Goal: Task Accomplishment & Management: Use online tool/utility

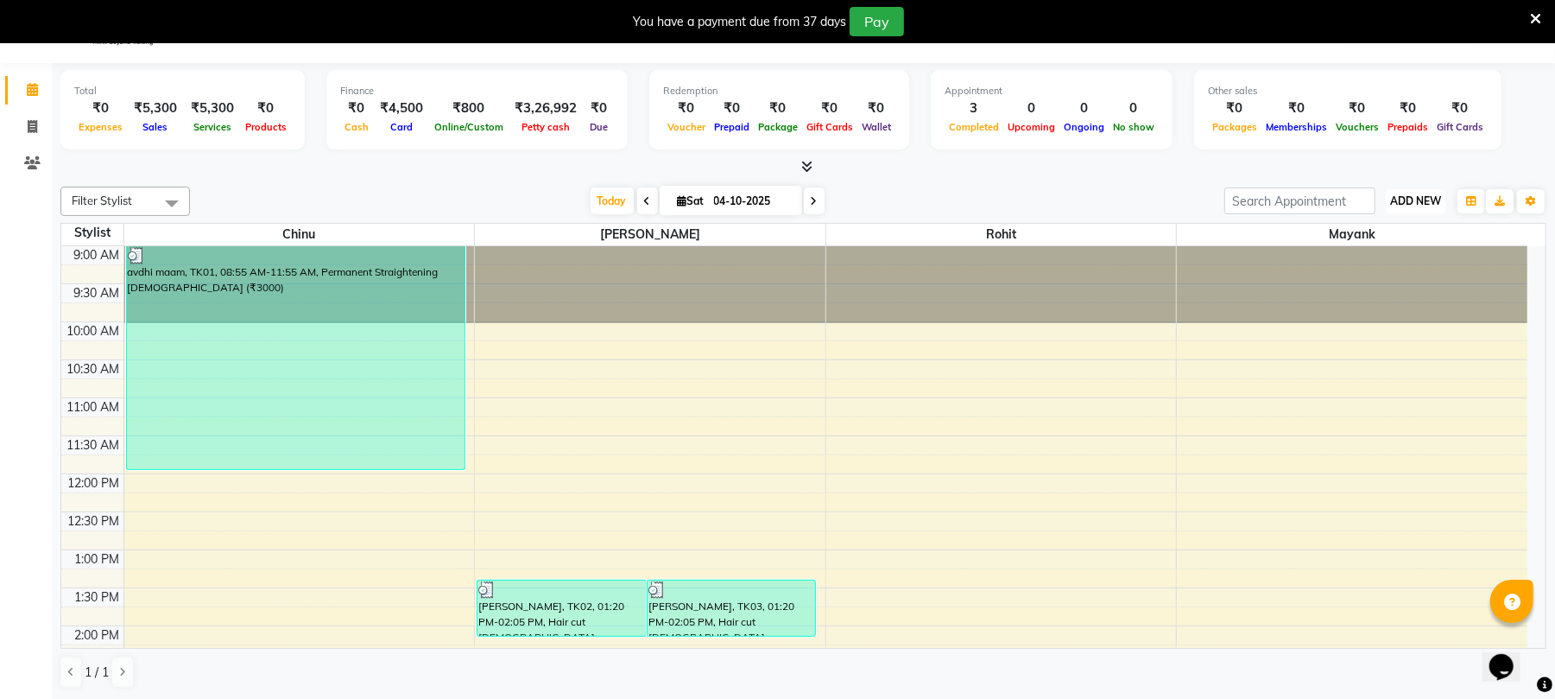
click at [1416, 189] on button "ADD NEW Toggle Dropdown" at bounding box center [1416, 201] width 60 height 24
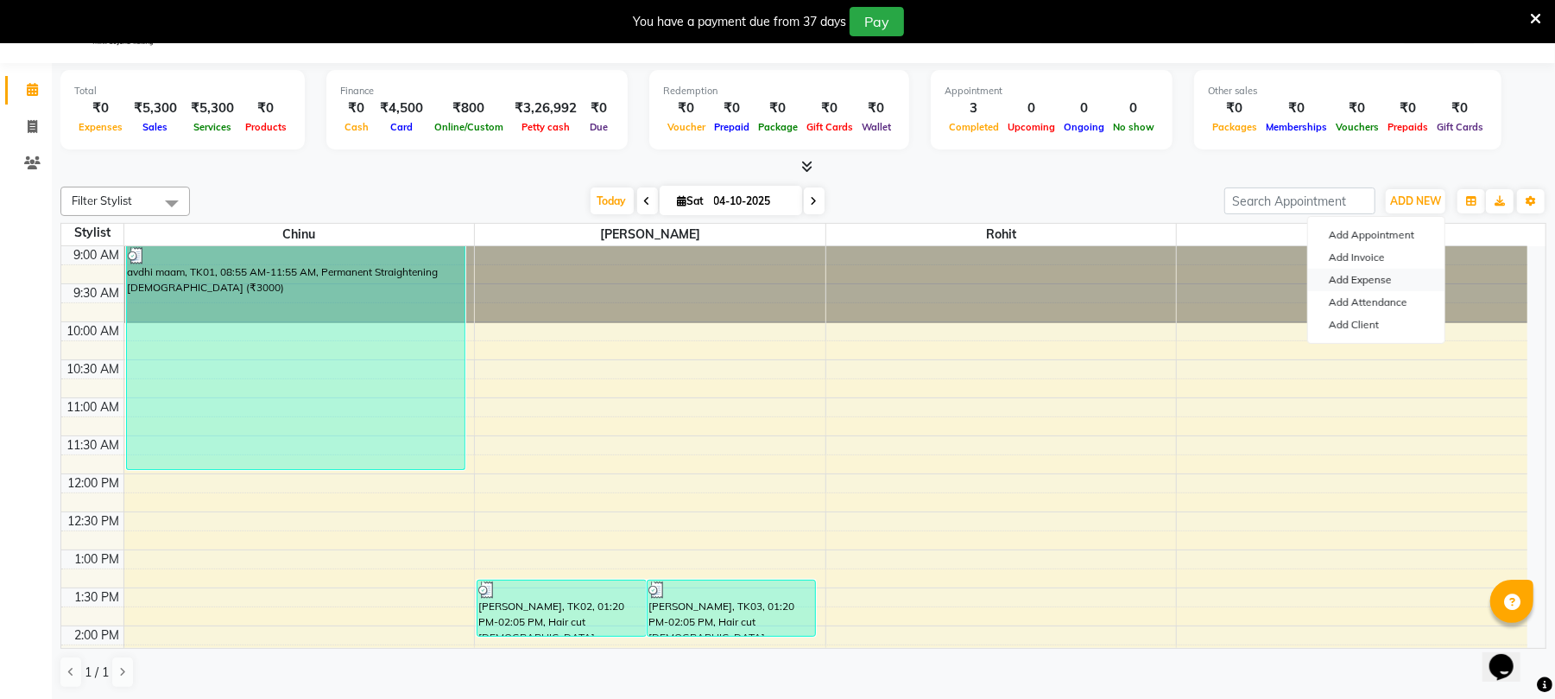
click at [1387, 274] on link "Add Expense" at bounding box center [1376, 280] width 136 height 22
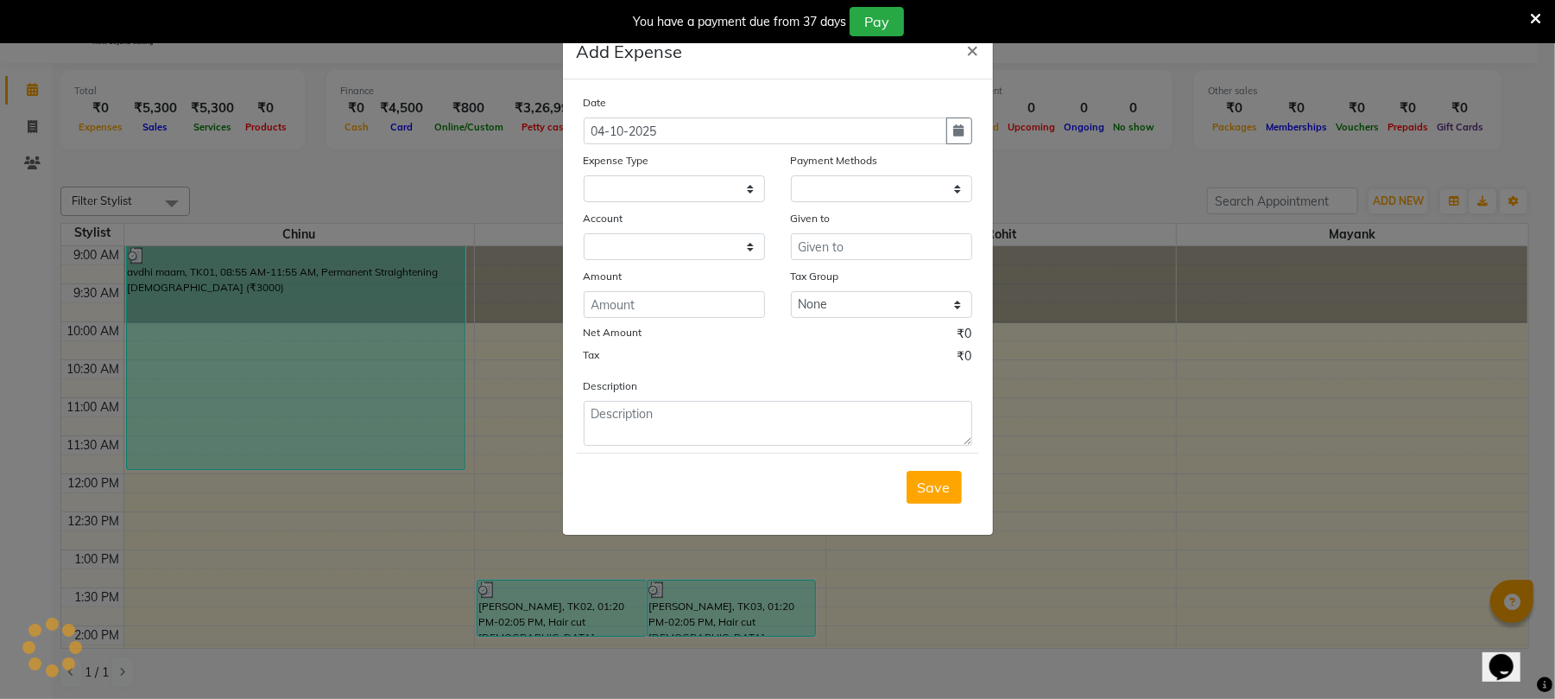
select select
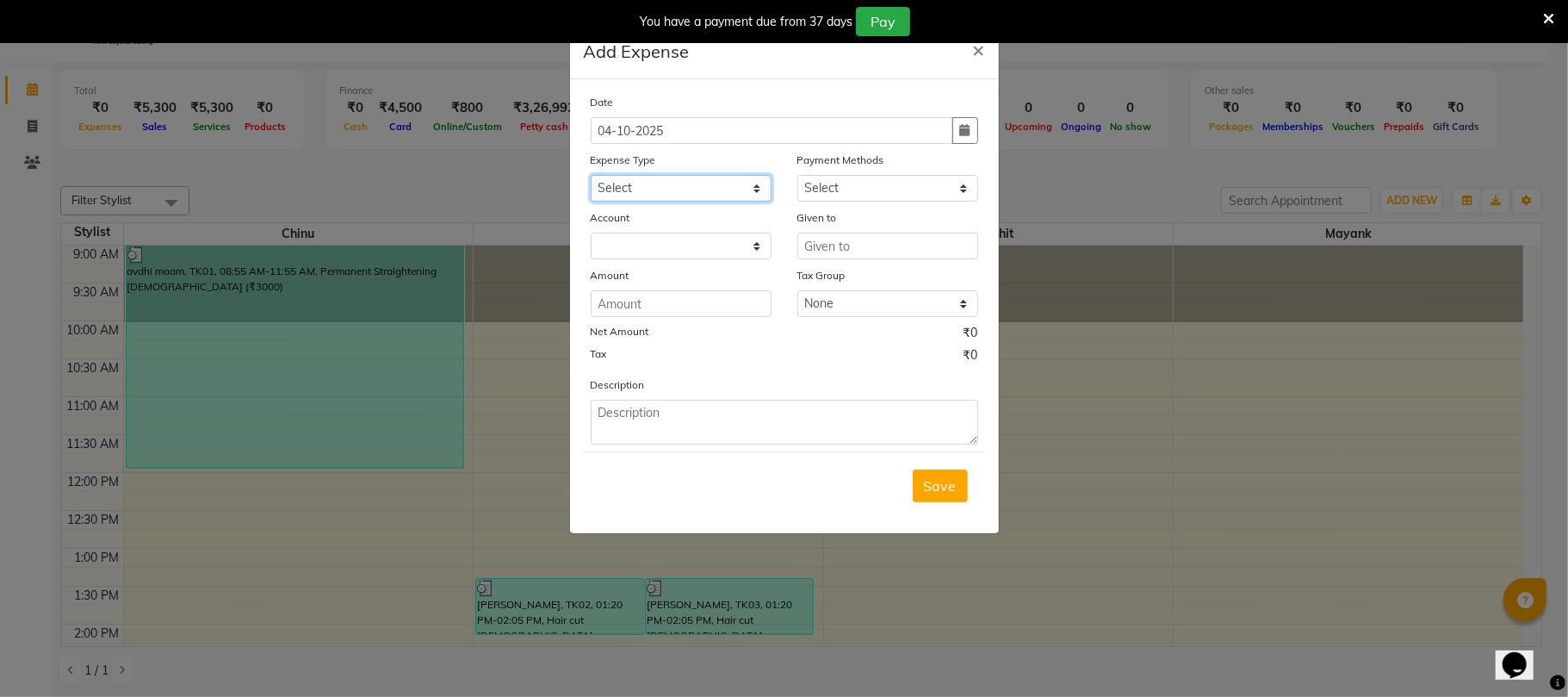
click at [686, 194] on select "Select Advance Salary Bank charges Car maintenance Cash transfer to bank Cash t…" at bounding box center [680, 187] width 181 height 27
select select "2"
click at [590, 174] on select "Select Advance Salary Bank charges Car maintenance Cash transfer to bank Cash t…" at bounding box center [680, 187] width 181 height 27
drag, startPoint x: 855, startPoint y: 196, endPoint x: 846, endPoint y: 196, distance: 9.0
click at [855, 196] on select "Select PayTM CARD Cash Payment GPay" at bounding box center [888, 187] width 181 height 27
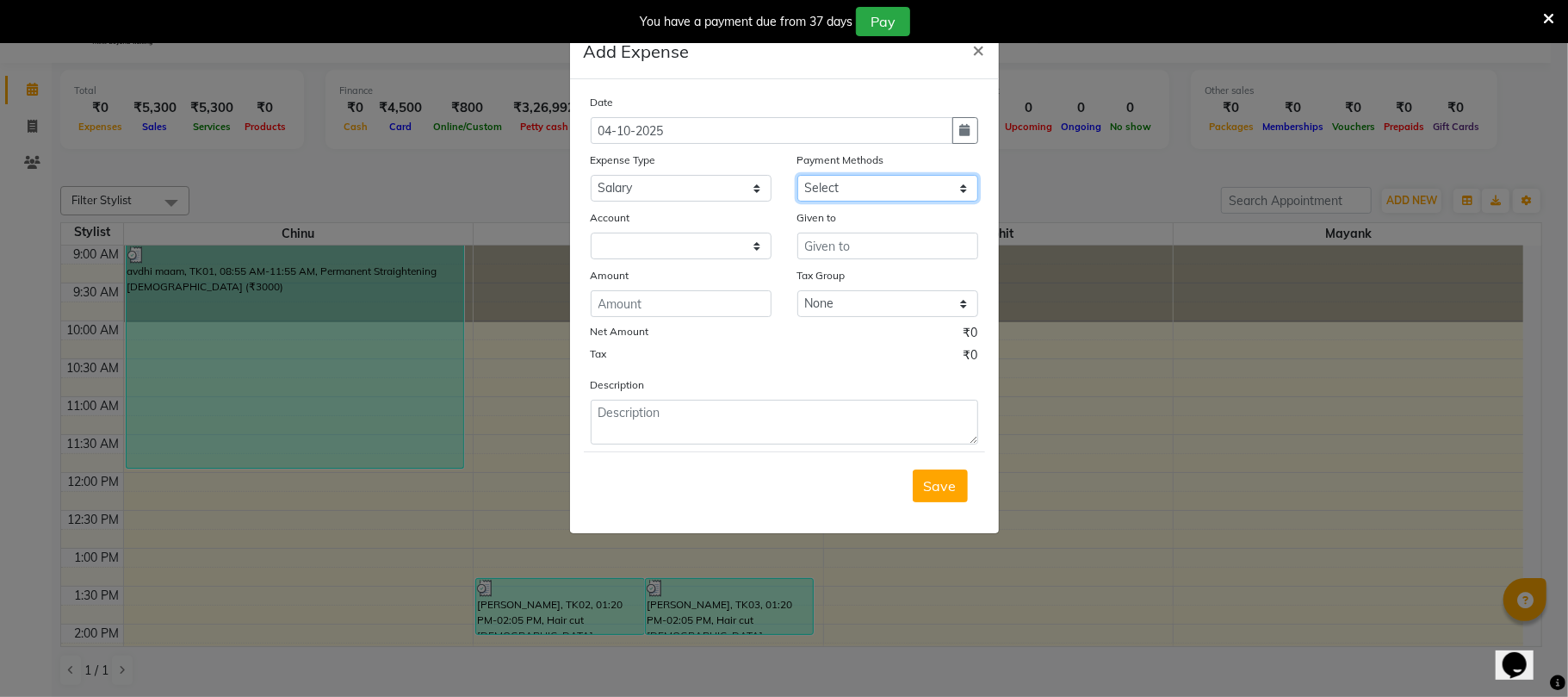
select select "5"
click at [798, 174] on select "Select PayTM CARD Cash Payment GPay" at bounding box center [888, 187] width 181 height 27
select select "661"
click at [846, 239] on input "text" at bounding box center [888, 245] width 181 height 27
type input "Chinu"
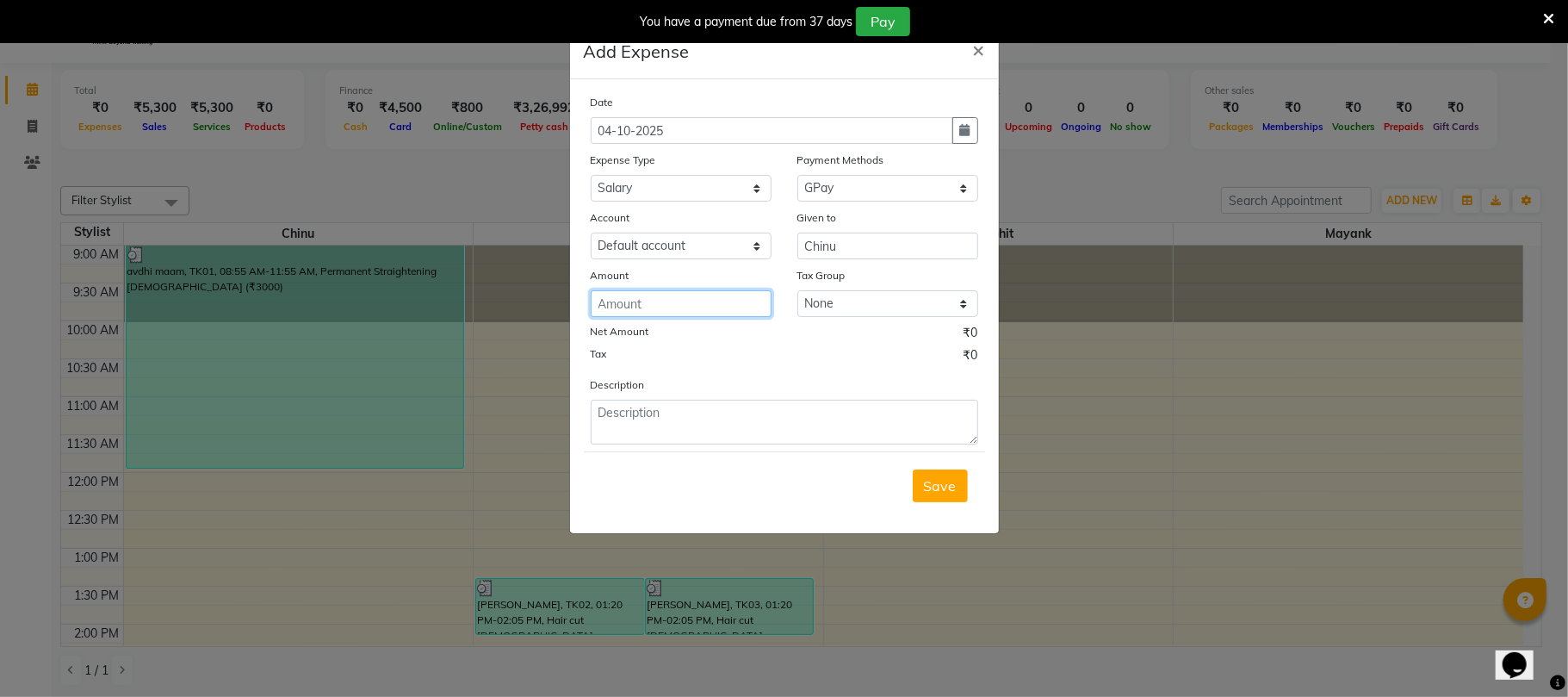
click at [728, 305] on input "number" at bounding box center [680, 303] width 181 height 27
type input "18000"
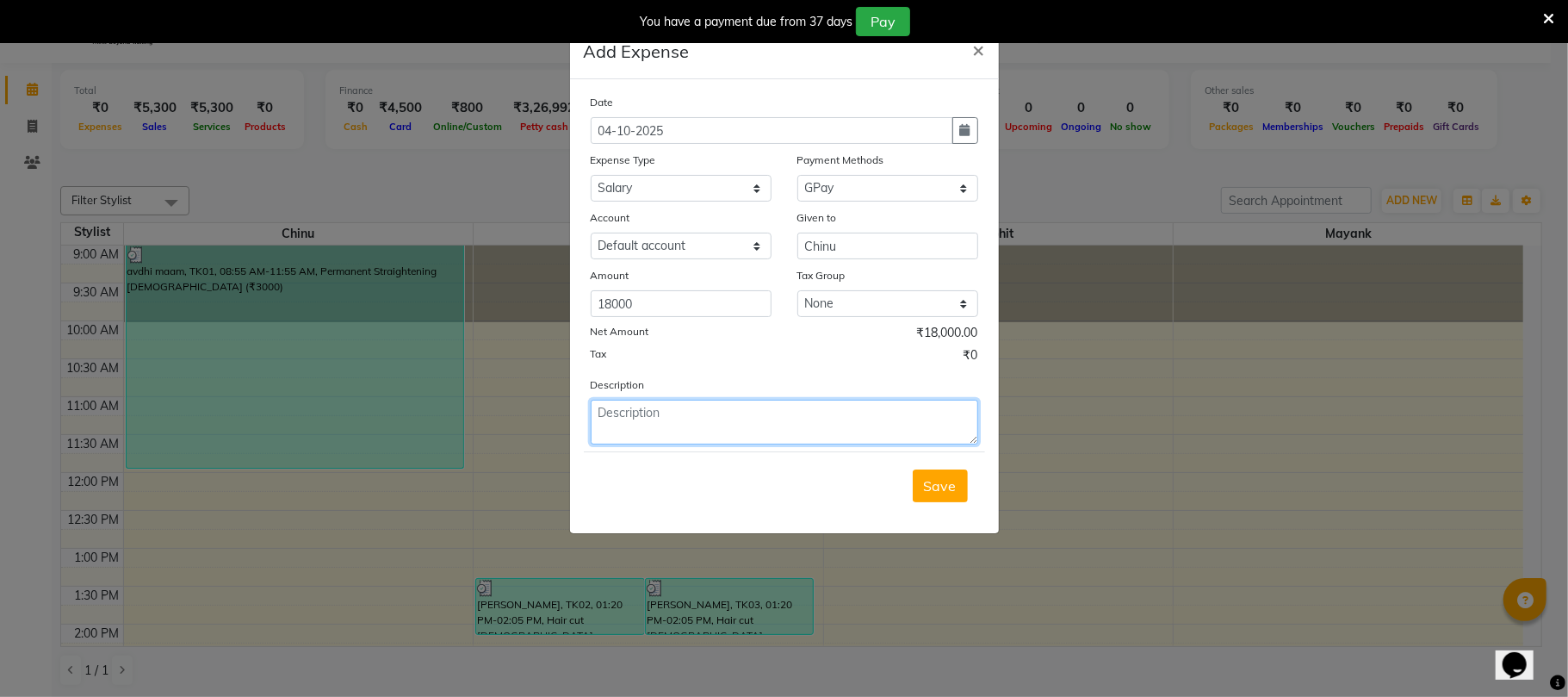
click at [820, 422] on textarea at bounding box center [784, 422] width 388 height 45
type textarea "sept salary"
click at [937, 493] on span "Save" at bounding box center [940, 485] width 33 height 17
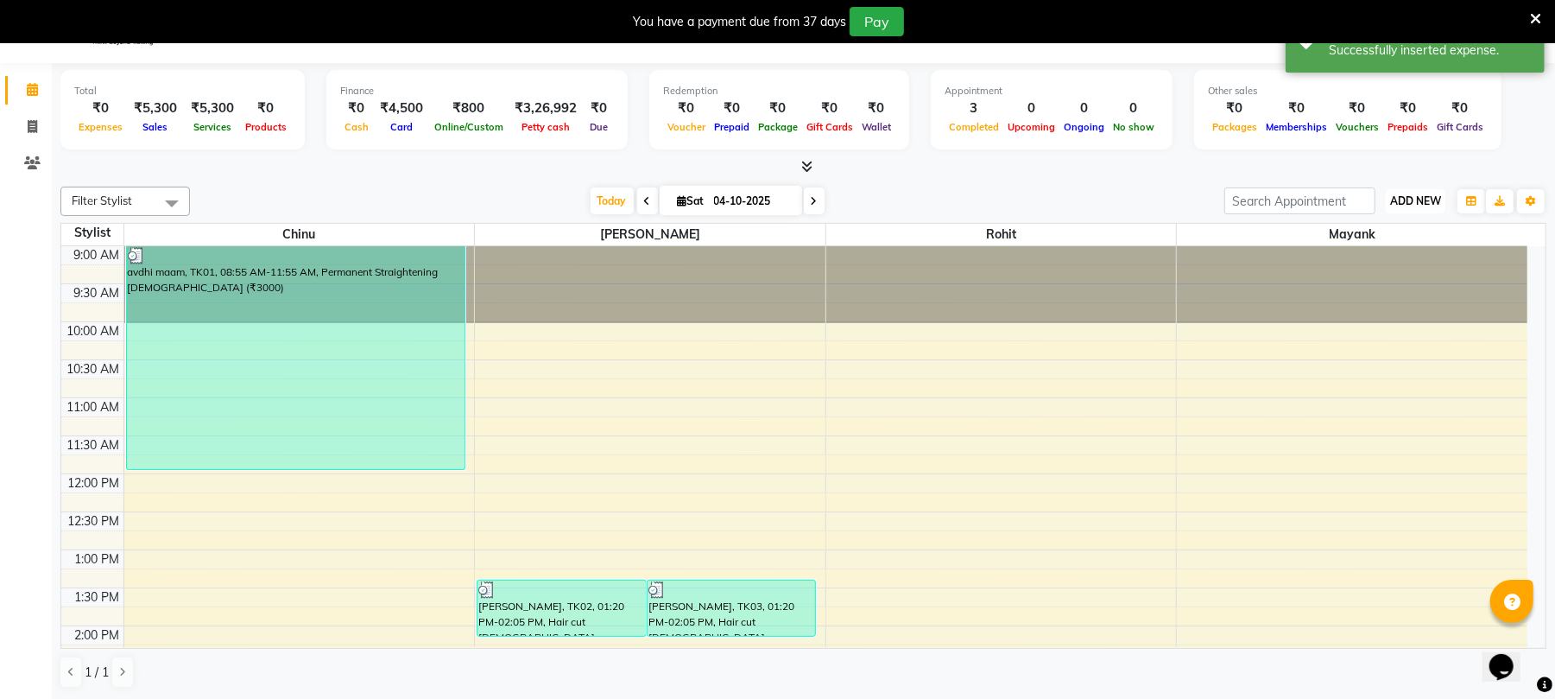
click at [1424, 211] on button "ADD NEW Toggle Dropdown" at bounding box center [1416, 201] width 60 height 24
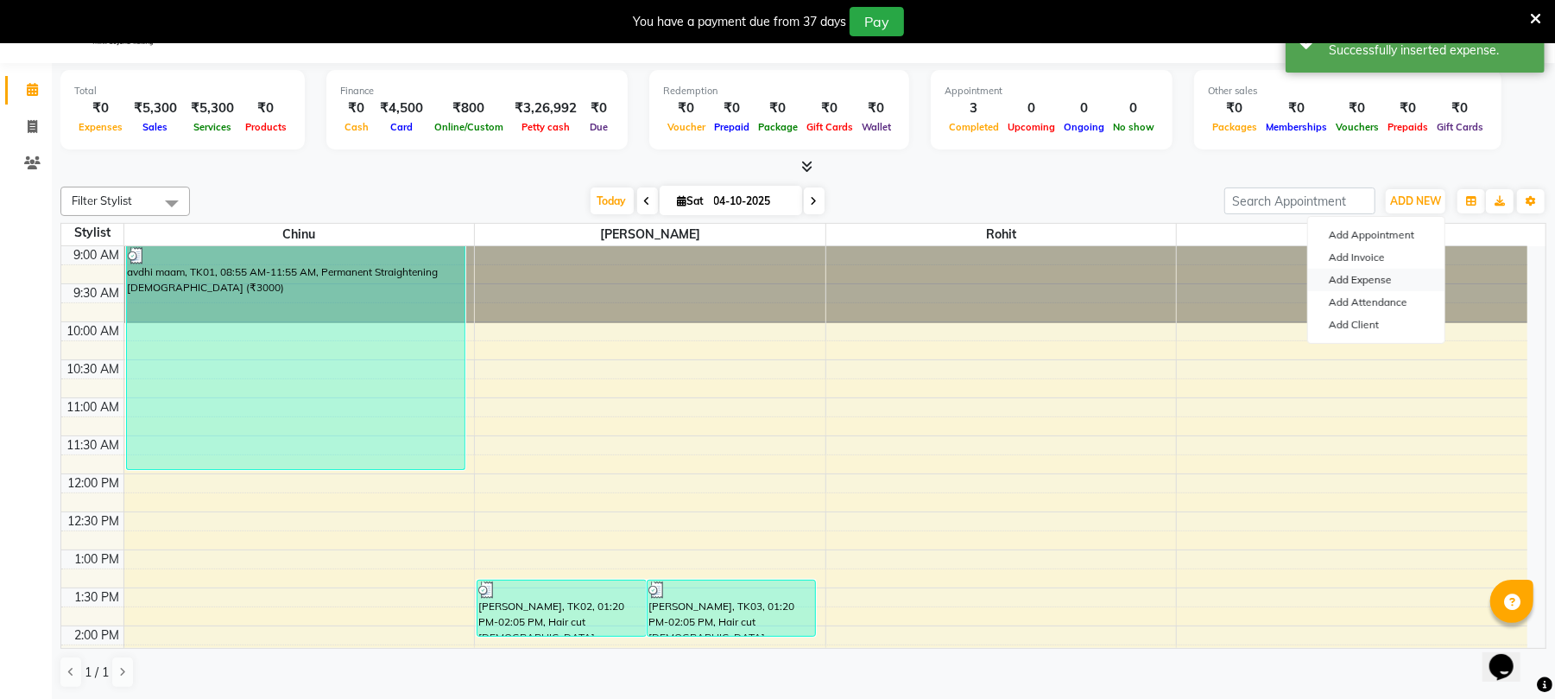
click at [1340, 283] on link "Add Expense" at bounding box center [1376, 280] width 136 height 22
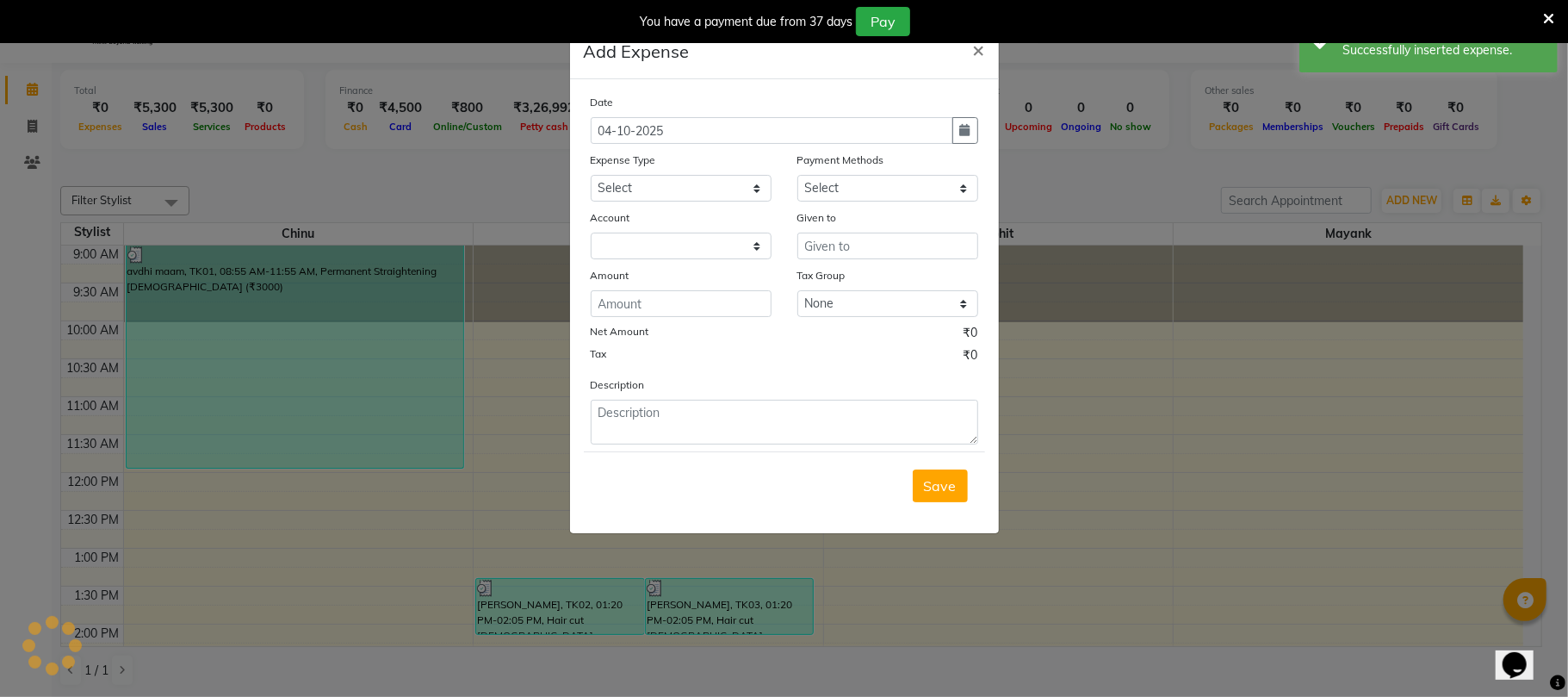
select select "661"
click at [646, 183] on select "Select Advance Salary Bank charges Car maintenance Cash transfer to bank Cash t…" at bounding box center [680, 187] width 181 height 27
select select "1"
click at [590, 174] on select "Select Advance Salary Bank charges Car maintenance Cash transfer to bank Cash t…" at bounding box center [680, 187] width 181 height 27
click at [910, 184] on select "Select PayTM CARD Cash Payment GPay" at bounding box center [888, 187] width 181 height 27
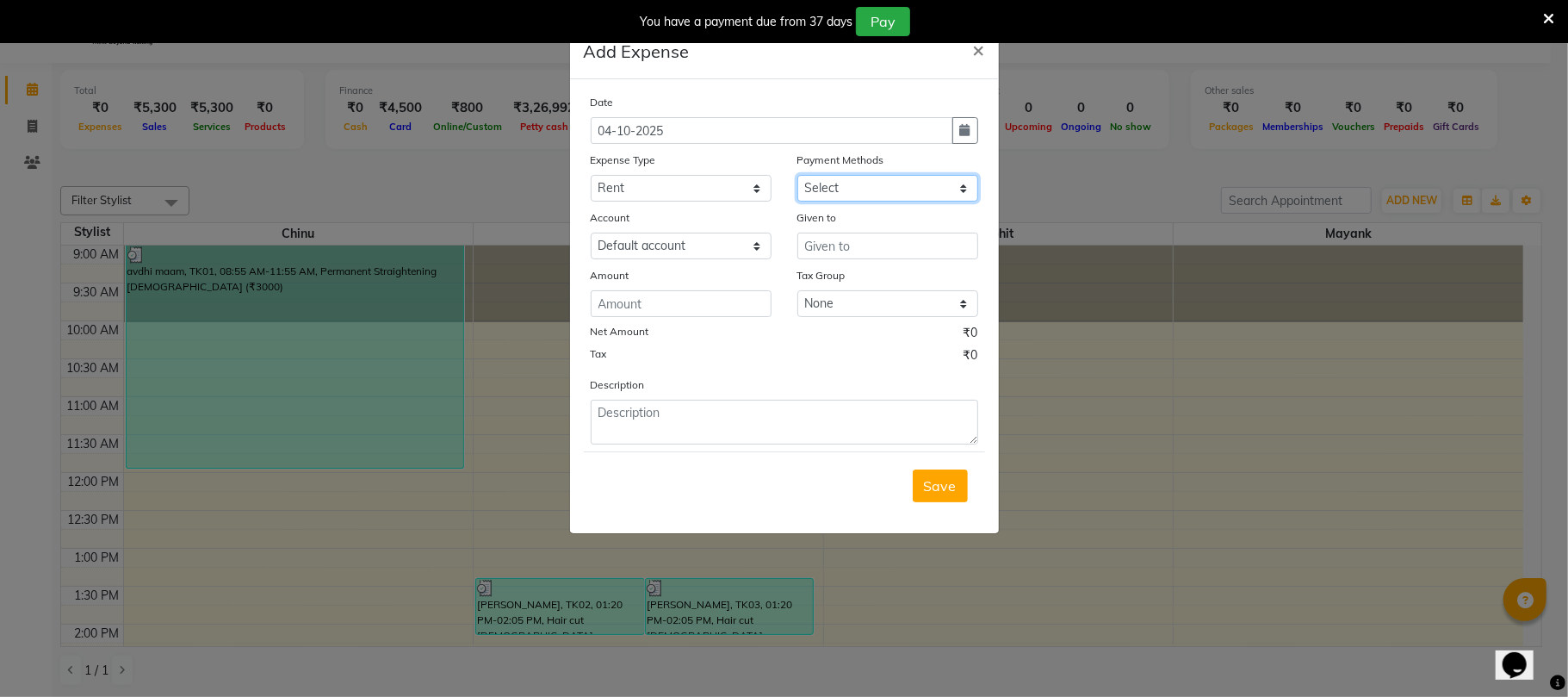
select select "114"
click at [798, 174] on select "Select PayTM CARD Cash Payment GPay" at bounding box center [888, 187] width 181 height 27
click at [690, 297] on input "number" at bounding box center [680, 303] width 181 height 27
type input "28740"
click at [810, 239] on input "text" at bounding box center [888, 245] width 181 height 27
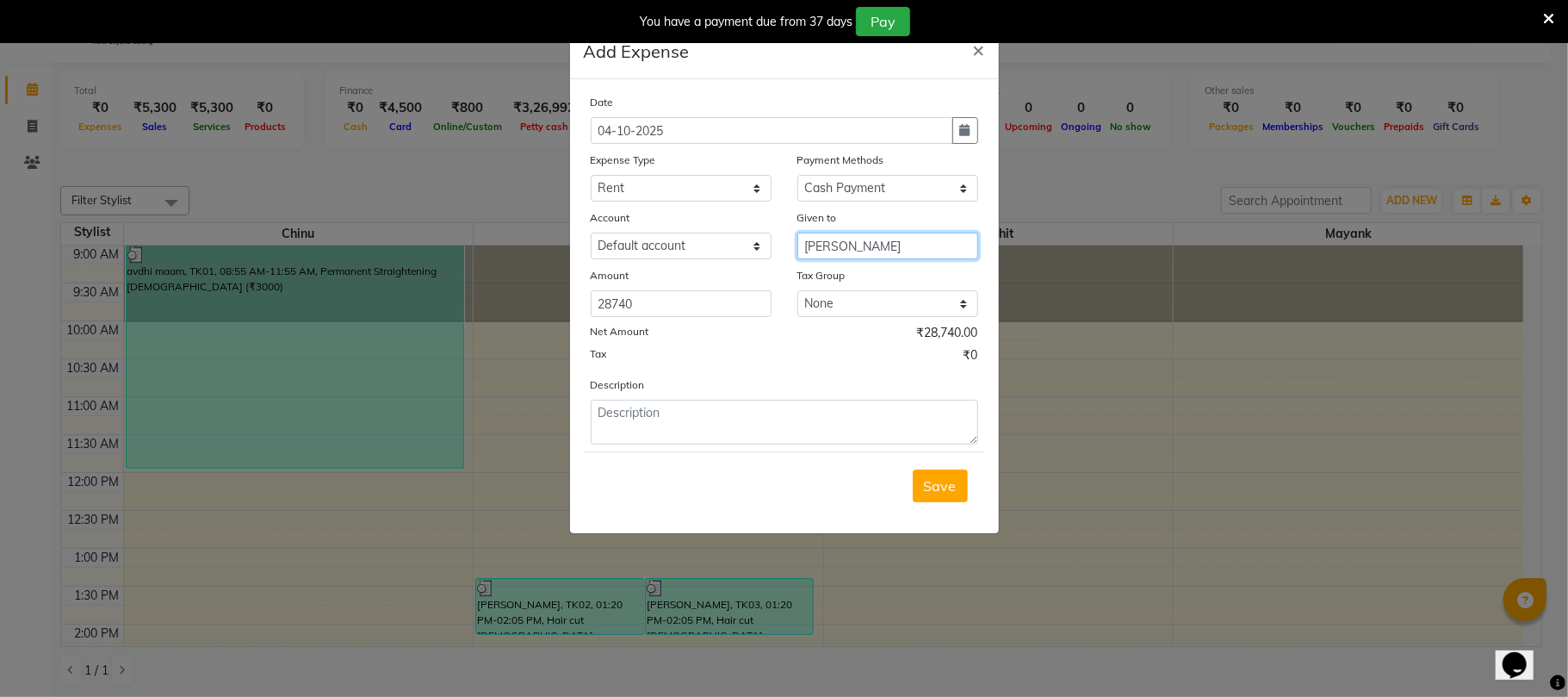
type input "[PERSON_NAME]"
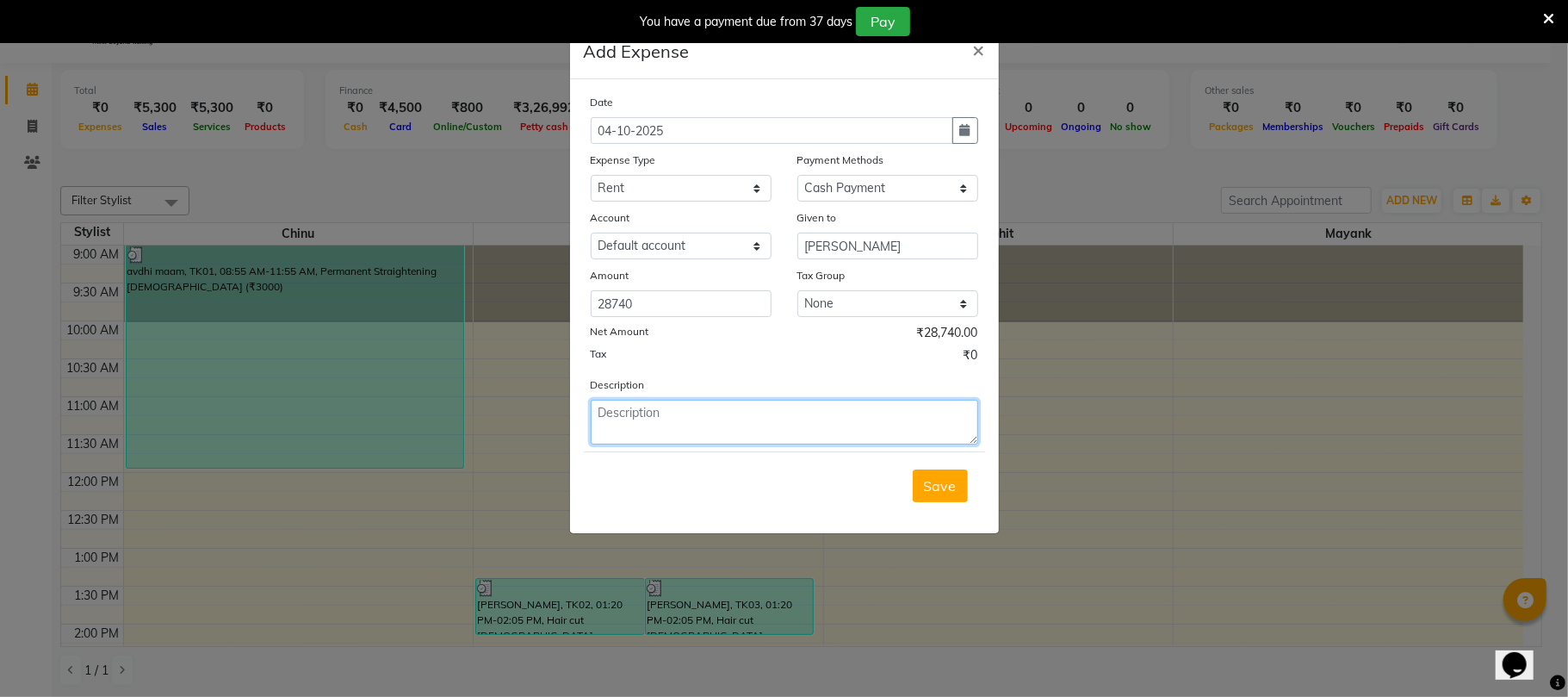
click at [693, 429] on textarea at bounding box center [784, 422] width 388 height 45
type textarea "rent"
click at [949, 504] on div "Save" at bounding box center [784, 485] width 401 height 68
click at [946, 497] on button "Save" at bounding box center [940, 486] width 55 height 33
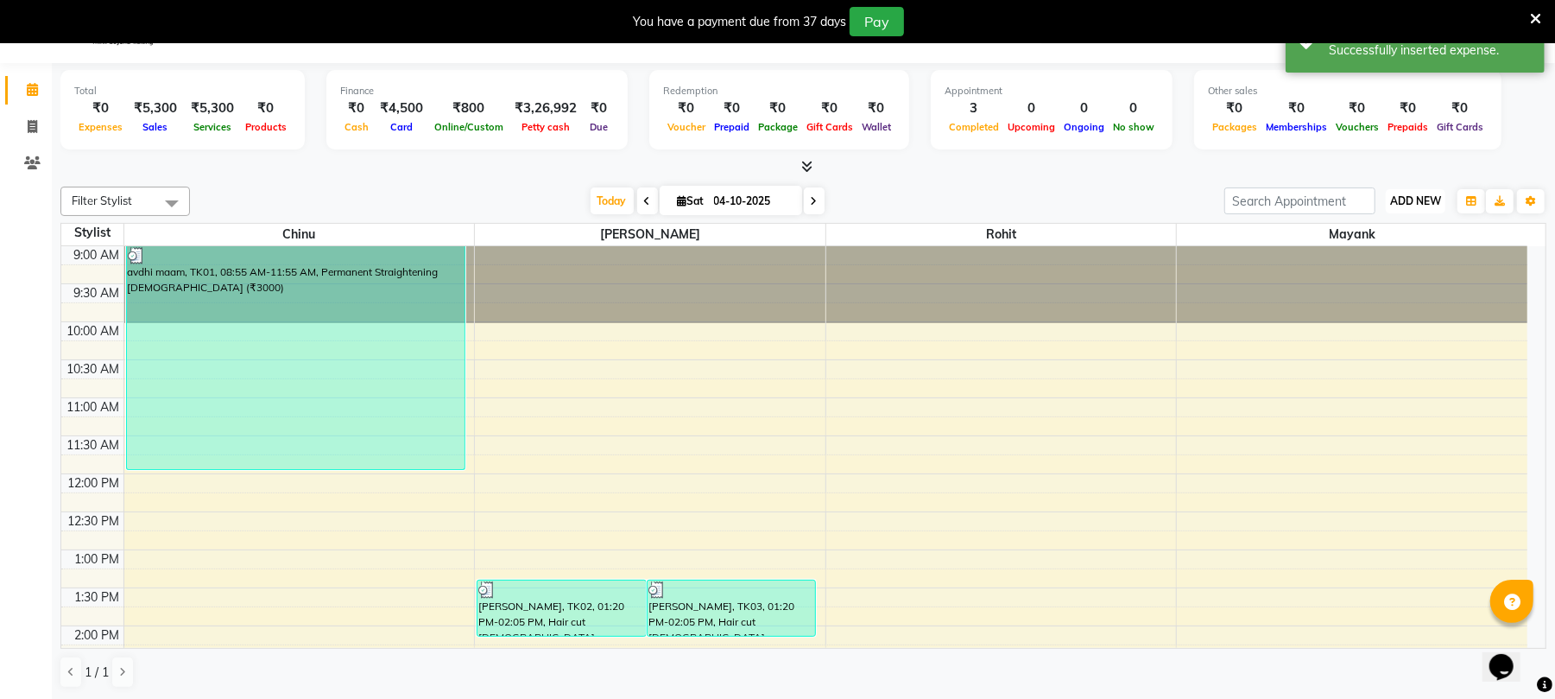
click at [1427, 211] on button "ADD NEW Toggle Dropdown" at bounding box center [1416, 201] width 60 height 24
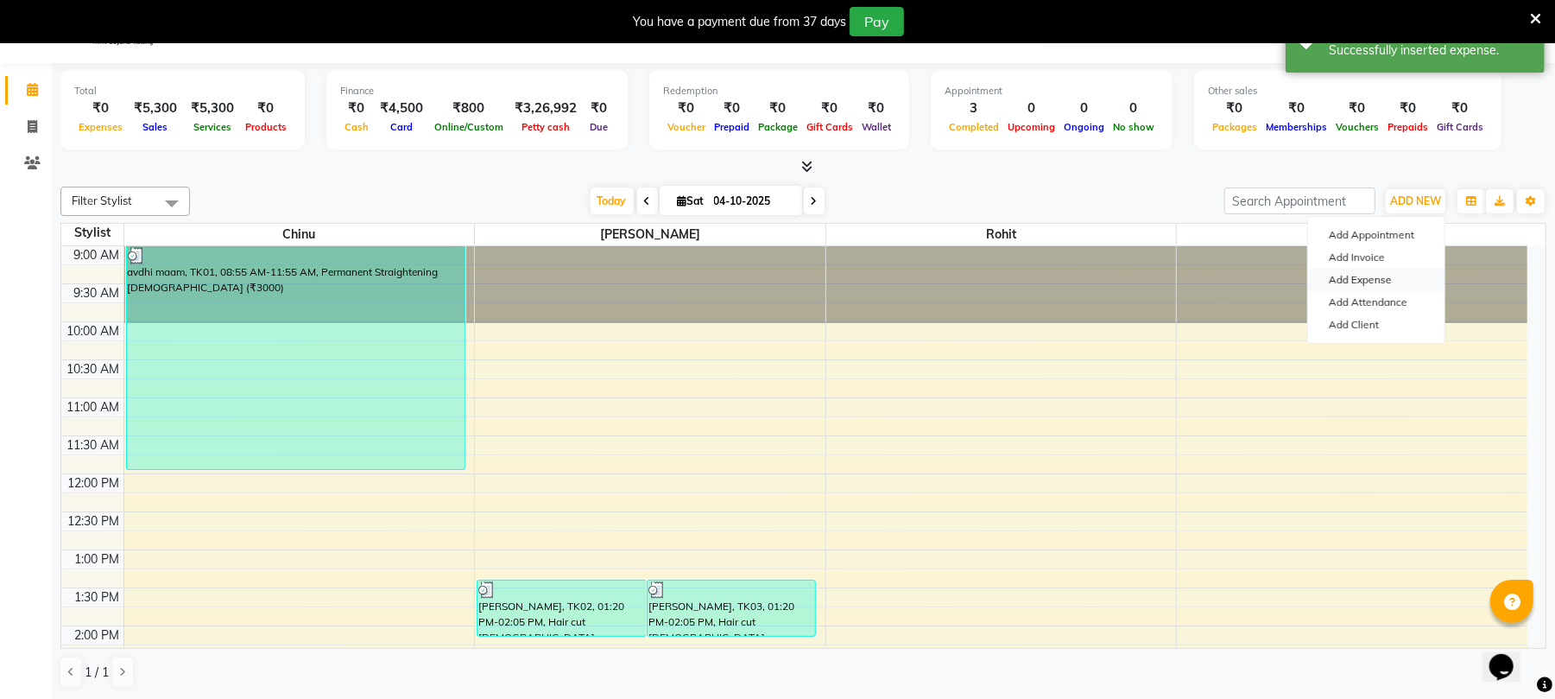
click at [1365, 280] on link "Add Expense" at bounding box center [1376, 280] width 136 height 22
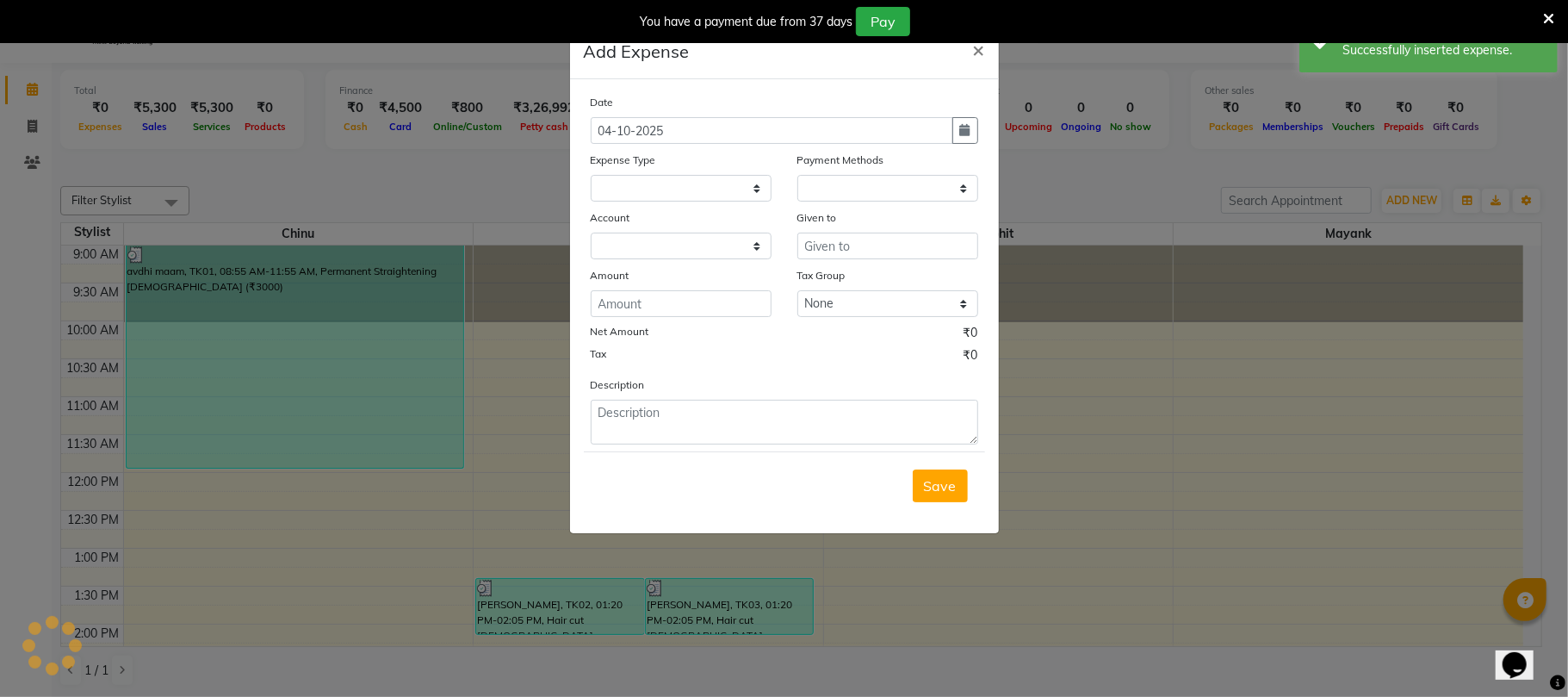
select select
click at [715, 179] on select "Select Advance Salary Bank charges Car maintenance Cash transfer to bank Cash t…" at bounding box center [680, 187] width 181 height 27
select select "2"
click at [590, 174] on select "Select Advance Salary Bank charges Car maintenance Cash transfer to bank Cash t…" at bounding box center [680, 187] width 181 height 27
click at [922, 191] on select "Select PayTM CARD Cash Payment GPay" at bounding box center [888, 187] width 181 height 27
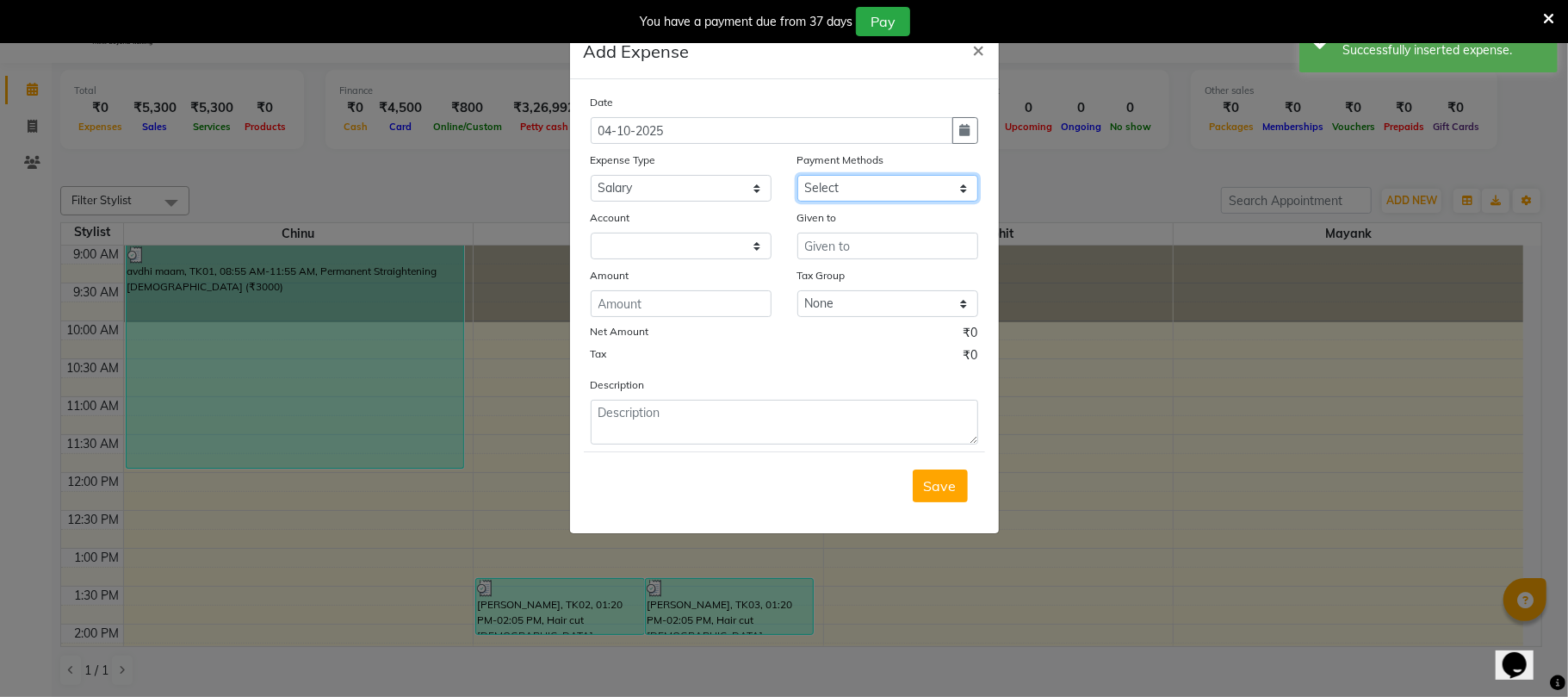
select select "114"
click at [798, 174] on select "Select PayTM CARD Cash Payment GPay" at bounding box center [888, 187] width 181 height 27
select select "661"
click at [822, 238] on input "text" at bounding box center [888, 245] width 181 height 27
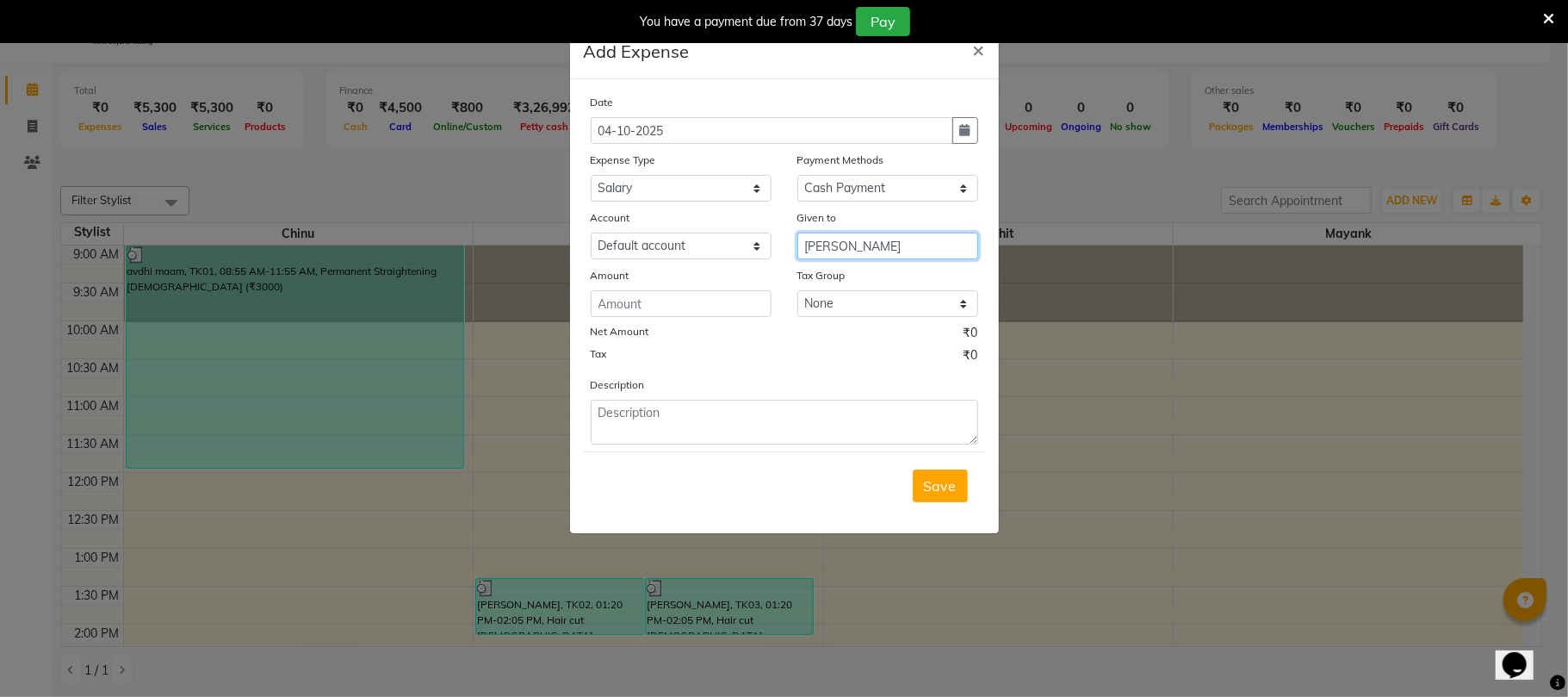
type input "[PERSON_NAME]"
click at [639, 293] on input "number" at bounding box center [680, 303] width 181 height 27
type input "49000"
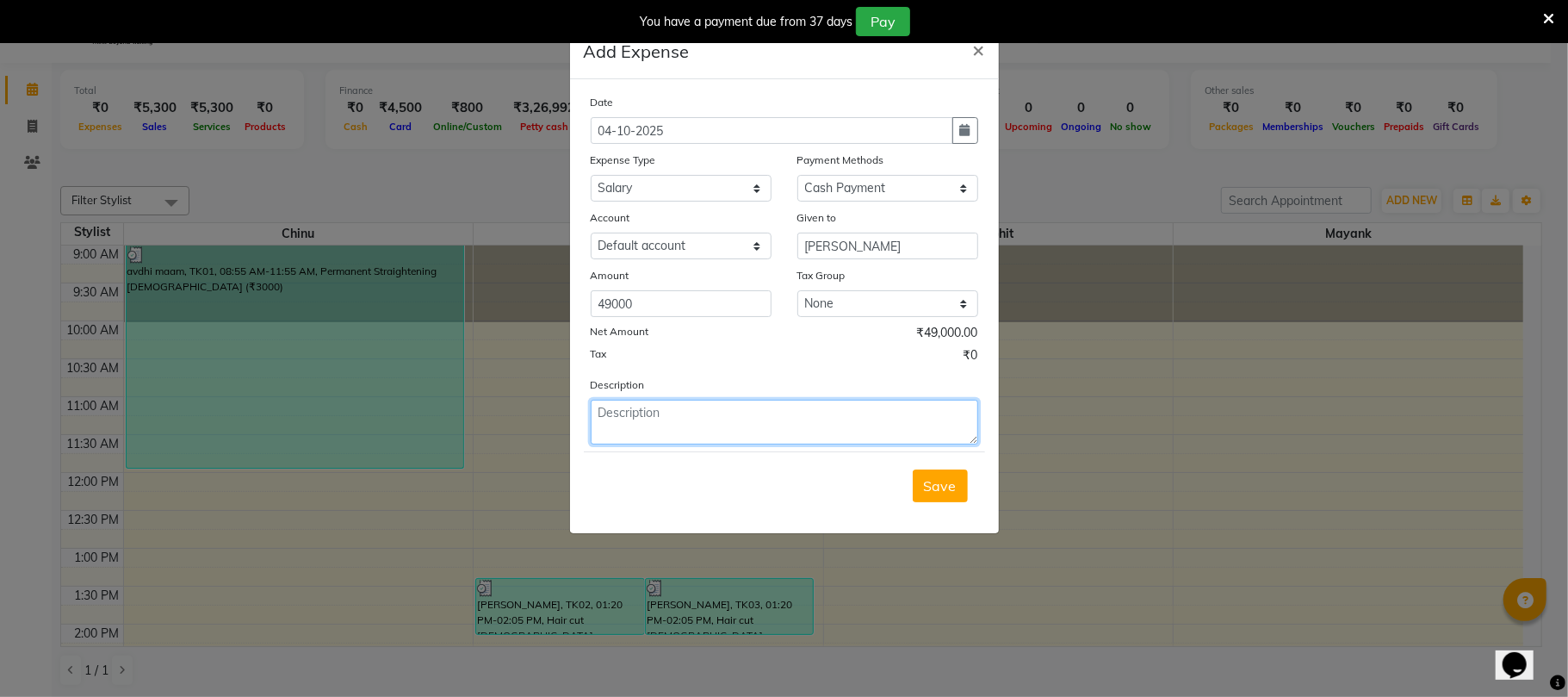
click at [690, 400] on textarea at bounding box center [784, 422] width 388 height 45
type textarea "salary"
click at [956, 495] on button "Save" at bounding box center [940, 486] width 55 height 33
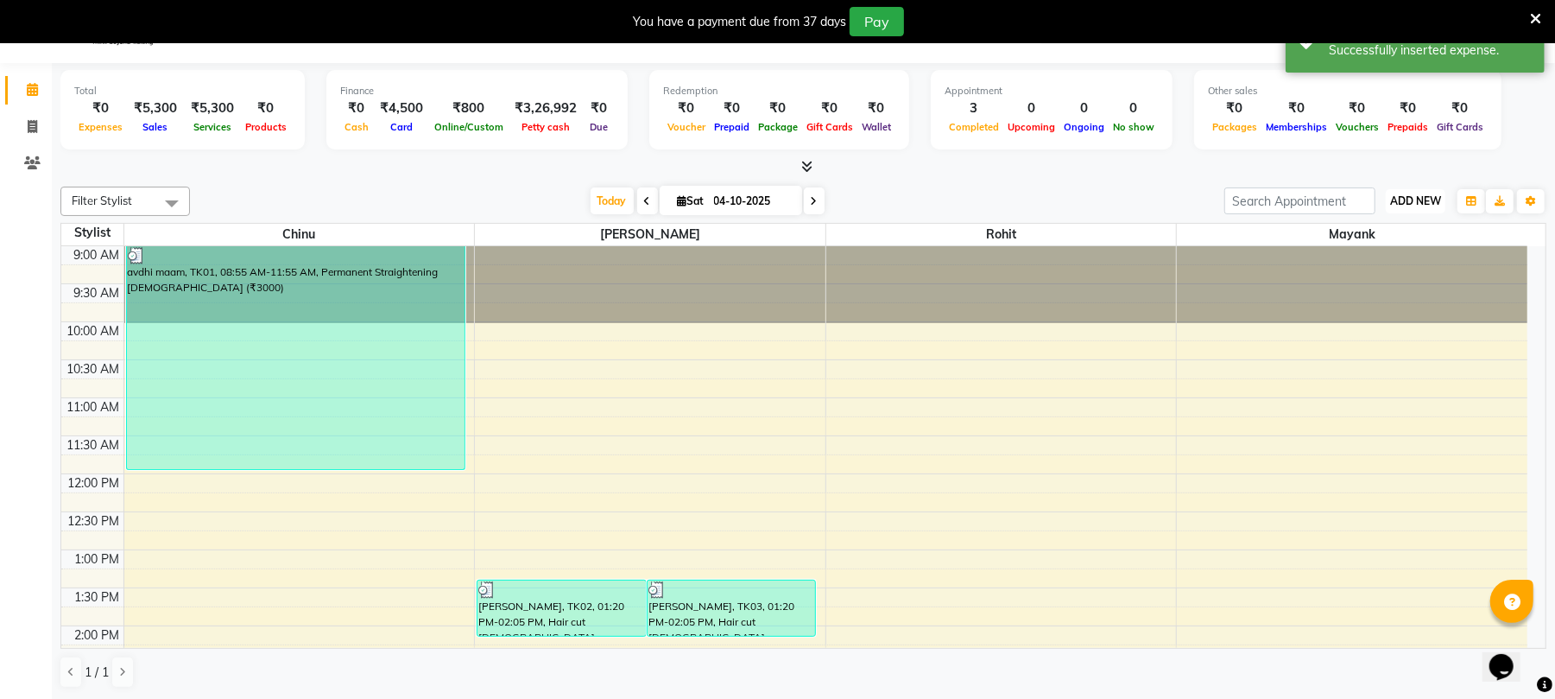
click at [1433, 202] on span "ADD NEW" at bounding box center [1415, 200] width 51 height 13
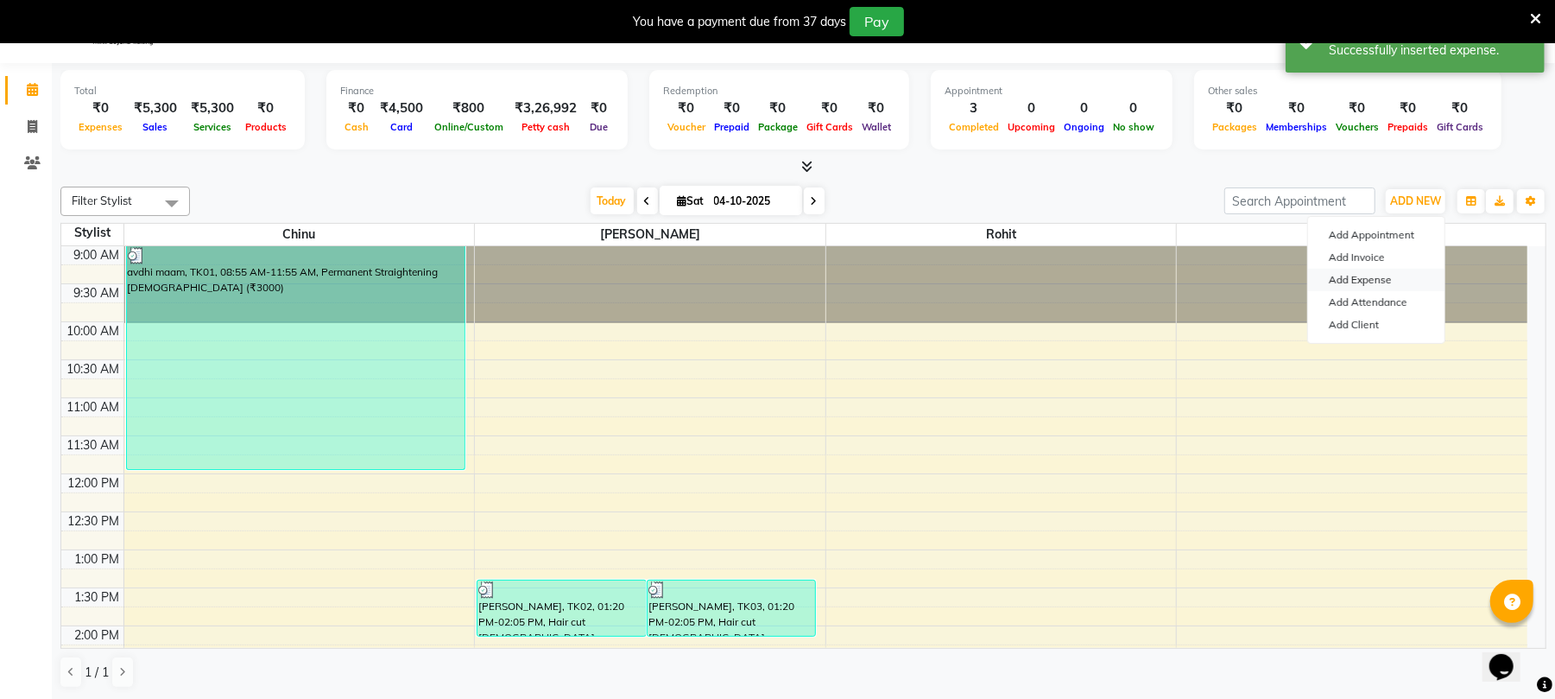
click at [1388, 270] on link "Add Expense" at bounding box center [1376, 280] width 136 height 22
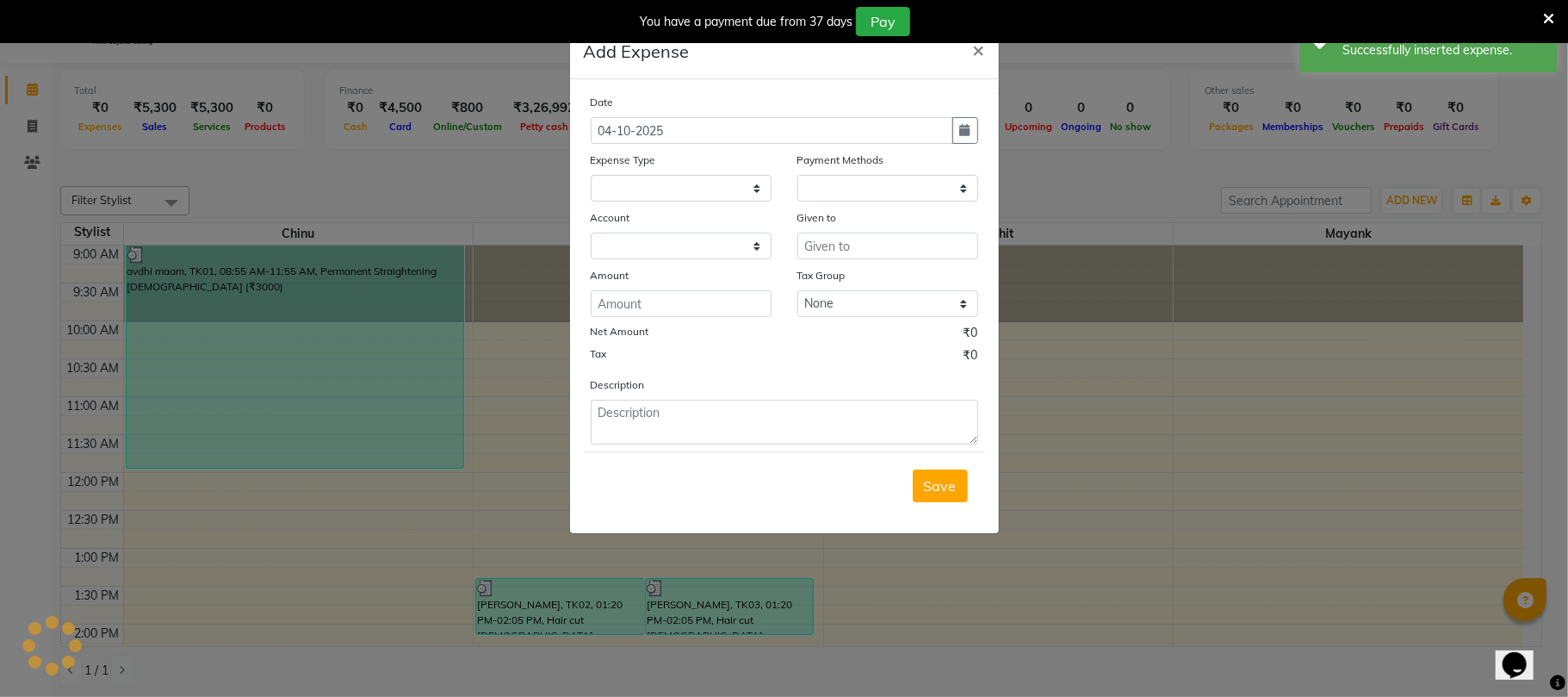
select select
click at [683, 193] on select "Select Advance Salary Bank charges Car maintenance Cash transfer to bank Cash t…" at bounding box center [680, 187] width 181 height 27
select select "2"
click at [590, 174] on select "Select Advance Salary Bank charges Car maintenance Cash transfer to bank Cash t…" at bounding box center [680, 187] width 181 height 27
click at [939, 177] on select "Select PayTM CARD Cash Payment GPay" at bounding box center [888, 187] width 181 height 27
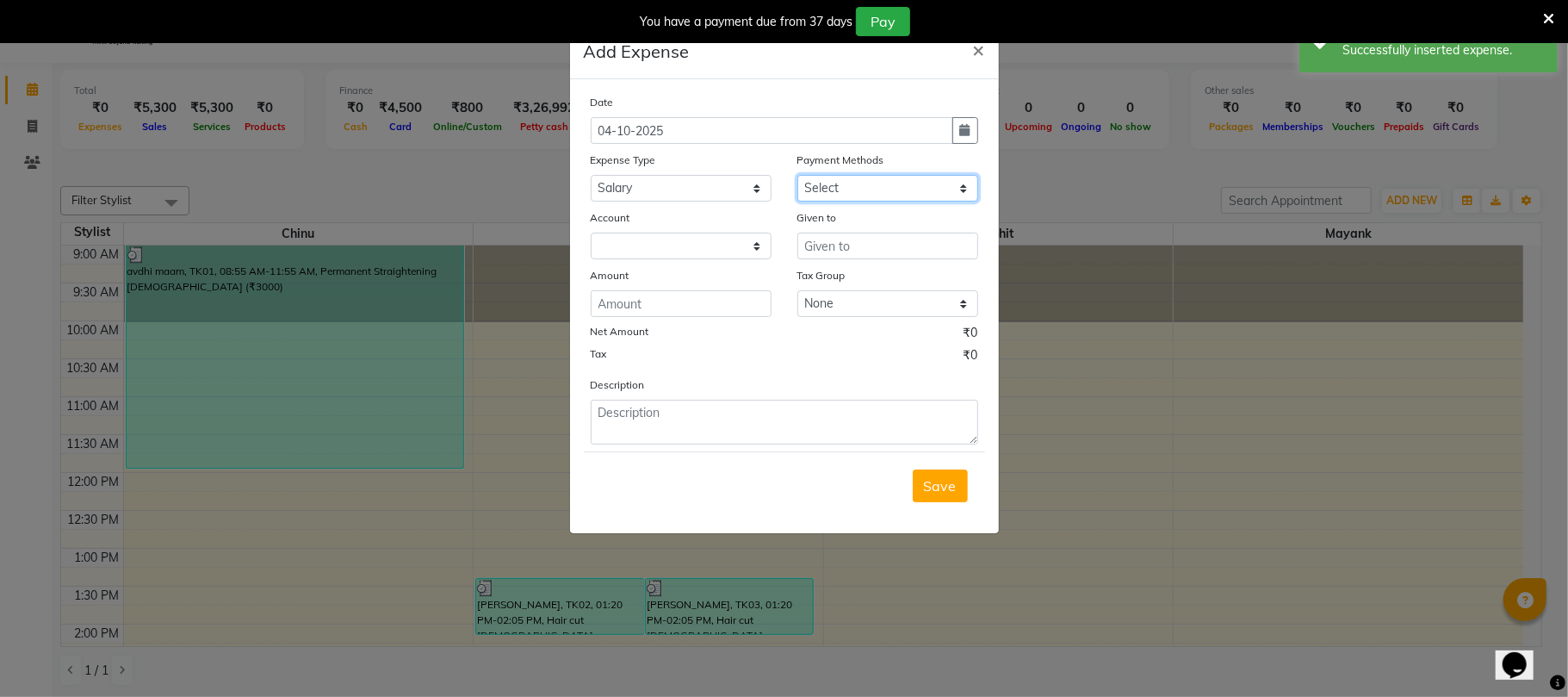
select select "114"
click at [798, 174] on select "Select PayTM CARD Cash Payment GPay" at bounding box center [888, 187] width 181 height 27
select select "661"
click at [844, 242] on input "text" at bounding box center [888, 245] width 181 height 27
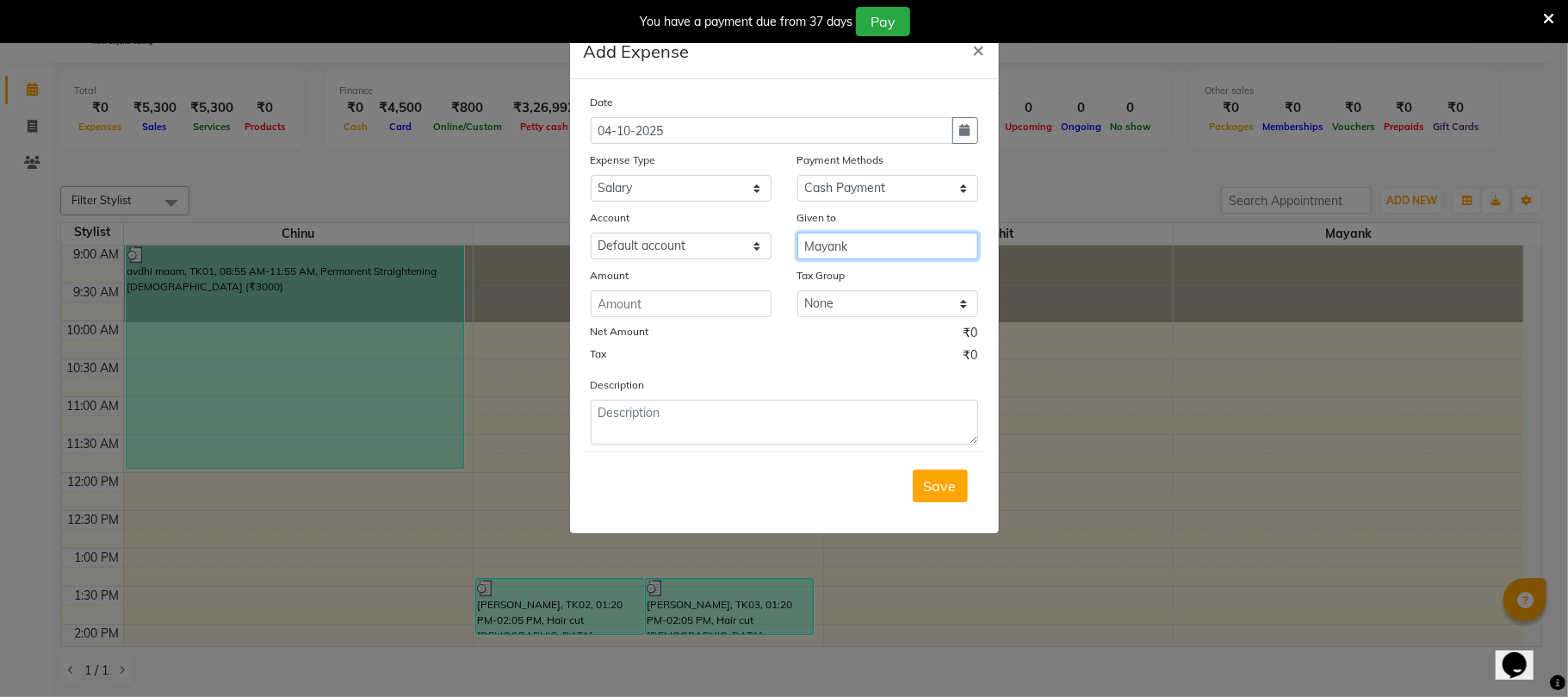
type input "Mayank"
click at [649, 311] on input "number" at bounding box center [680, 303] width 181 height 27
type input "29000"
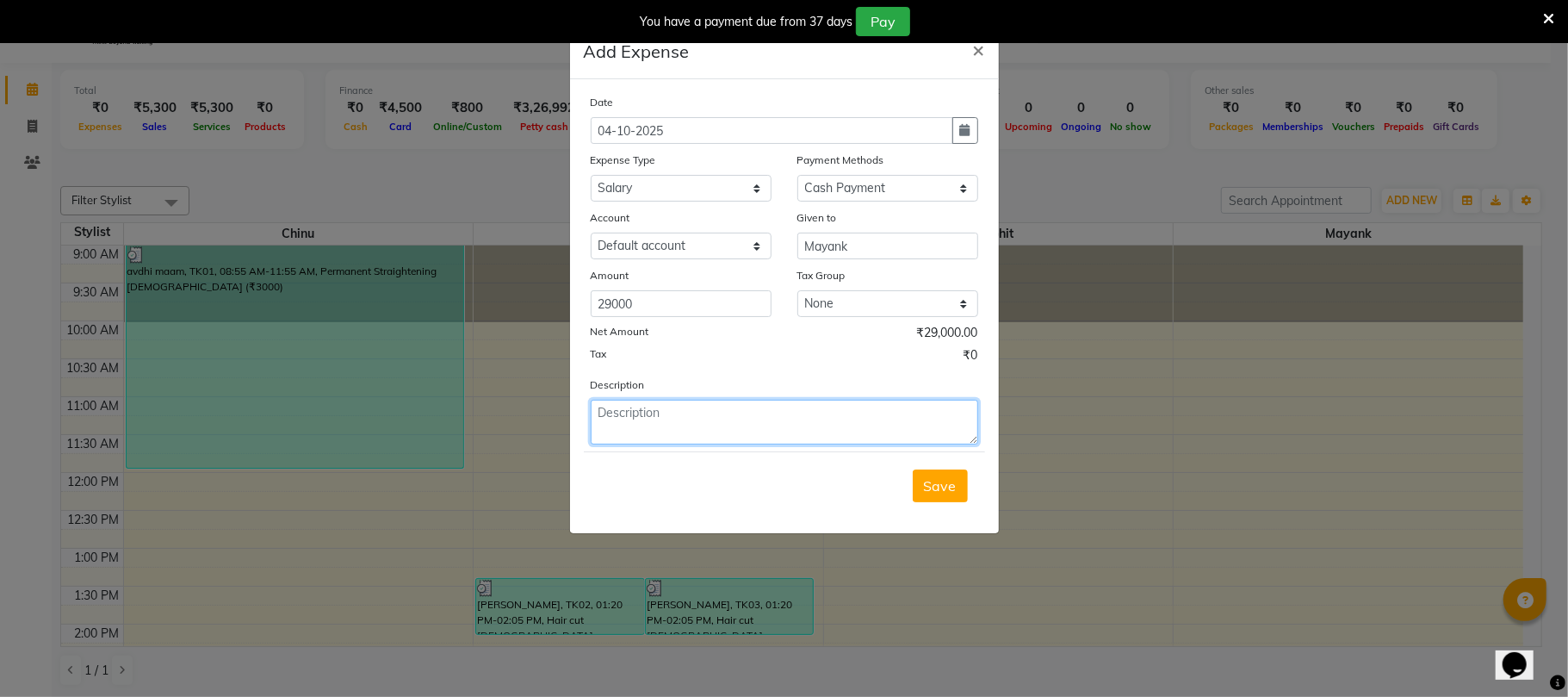
click at [744, 438] on textarea at bounding box center [784, 422] width 388 height 45
type textarea "sept salary"
drag, startPoint x: 977, startPoint y: 472, endPoint x: 944, endPoint y: 477, distance: 33.4
click at [969, 472] on div "Save" at bounding box center [784, 485] width 401 height 68
click at [944, 477] on span "Save" at bounding box center [940, 485] width 33 height 17
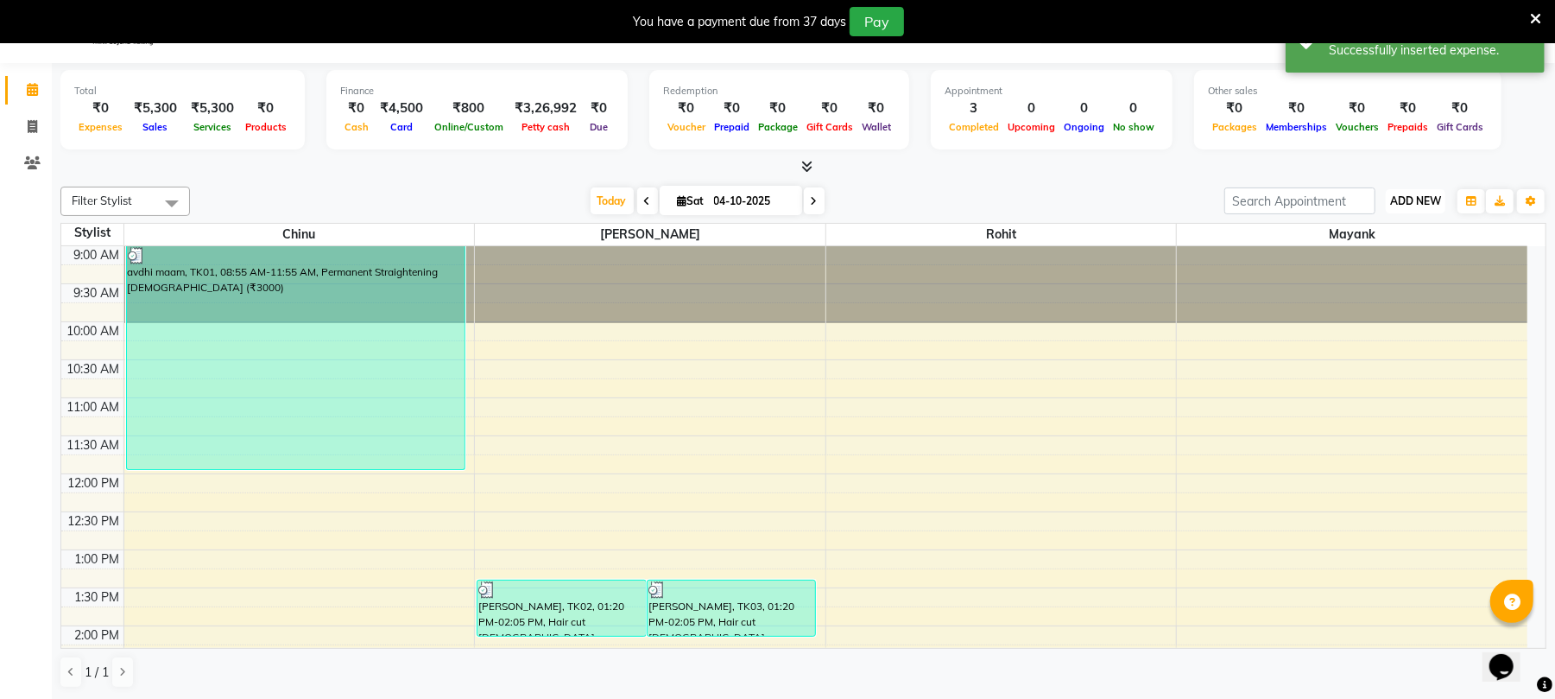
click at [1437, 195] on span "ADD NEW" at bounding box center [1415, 200] width 51 height 13
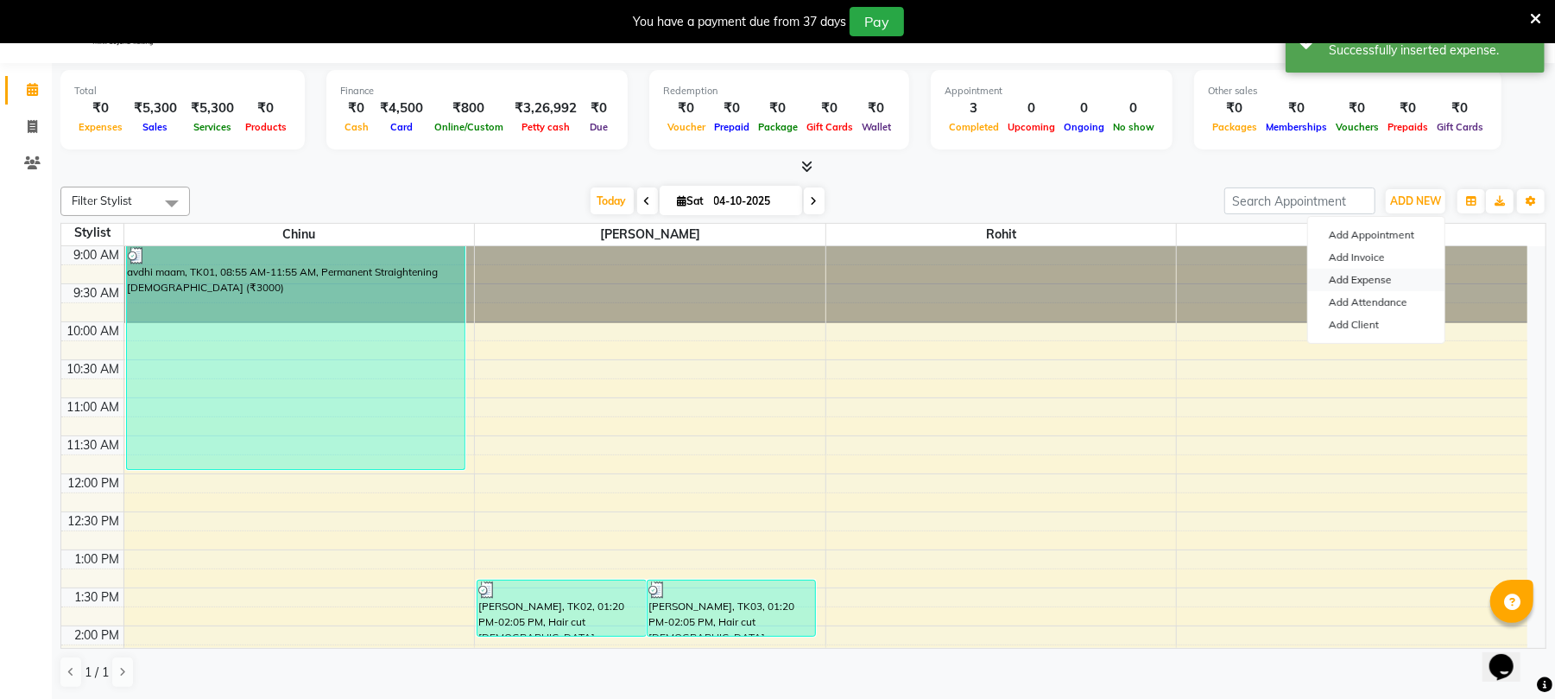
click at [1399, 273] on link "Add Expense" at bounding box center [1376, 280] width 136 height 22
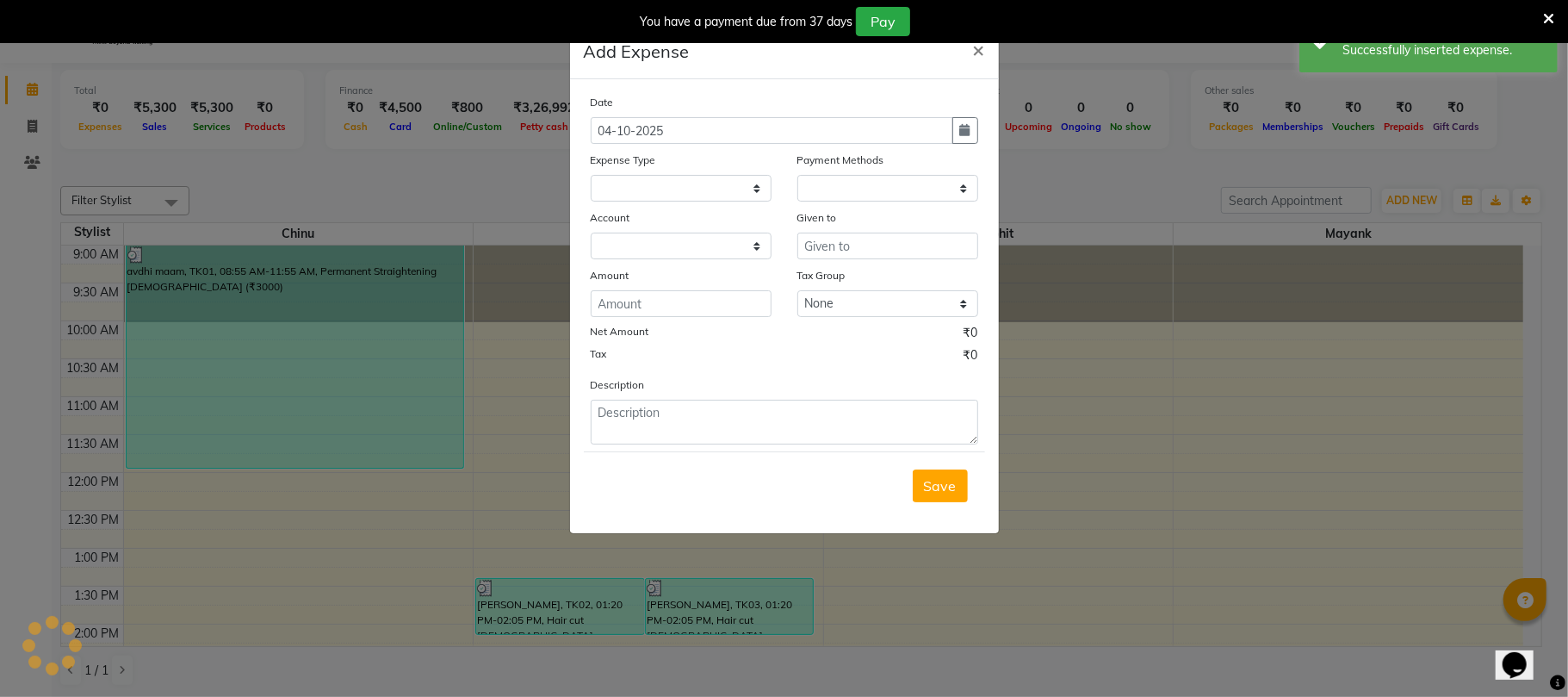
select select "661"
click at [652, 180] on select "Select Advance Salary Bank charges Car maintenance Cash transfer to bank Cash t…" at bounding box center [680, 187] width 181 height 27
select select "11"
click at [590, 174] on select "Select Advance Salary Bank charges Car maintenance Cash transfer to bank Cash t…" at bounding box center [680, 187] width 181 height 27
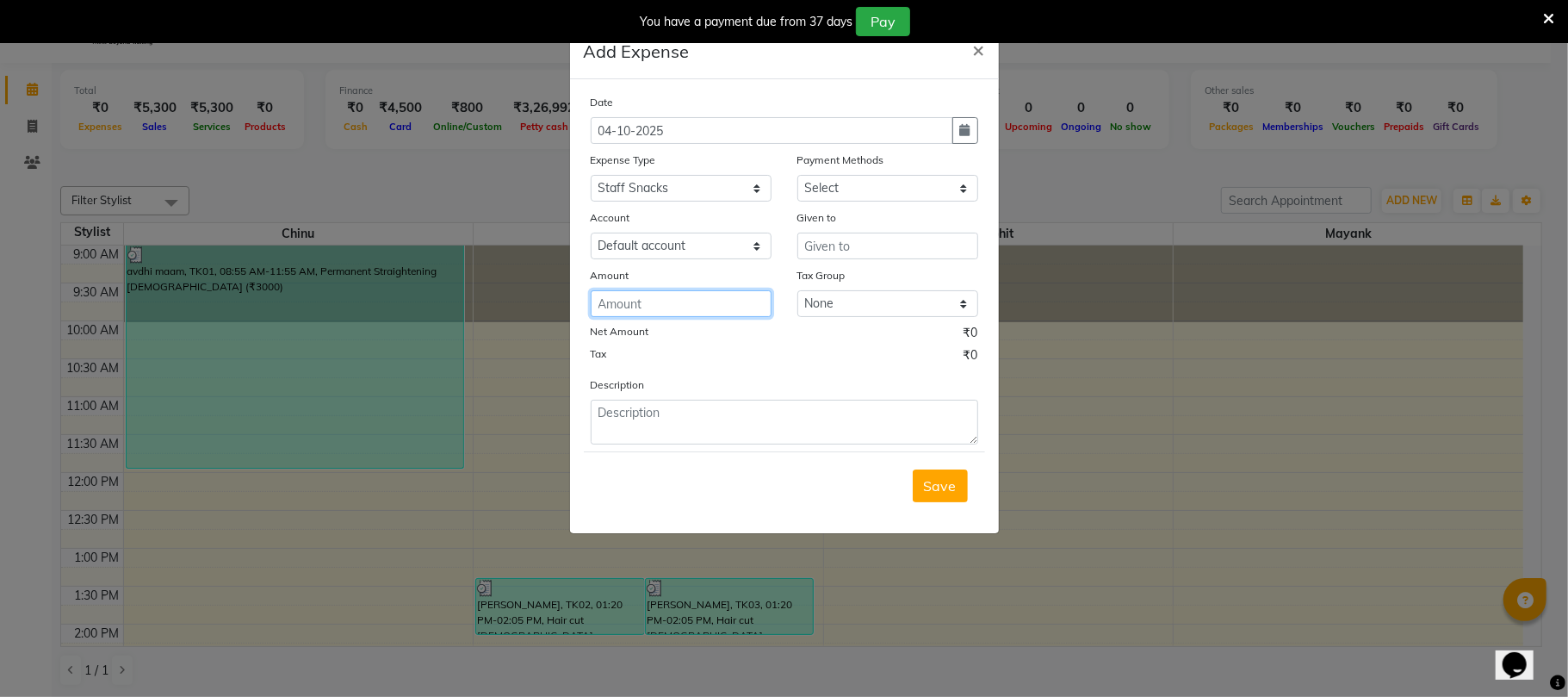
click at [678, 297] on input "number" at bounding box center [680, 303] width 181 height 27
type input "1835"
click at [917, 245] on input "text" at bounding box center [888, 245] width 181 height 27
type input "tirupati"
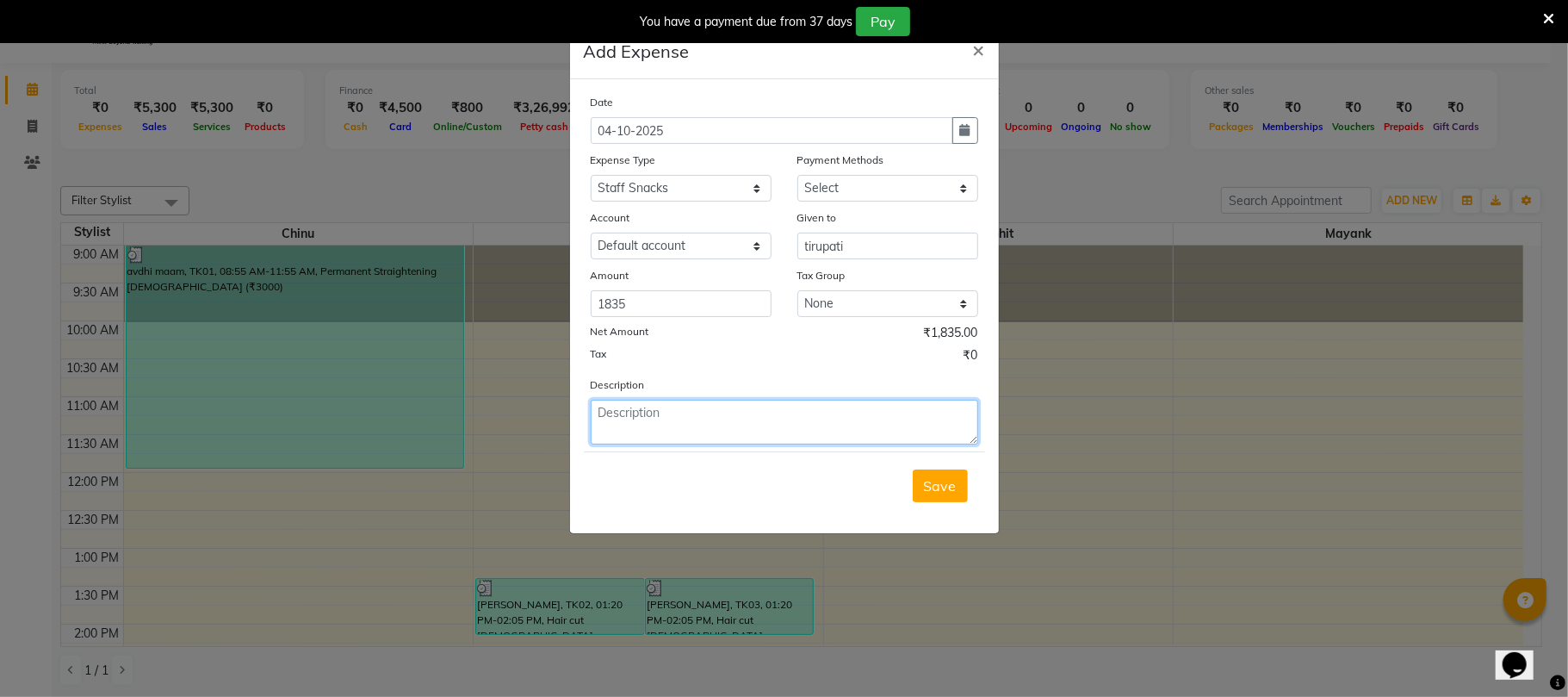
click at [751, 408] on textarea at bounding box center [784, 422] width 388 height 45
type textarea "staff snacks"
click at [943, 474] on button "Save" at bounding box center [940, 486] width 55 height 33
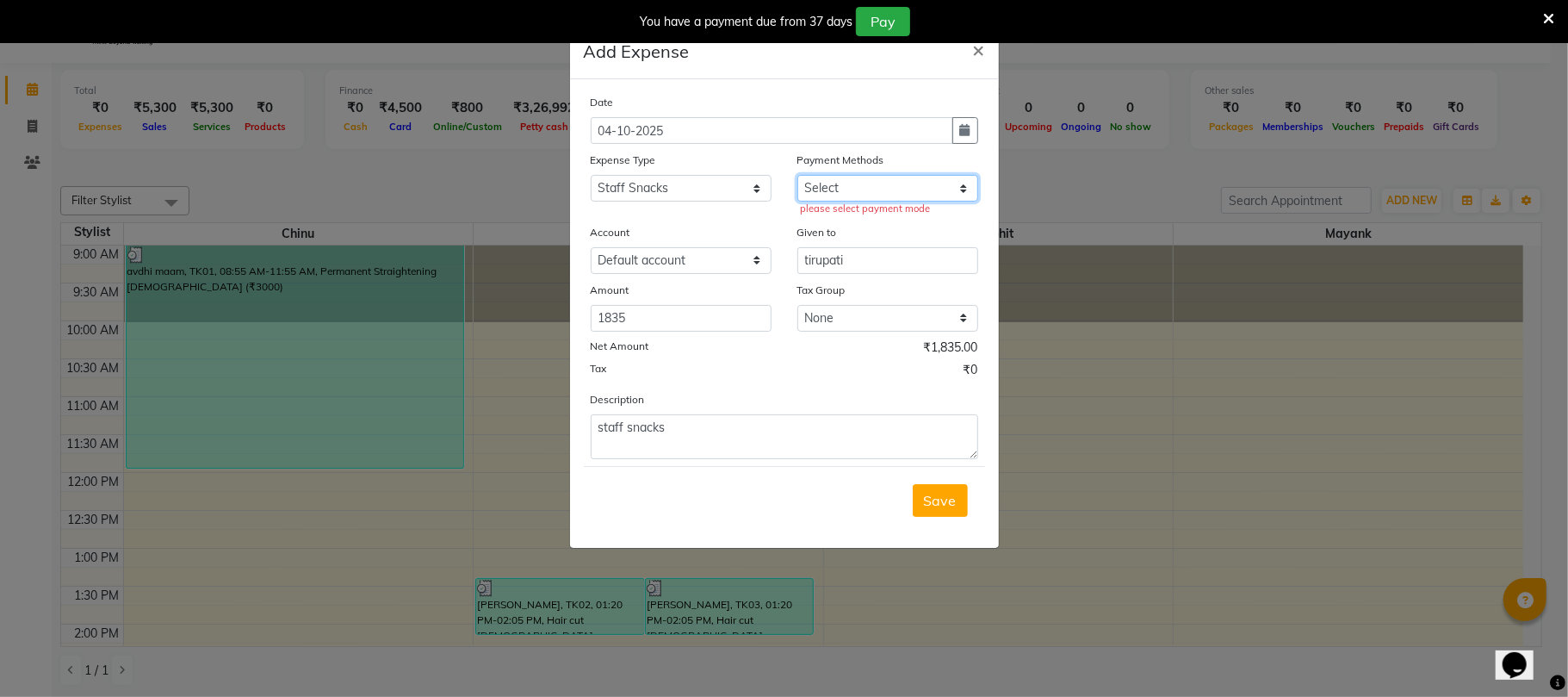
click at [887, 197] on select "Select PayTM CARD Cash Payment GPay" at bounding box center [888, 187] width 181 height 27
click at [798, 174] on select "Select PayTM CARD Cash Payment GPay" at bounding box center [888, 187] width 181 height 27
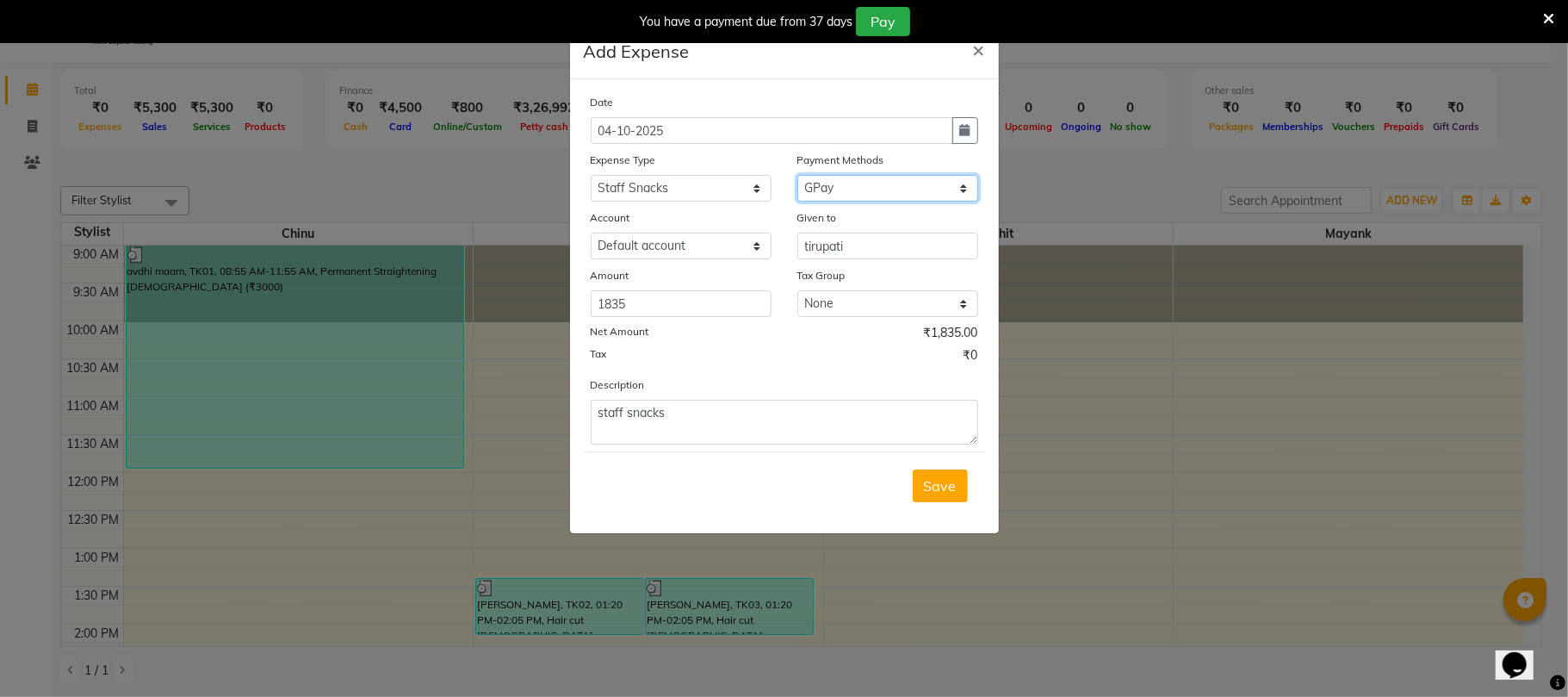
click at [879, 193] on select "Select PayTM CARD Cash Payment GPay" at bounding box center [888, 187] width 181 height 27
select select "114"
click at [798, 174] on select "Select PayTM CARD Cash Payment GPay" at bounding box center [888, 187] width 181 height 27
click at [935, 490] on span "Save" at bounding box center [940, 485] width 33 height 17
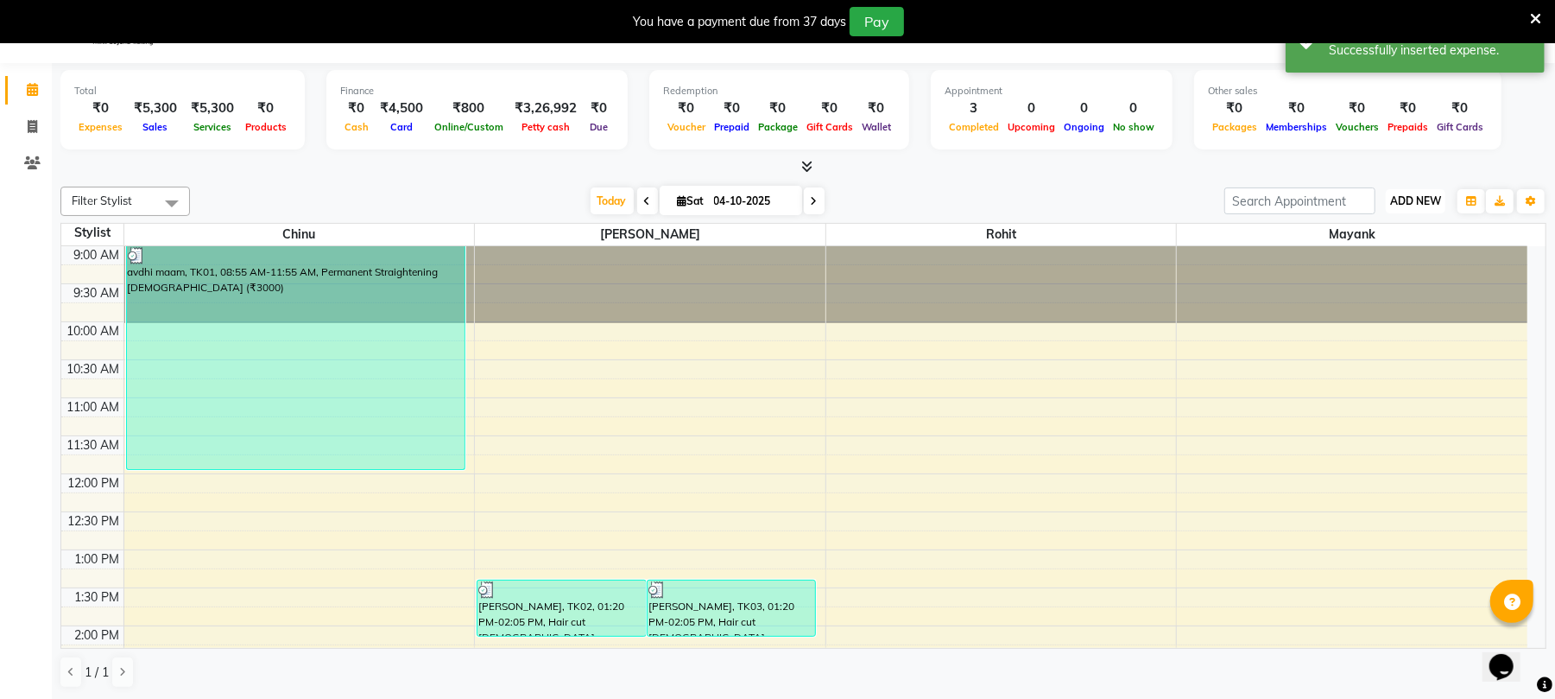
click at [1435, 209] on button "ADD NEW Toggle Dropdown" at bounding box center [1416, 201] width 60 height 24
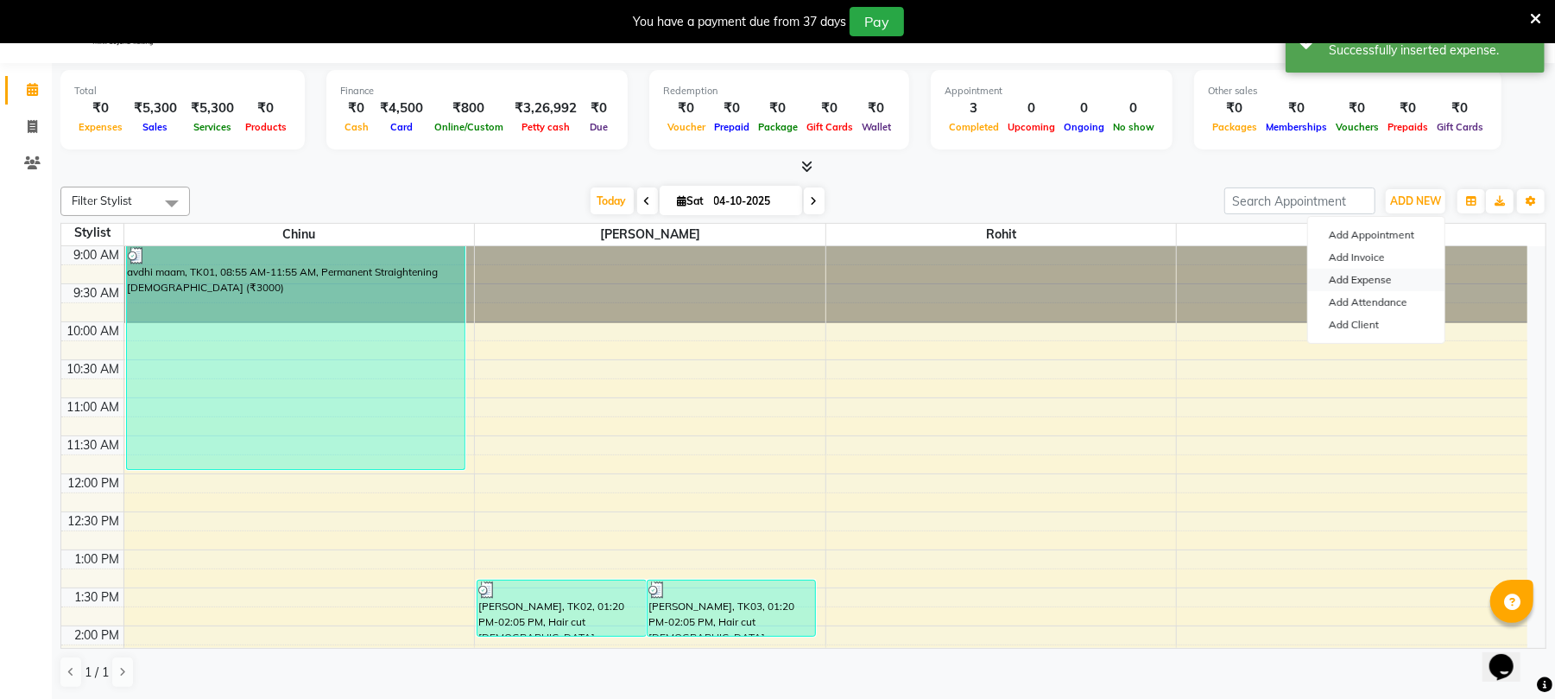
click at [1382, 274] on link "Add Expense" at bounding box center [1376, 280] width 136 height 22
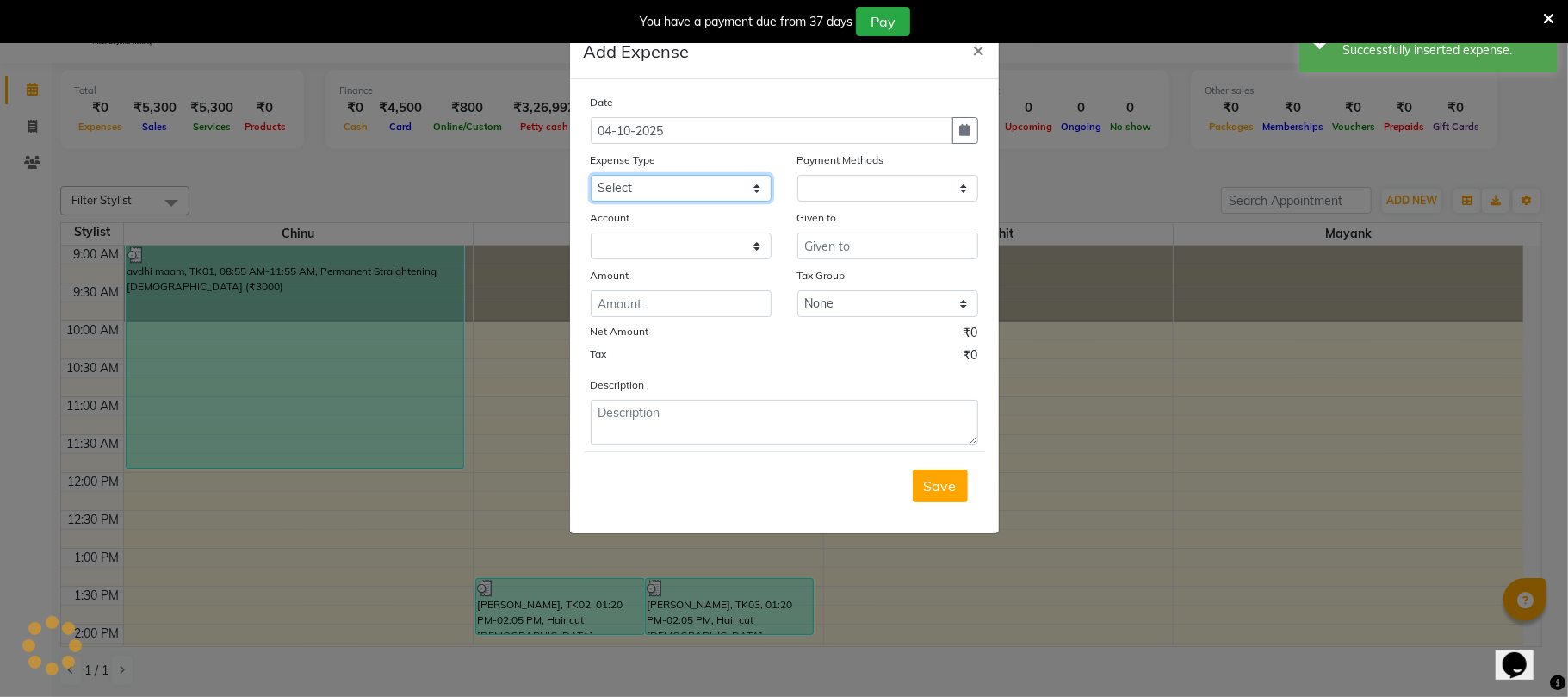
click at [637, 191] on select "Select Advance Salary Bank charges Car maintenance Cash transfer to bank Cash t…" at bounding box center [680, 187] width 181 height 27
select select "8"
click at [590, 174] on select "Select Advance Salary Bank charges Car maintenance Cash transfer to bank Cash t…" at bounding box center [680, 187] width 181 height 27
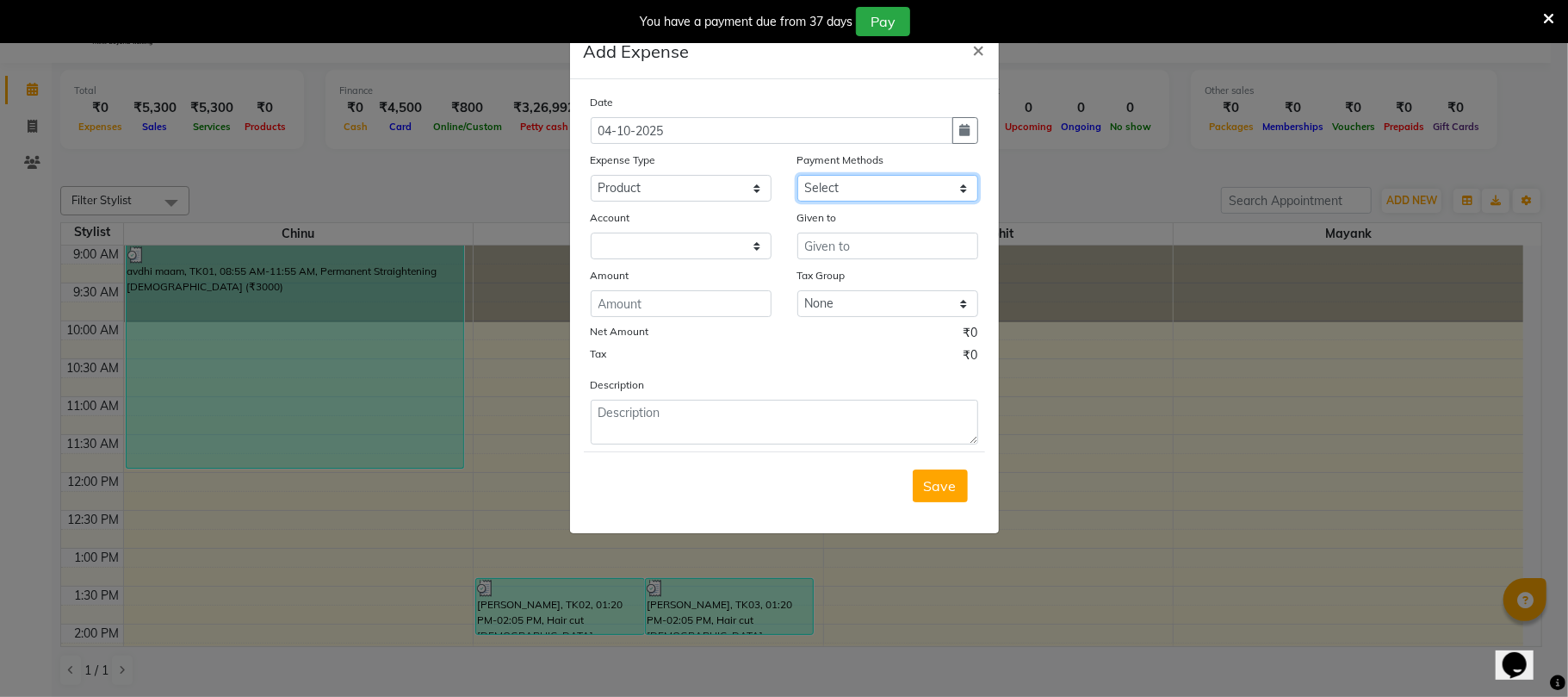
click at [820, 196] on select "Select PayTM CARD Cash Payment GPay" at bounding box center [888, 187] width 181 height 27
select select "114"
click at [798, 174] on select "Select PayTM CARD Cash Payment GPay" at bounding box center [888, 187] width 181 height 27
select select "661"
click at [859, 248] on input "text" at bounding box center [888, 245] width 181 height 27
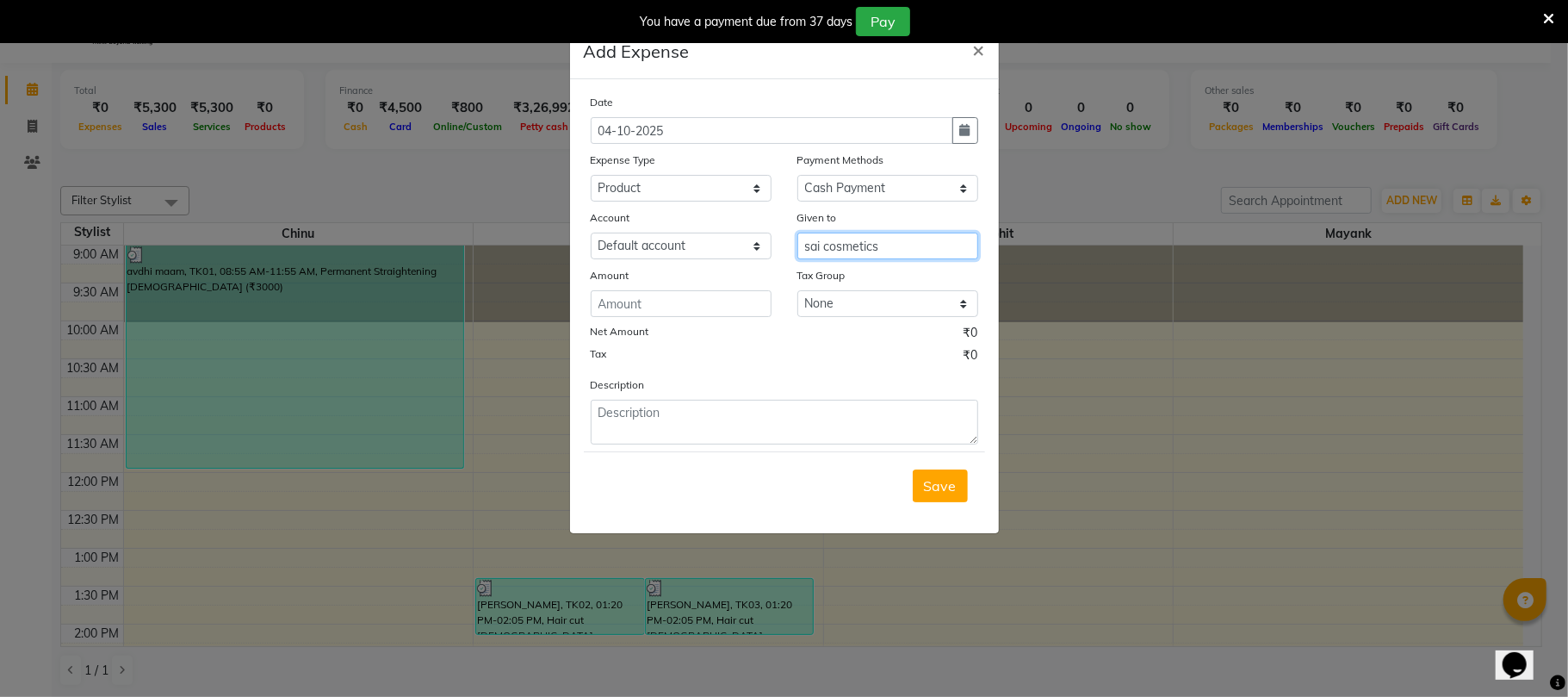
type input "sai cosmetics"
click at [725, 296] on input "number" at bounding box center [680, 303] width 181 height 27
type input "1183"
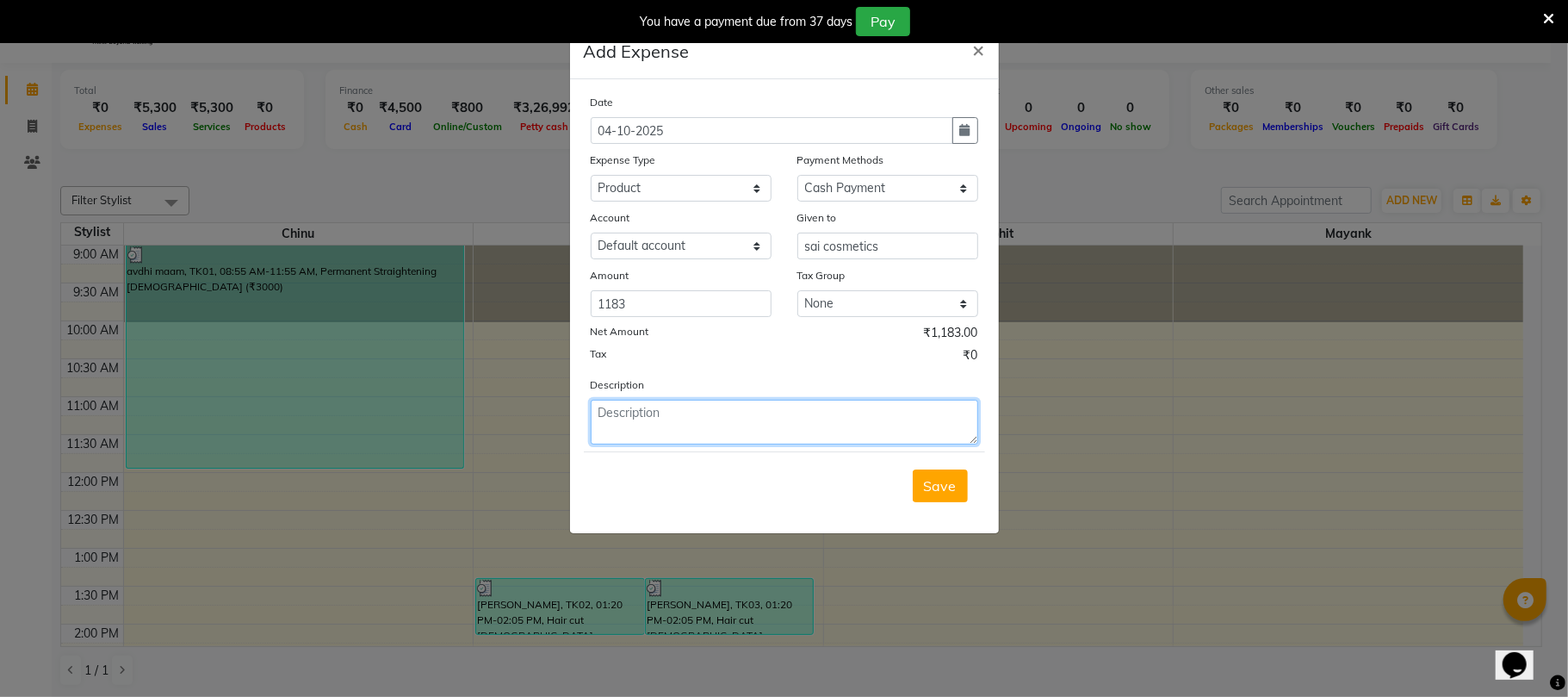
click at [779, 418] on textarea at bounding box center [784, 422] width 388 height 45
type textarea "straightening cream"
click at [950, 480] on span "Save" at bounding box center [940, 485] width 33 height 17
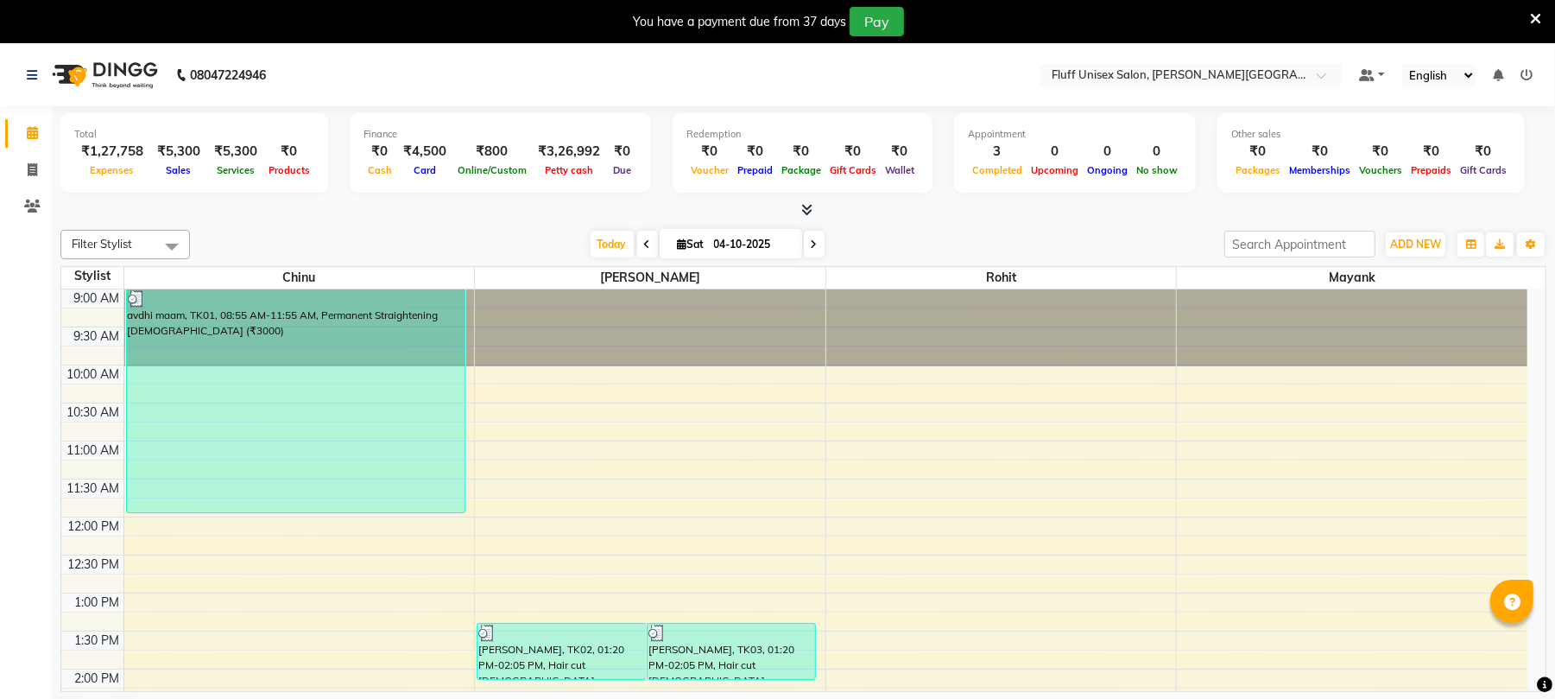
click at [1531, 11] on icon at bounding box center [1535, 19] width 11 height 16
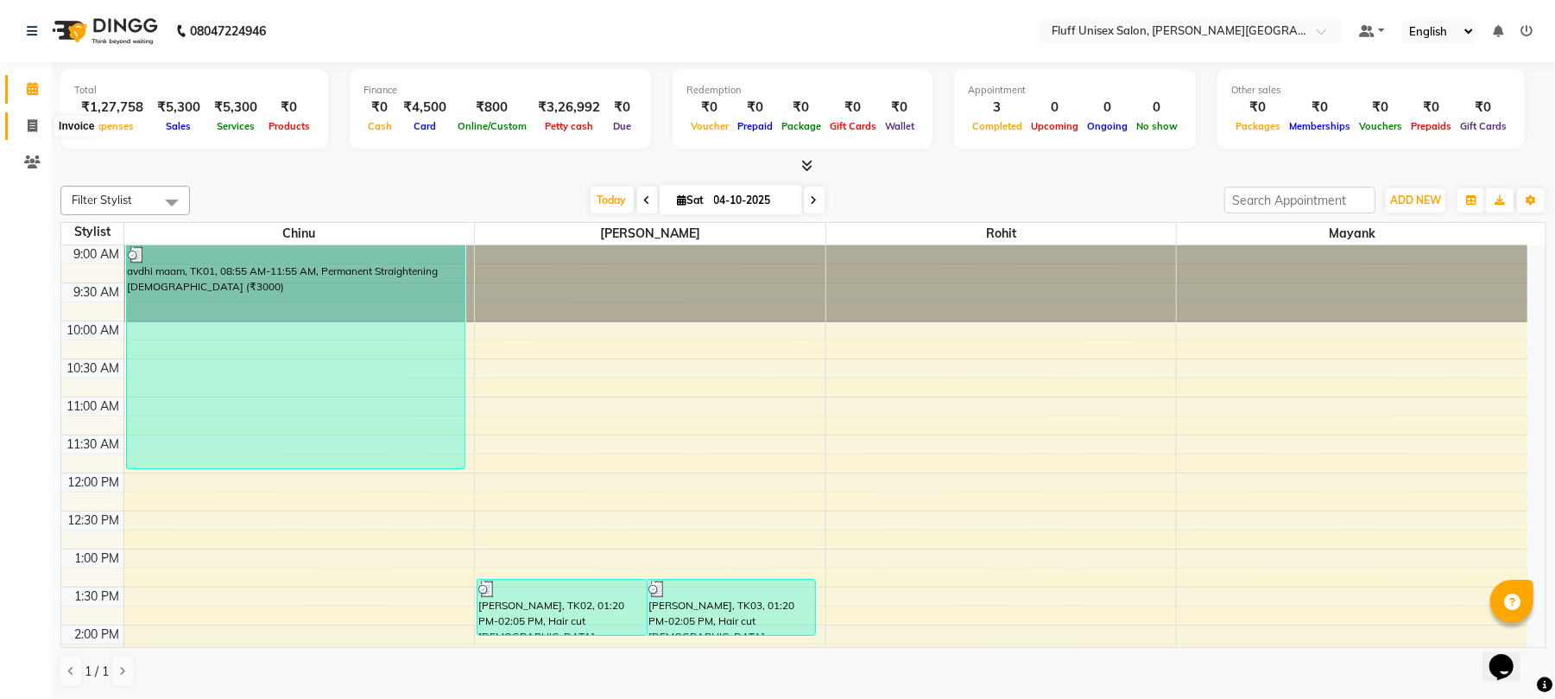
click at [32, 119] on icon at bounding box center [32, 125] width 9 height 13
select select "32"
select select "service"
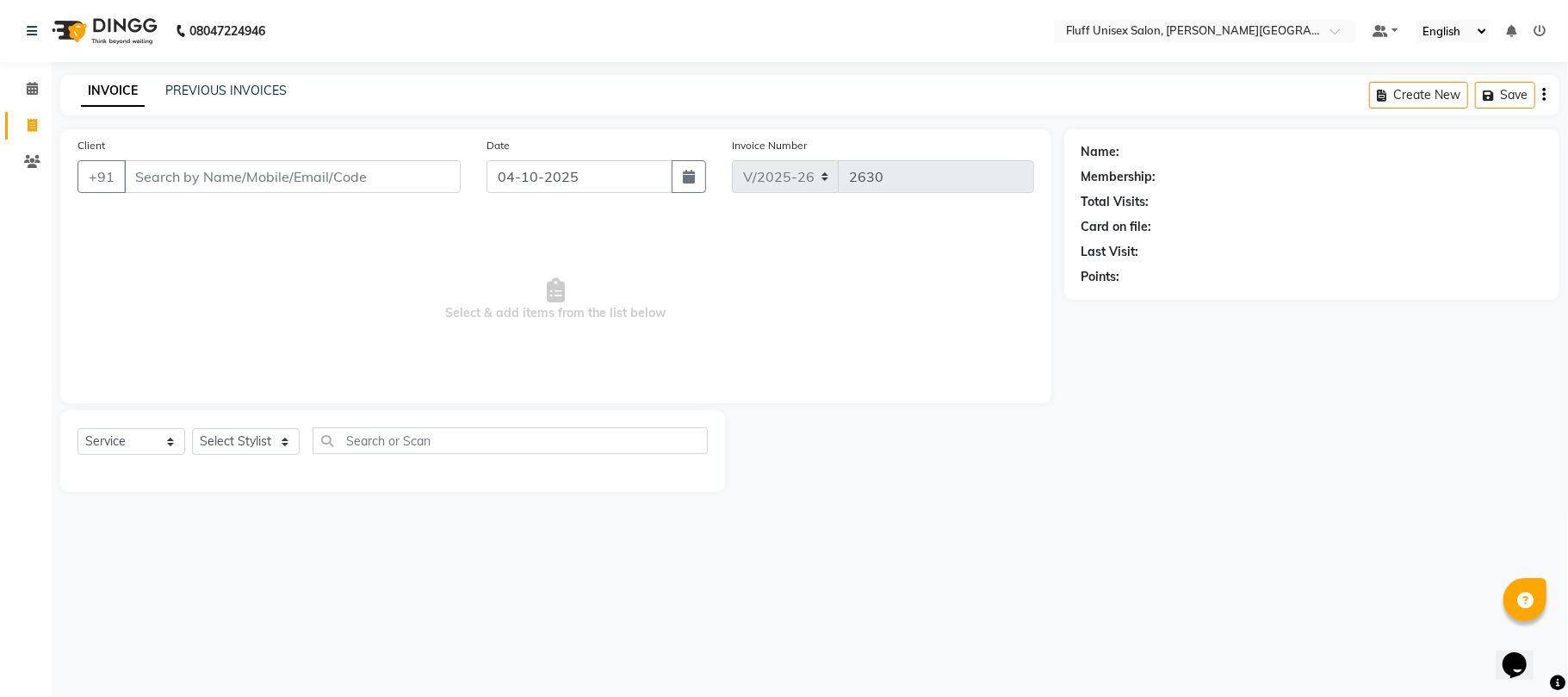
click at [152, 174] on input "Client" at bounding box center [292, 176] width 337 height 33
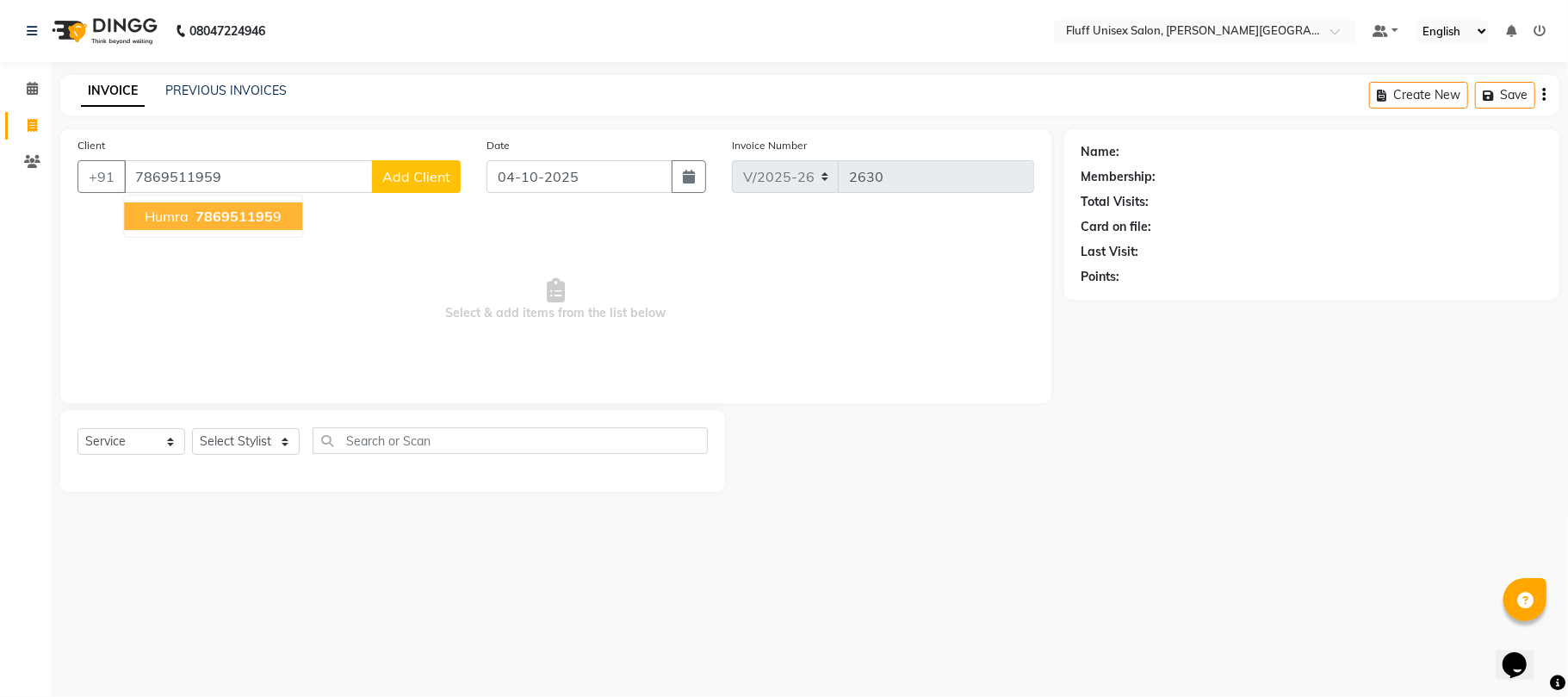
type input "7869511959"
click at [160, 210] on span "humra" at bounding box center [167, 215] width 44 height 17
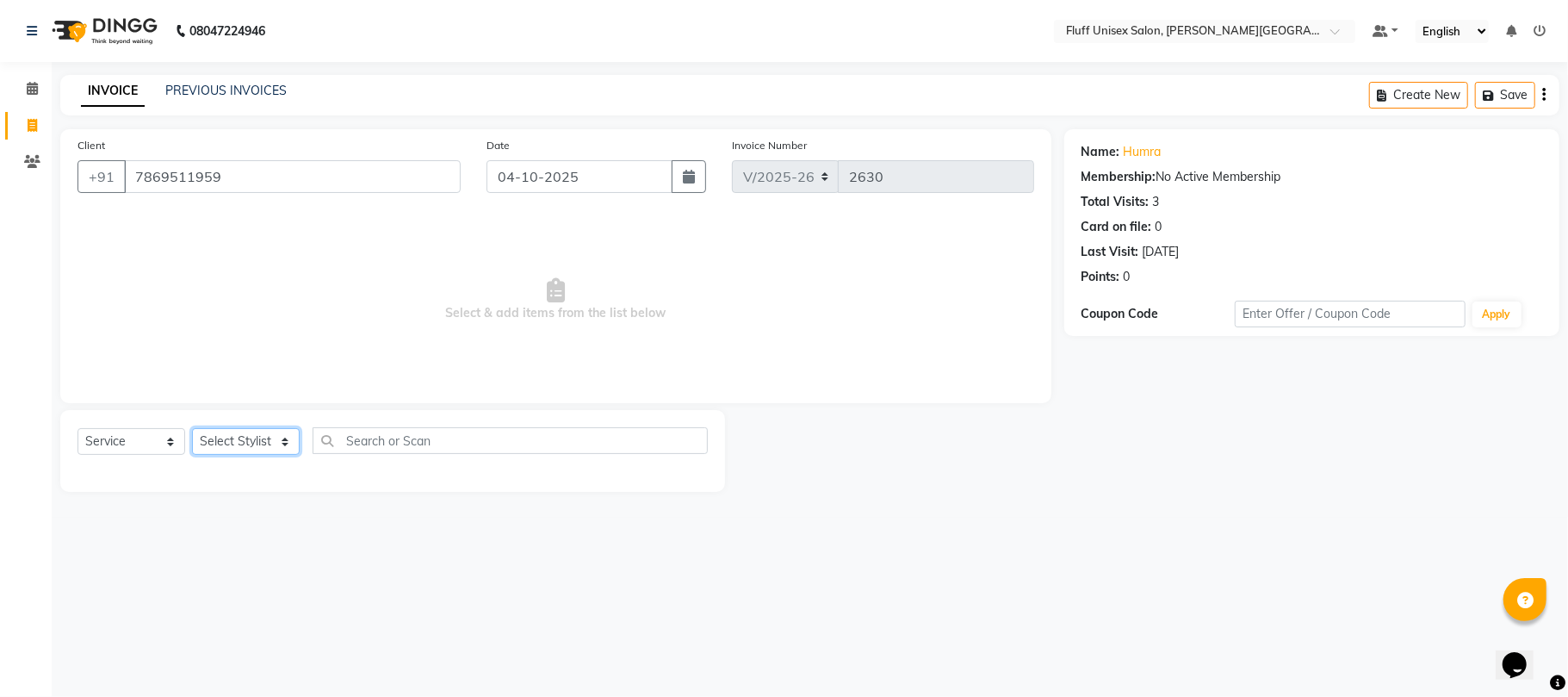
click at [280, 438] on select "Select Stylist Chinu Mayank Raj Ji Reception Rohit" at bounding box center [246, 441] width 108 height 27
select select "32299"
click at [193, 428] on select "Select Stylist Chinu Mayank Raj Ji Reception Rohit" at bounding box center [246, 441] width 108 height 27
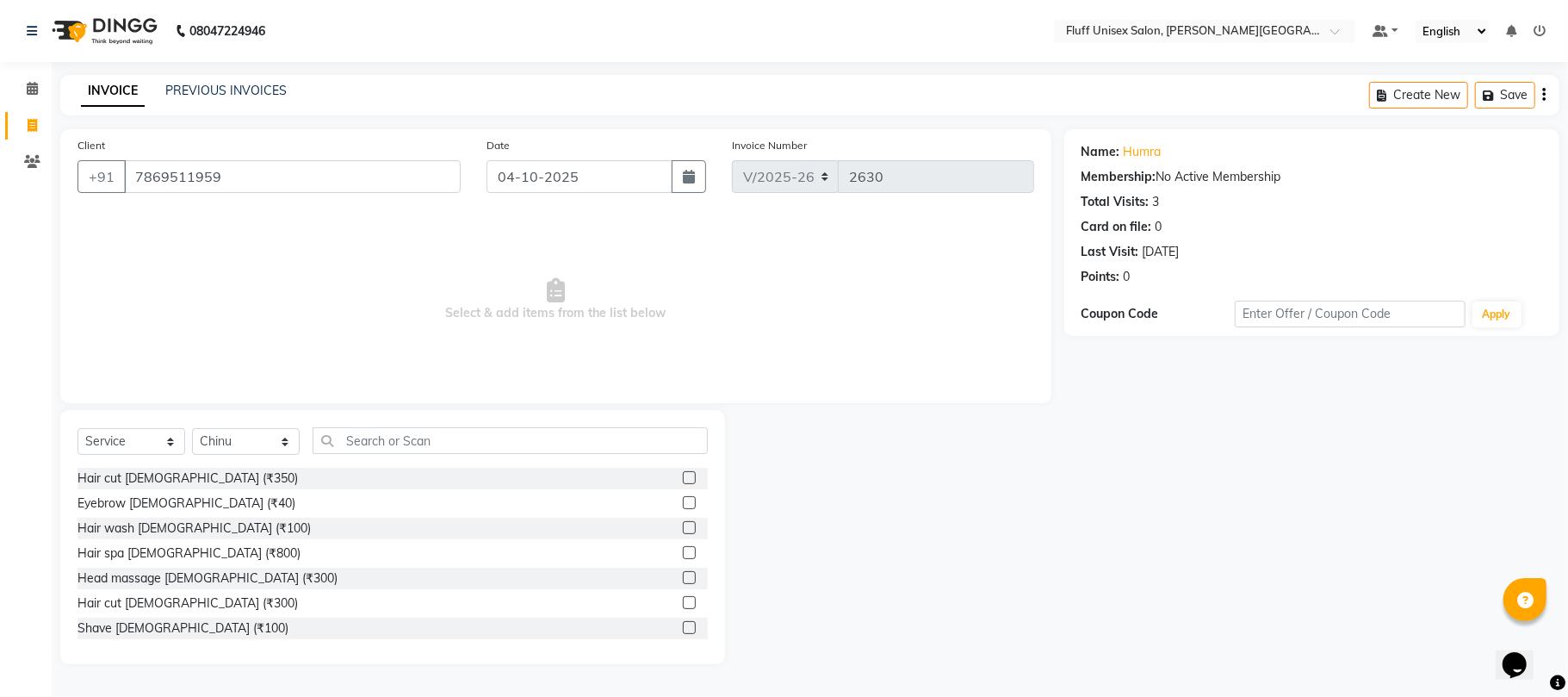
click at [659, 476] on div "Hair cut Female (₹350)" at bounding box center [393, 479] width 630 height 22
click at [683, 476] on div at bounding box center [695, 479] width 25 height 22
click at [683, 476] on label at bounding box center [689, 477] width 13 height 13
click at [683, 476] on input "checkbox" at bounding box center [688, 478] width 11 height 11
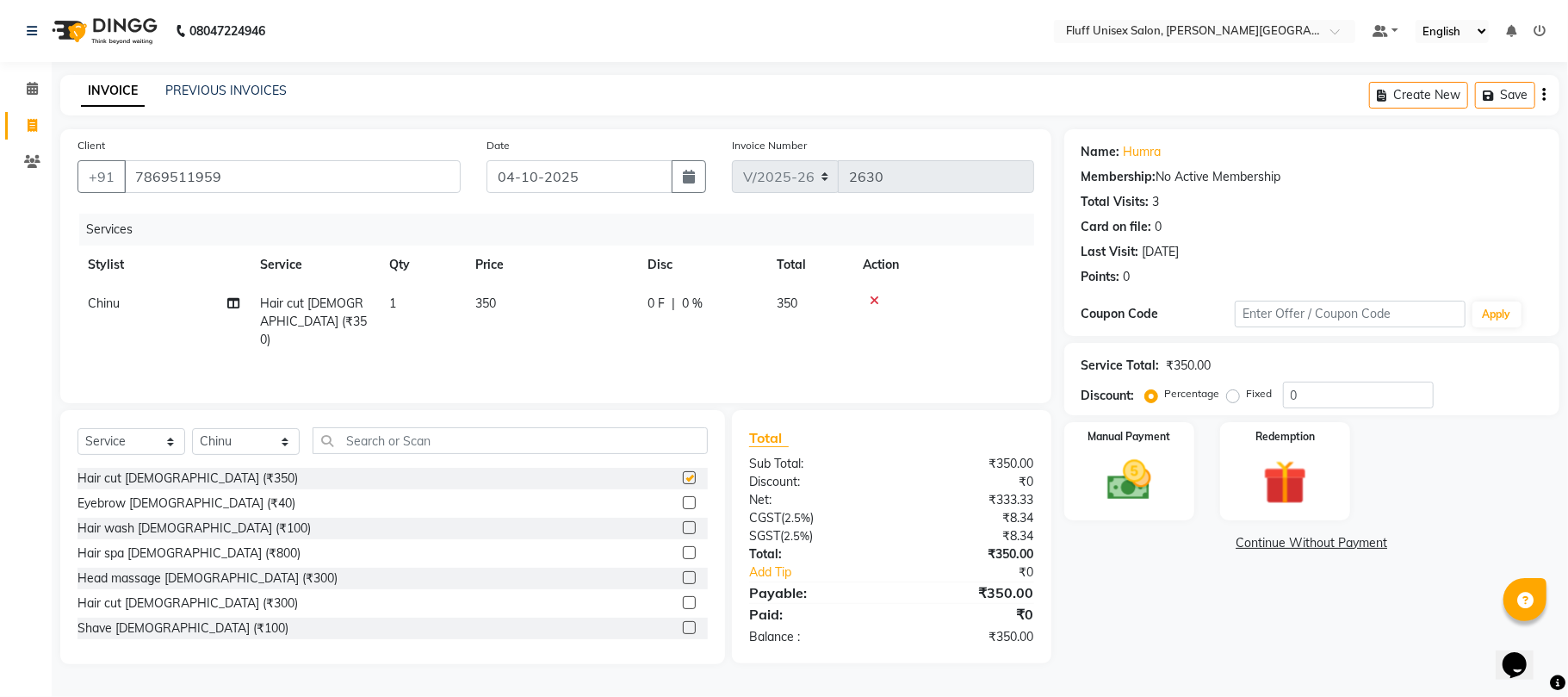
checkbox input "false"
click at [1090, 508] on div "Manual Payment" at bounding box center [1130, 471] width 136 height 102
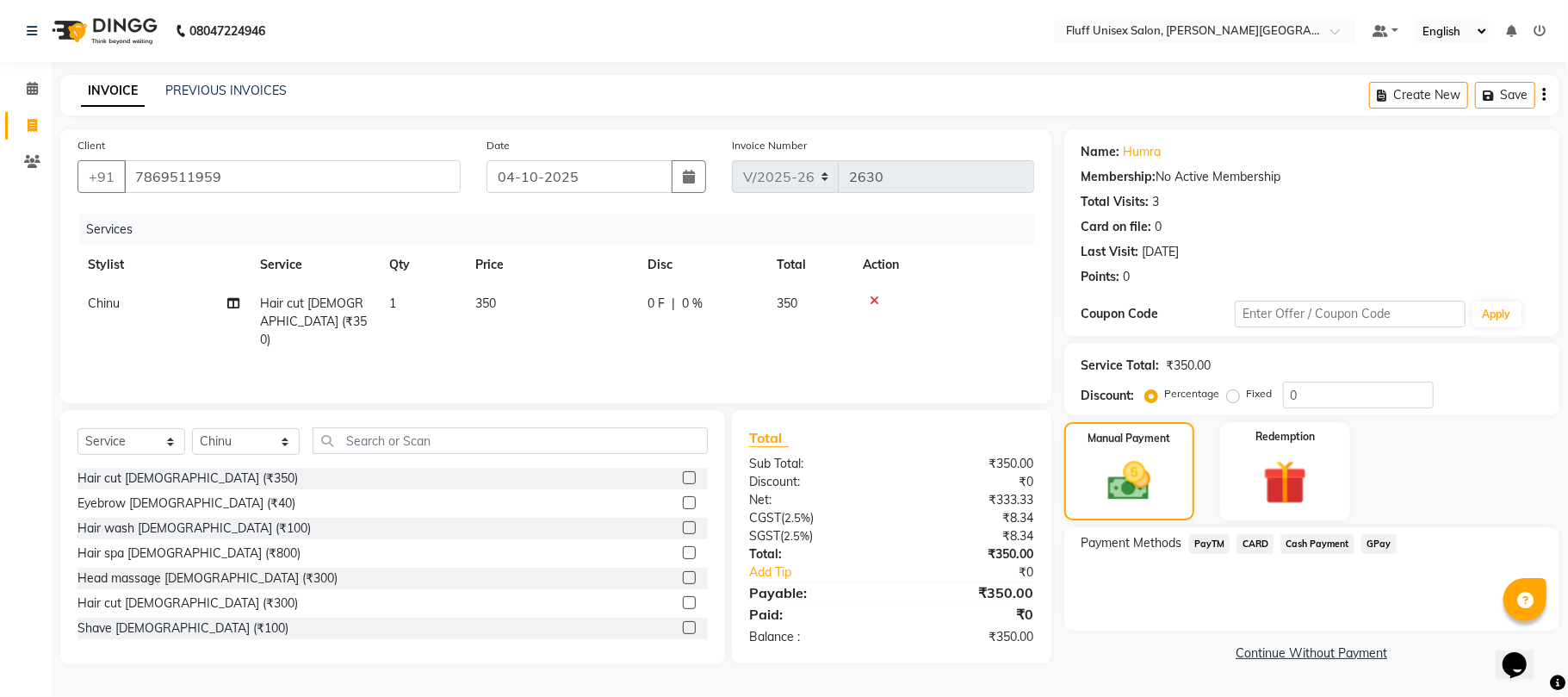
click at [1378, 540] on span "GPay" at bounding box center [1378, 543] width 35 height 20
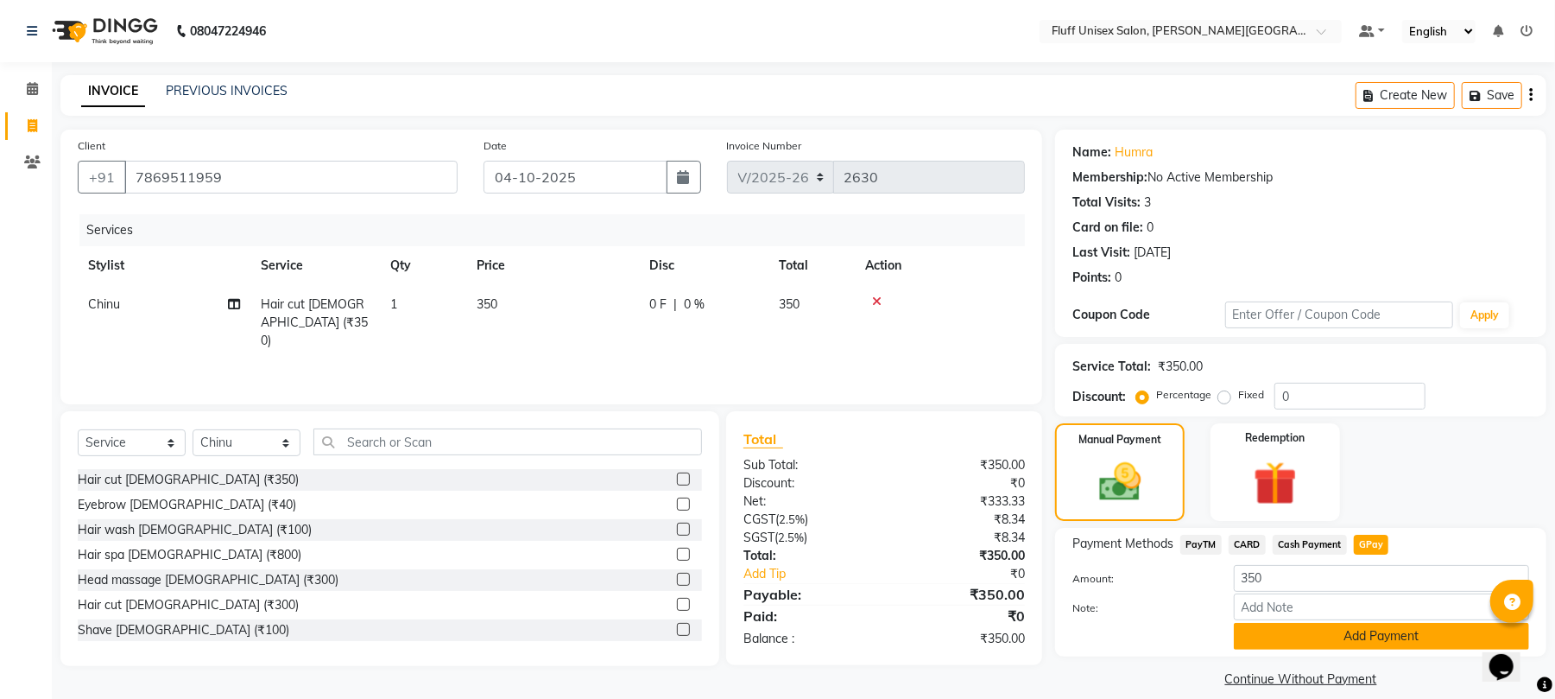
click at [1372, 629] on button "Add Payment" at bounding box center [1381, 636] width 295 height 27
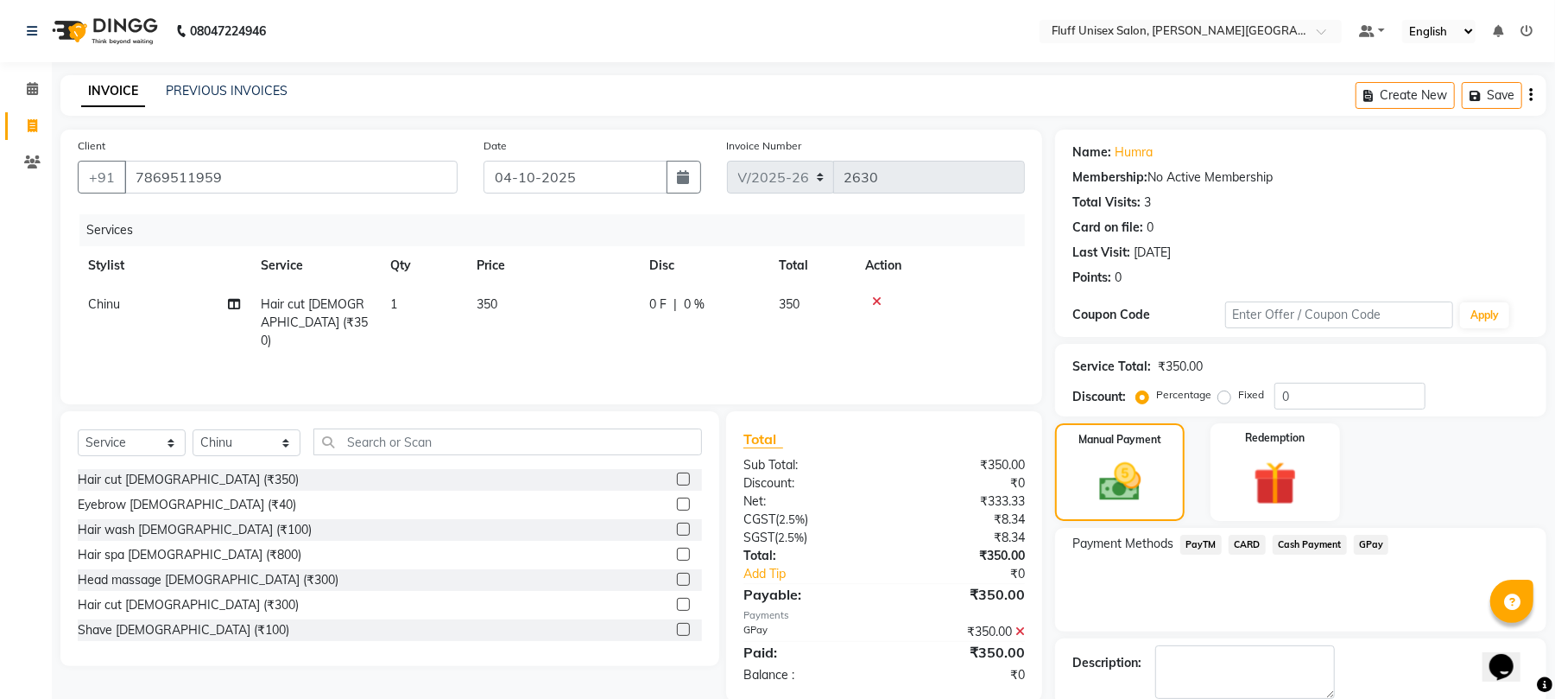
scroll to position [93, 0]
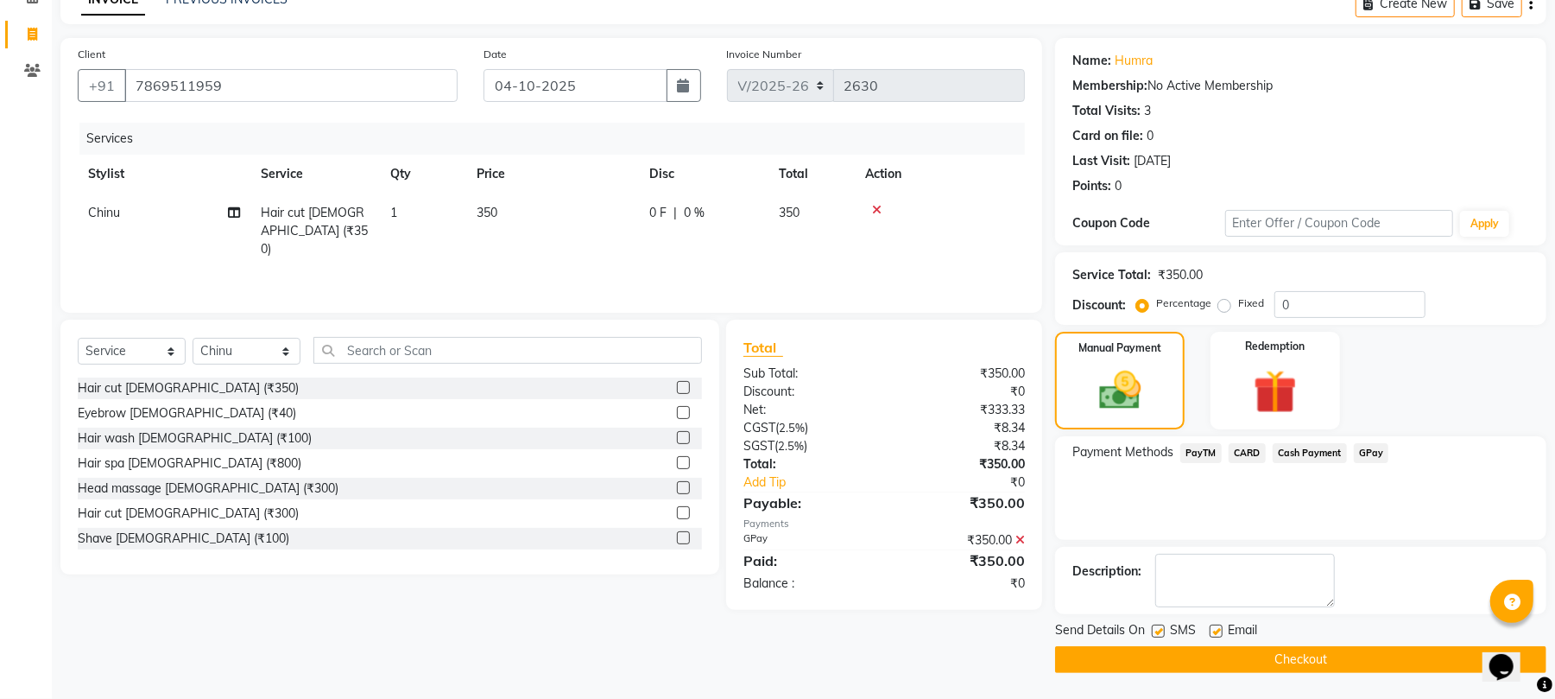
click at [1375, 660] on button "Checkout" at bounding box center [1300, 659] width 491 height 27
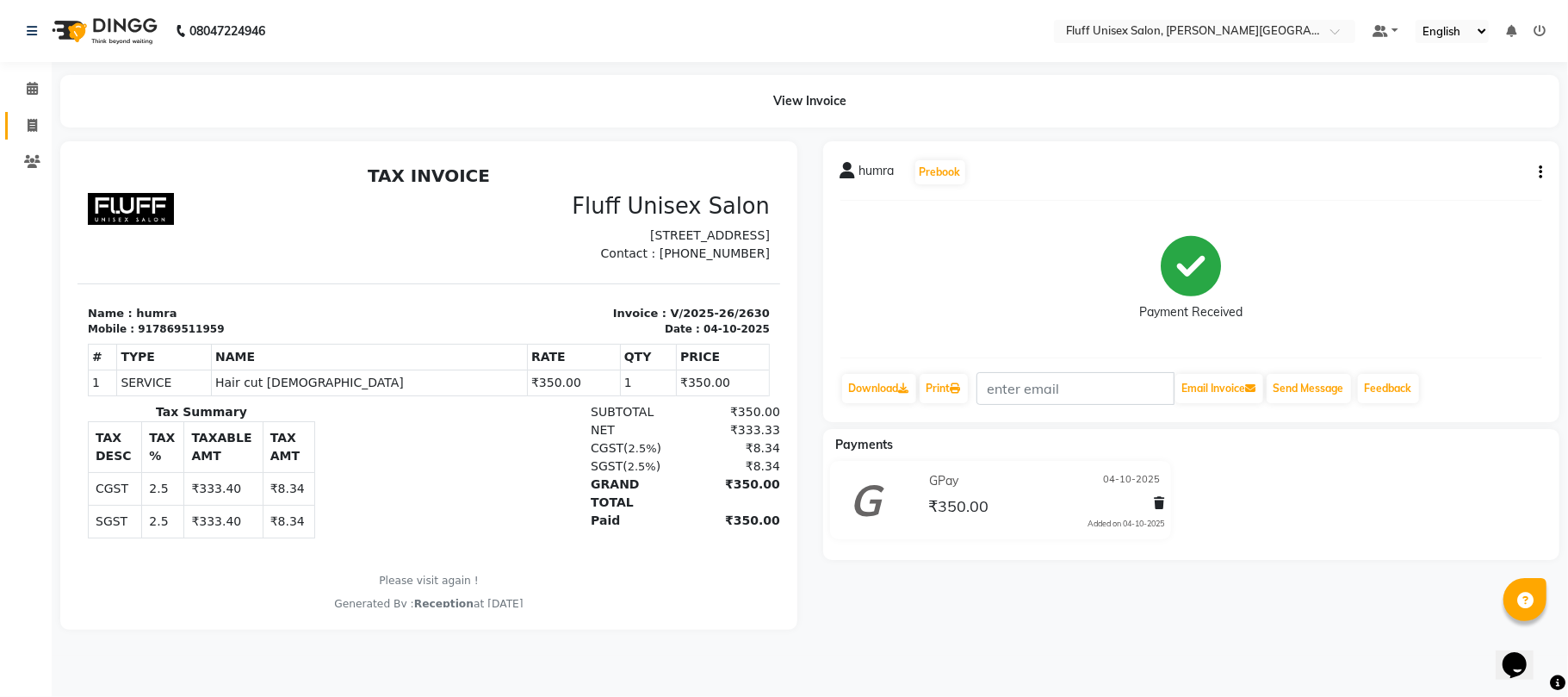
click at [12, 112] on link "Invoice" at bounding box center [25, 126] width 41 height 28
select select "service"
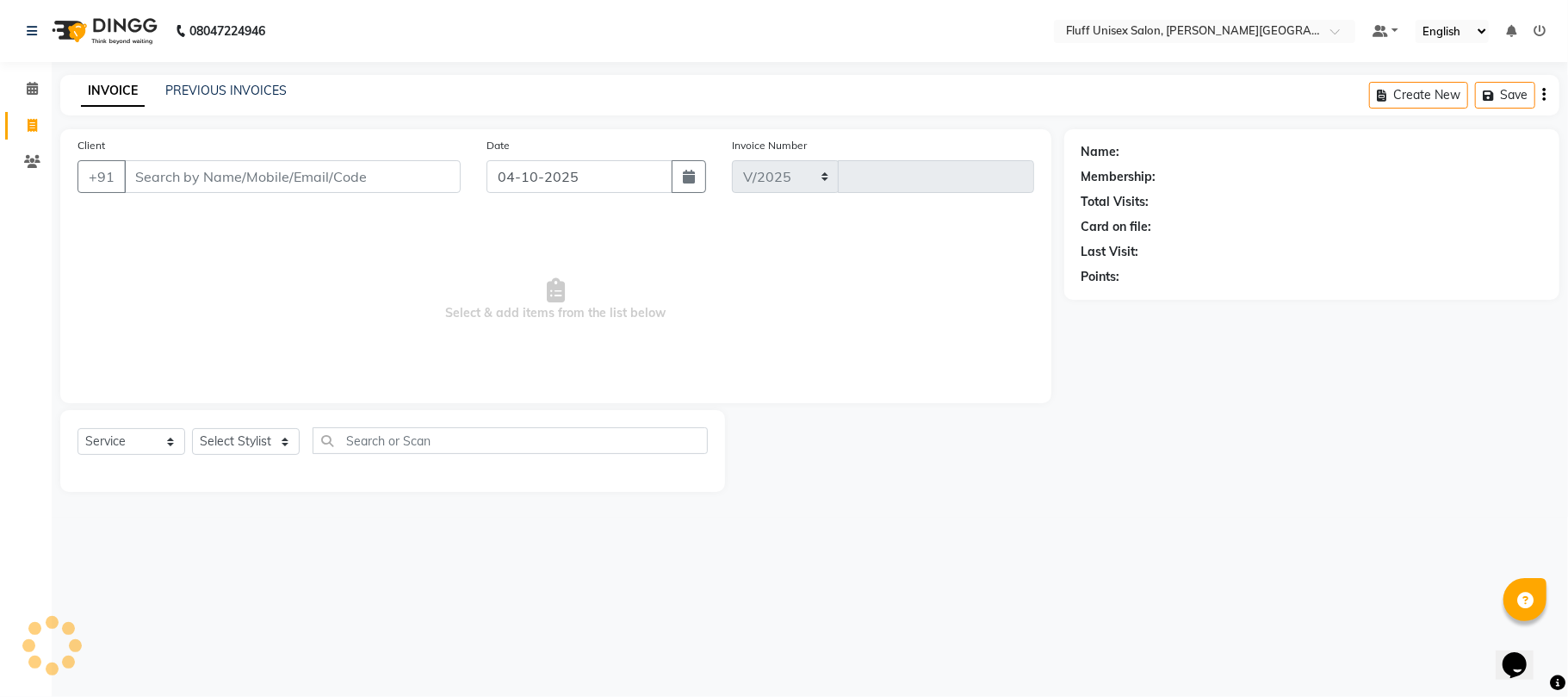
select select "32"
type input "2631"
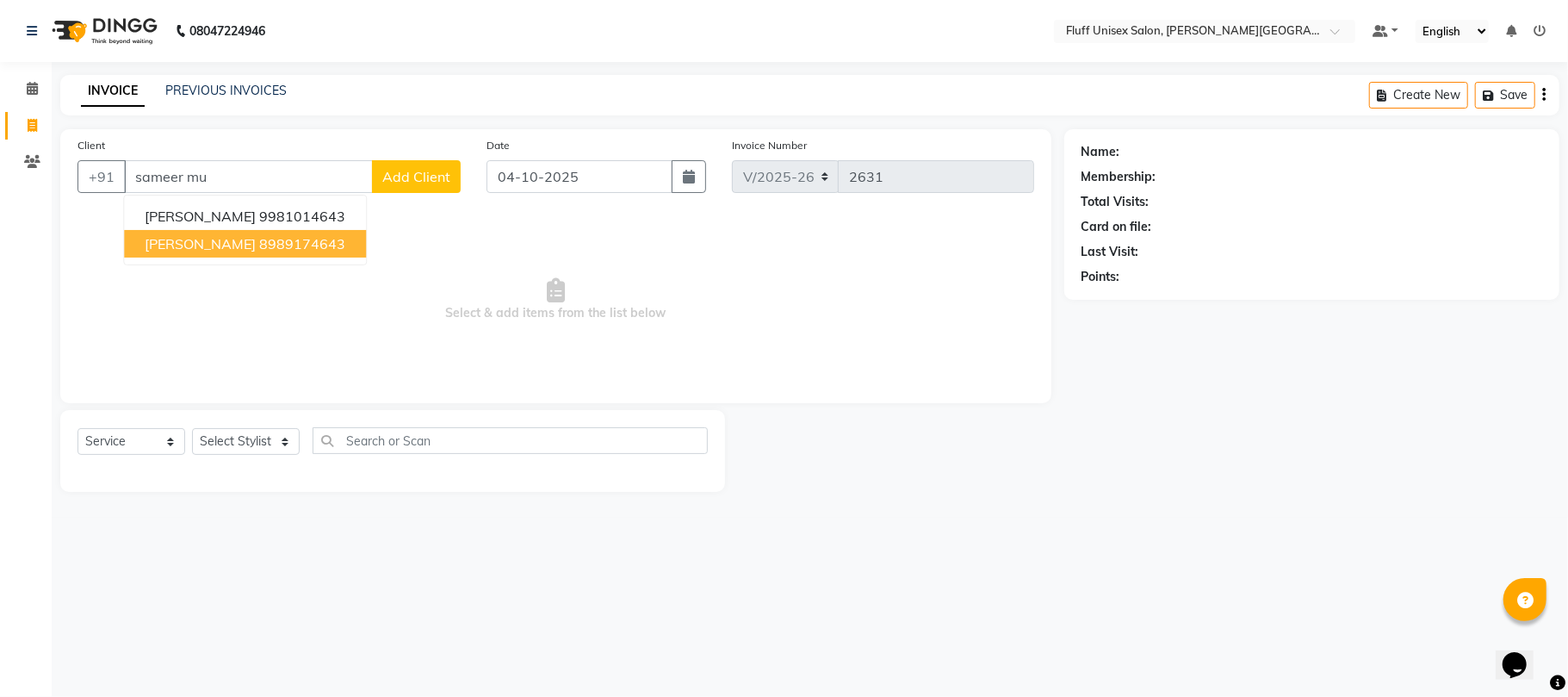
click at [301, 251] on ngb-highlight "8989174643" at bounding box center [302, 243] width 86 height 17
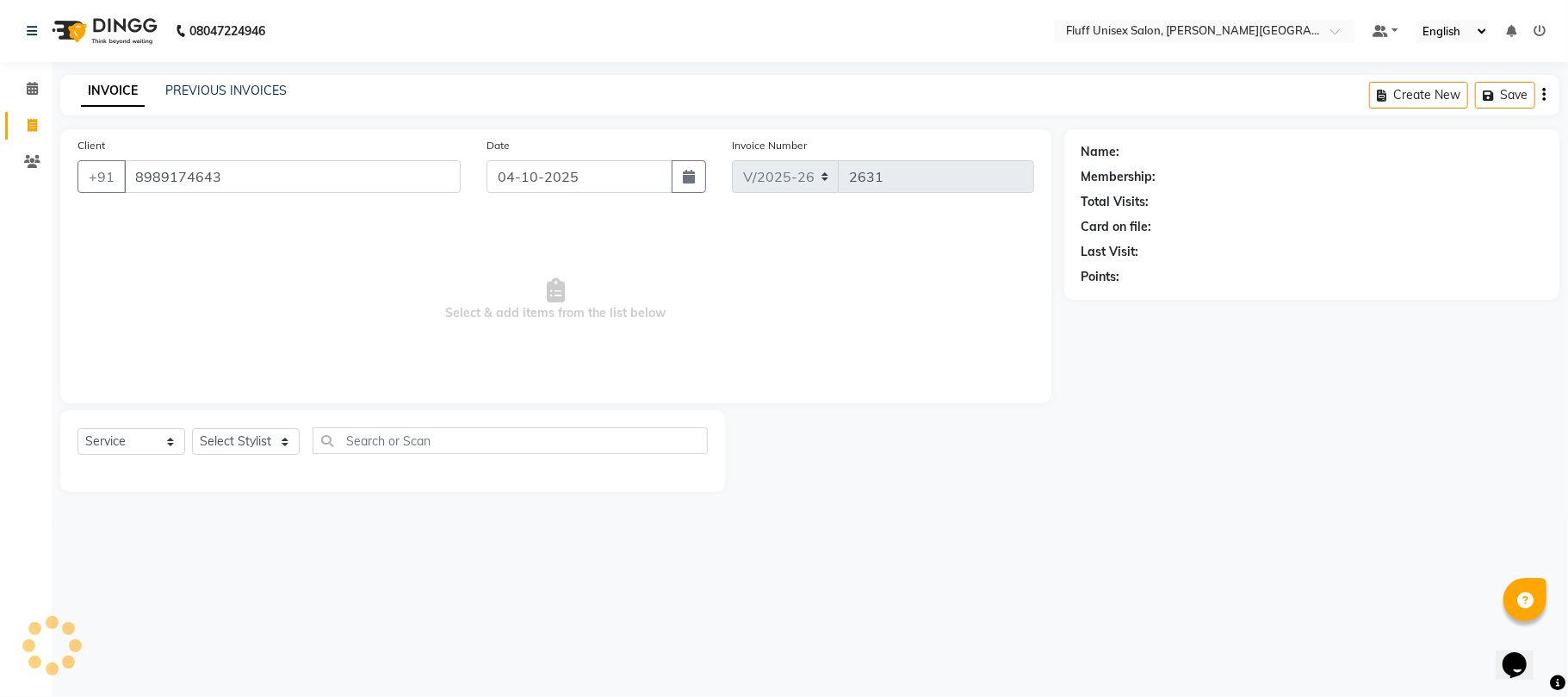
type input "8989174643"
drag, startPoint x: 265, startPoint y: 438, endPoint x: 265, endPoint y: 455, distance: 17.0
click at [265, 449] on select "Select Stylist Chinu Mayank Raj Ji Reception Rohit" at bounding box center [246, 441] width 108 height 27
select select "39020"
click at [193, 428] on select "Select Stylist Chinu Mayank Raj Ji Reception Rohit" at bounding box center [246, 441] width 108 height 27
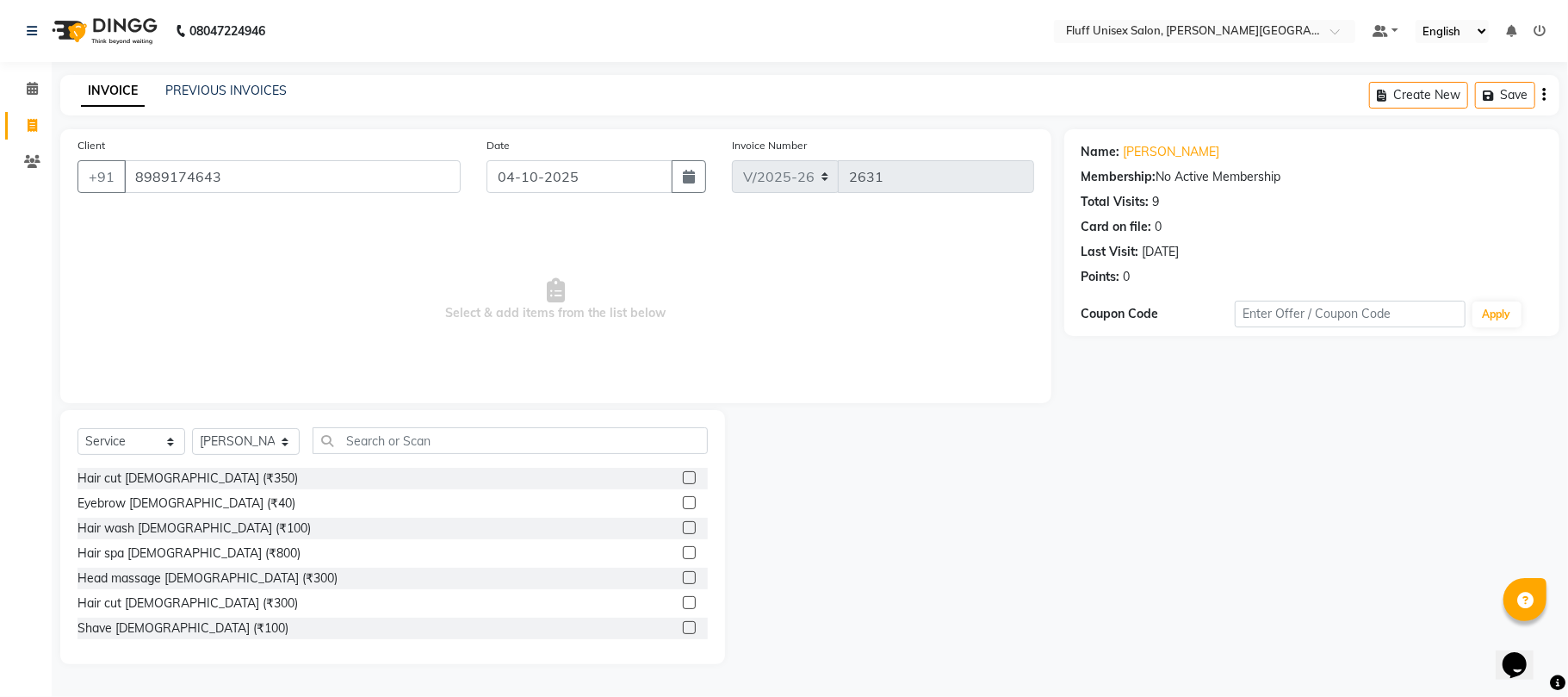
click at [683, 625] on label at bounding box center [689, 627] width 13 height 13
click at [683, 625] on input "checkbox" at bounding box center [688, 627] width 11 height 11
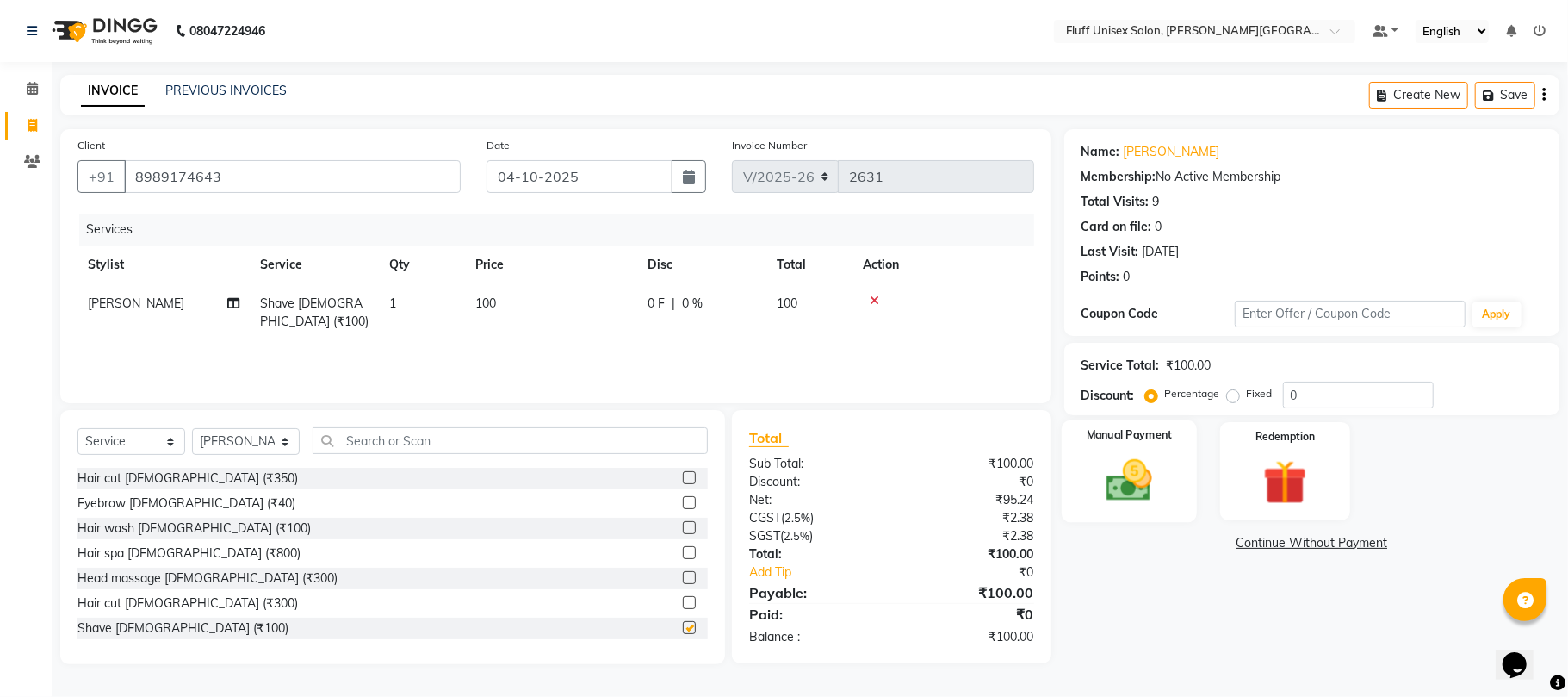
checkbox input "false"
click at [1161, 470] on img at bounding box center [1129, 481] width 75 height 54
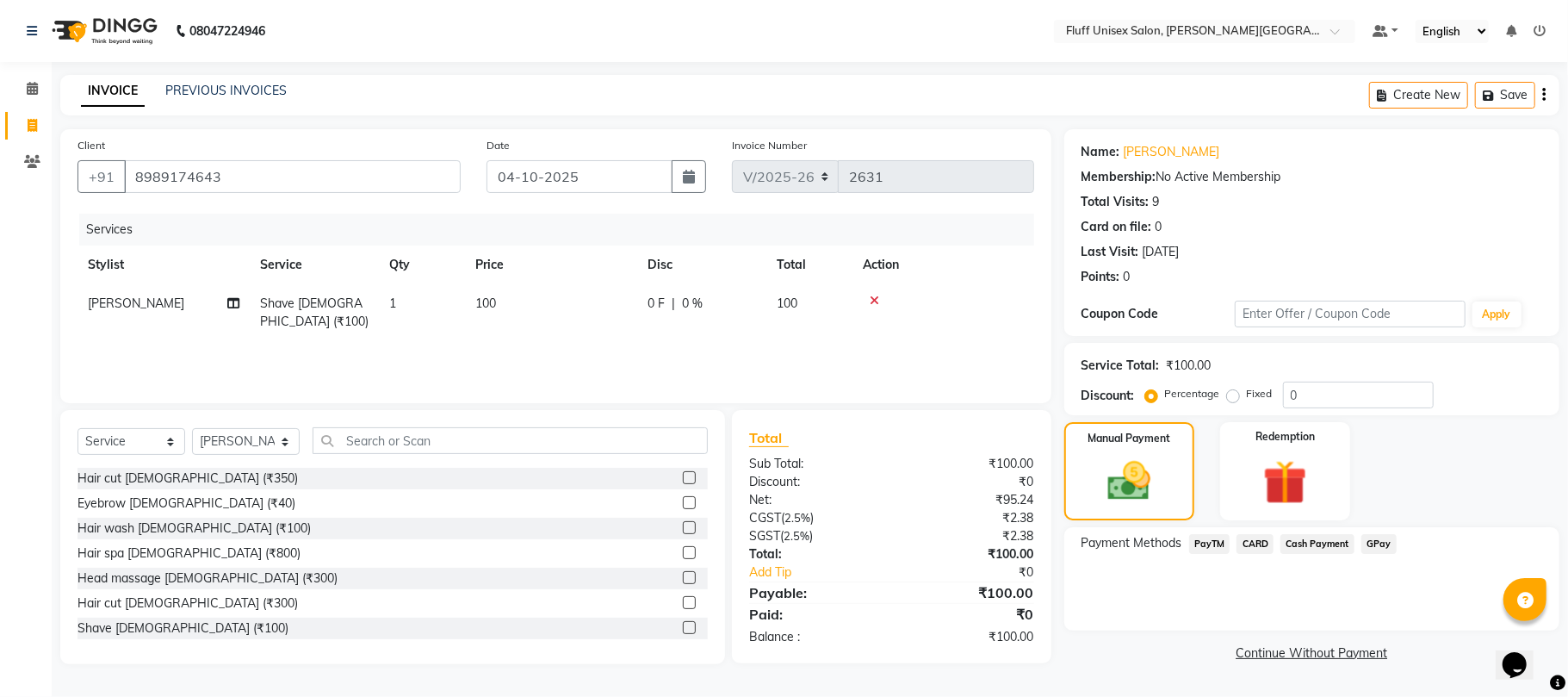
click at [1370, 545] on span "GPay" at bounding box center [1378, 543] width 35 height 20
drag, startPoint x: 1370, startPoint y: 545, endPoint x: 1386, endPoint y: 558, distance: 20.6
click at [1372, 545] on span "GPay" at bounding box center [1378, 543] width 35 height 20
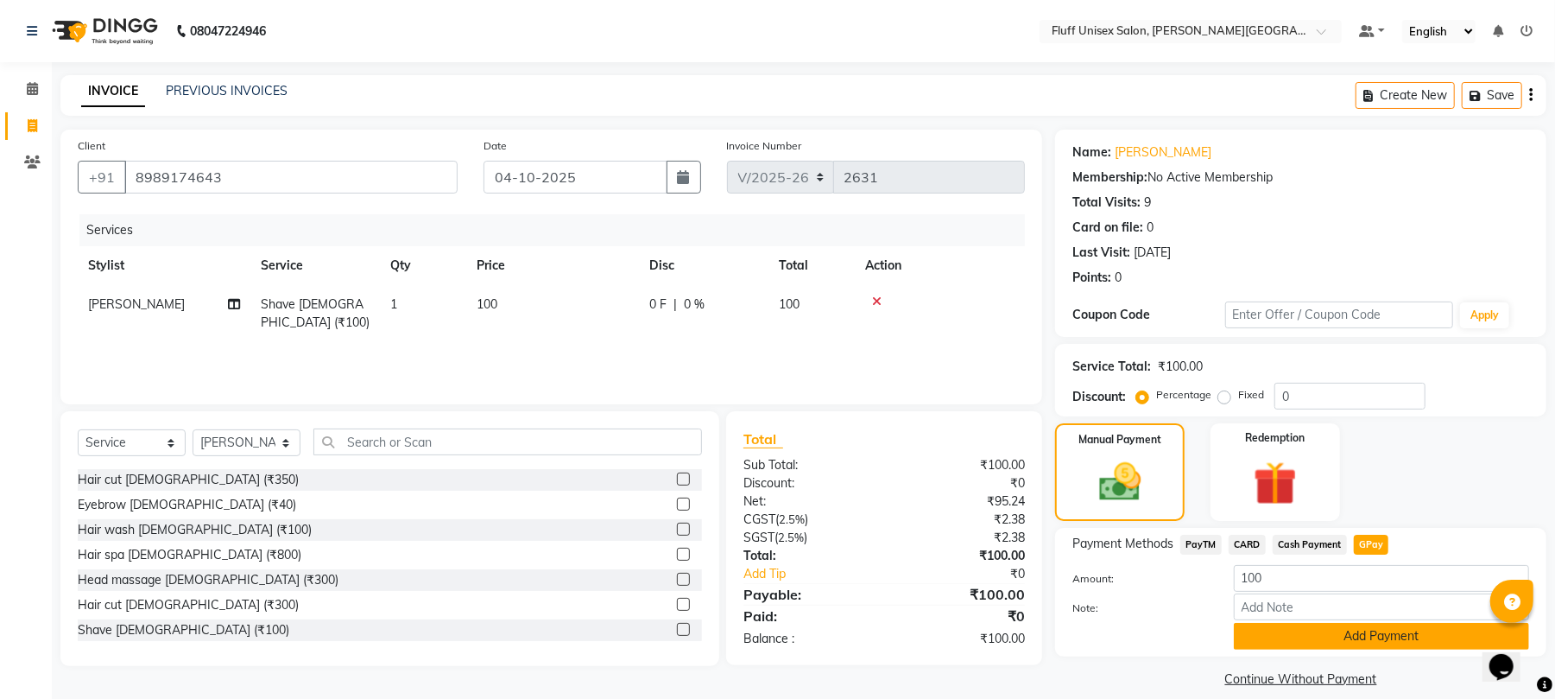
click at [1413, 637] on button "Add Payment" at bounding box center [1381, 636] width 295 height 27
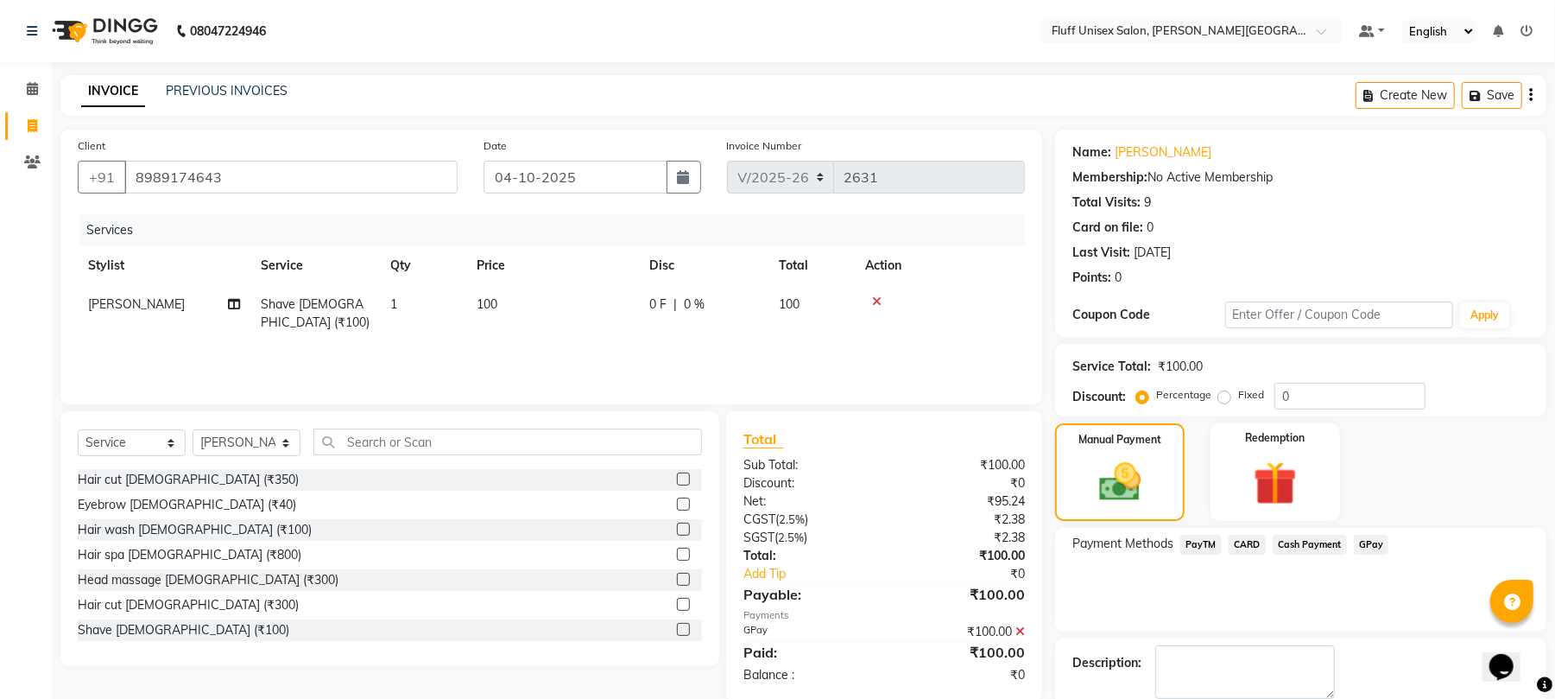
scroll to position [93, 0]
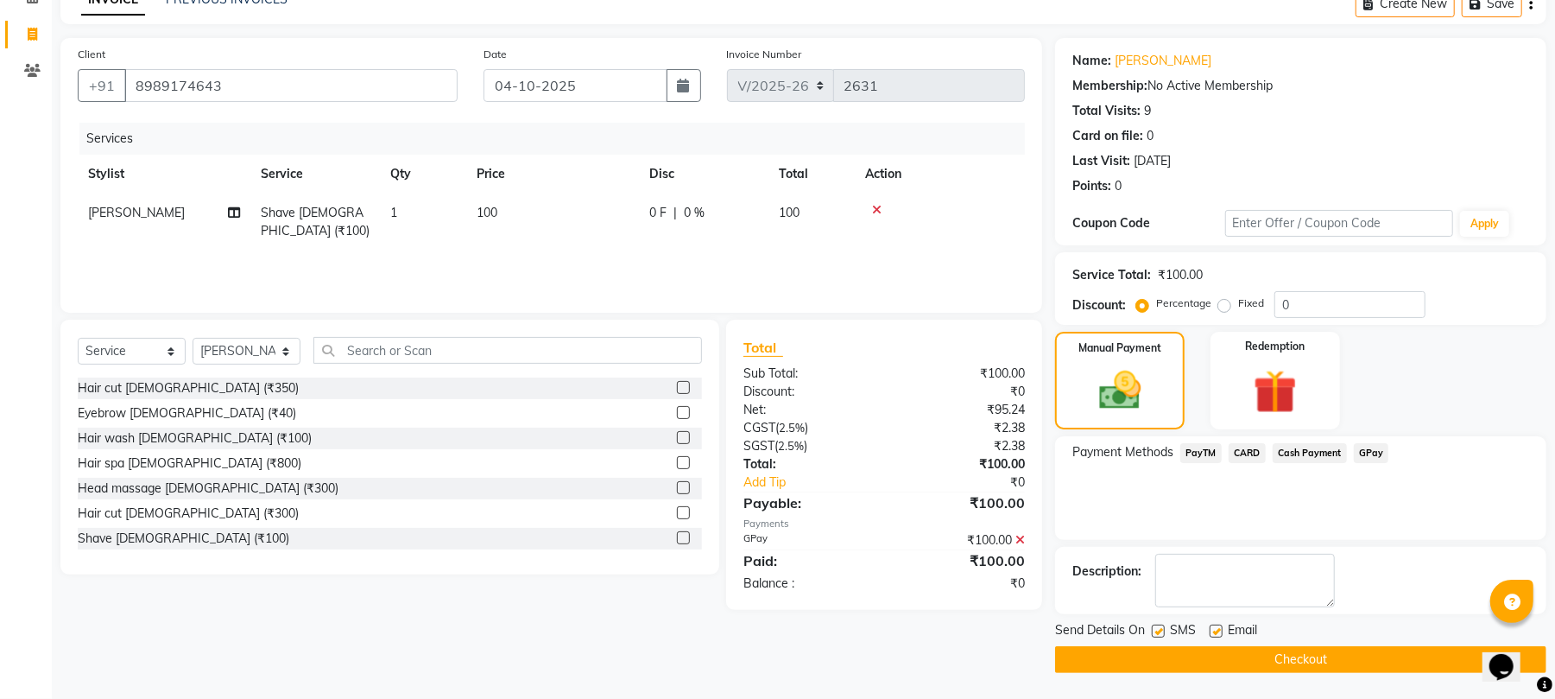
click at [1331, 671] on button "Checkout" at bounding box center [1300, 659] width 491 height 27
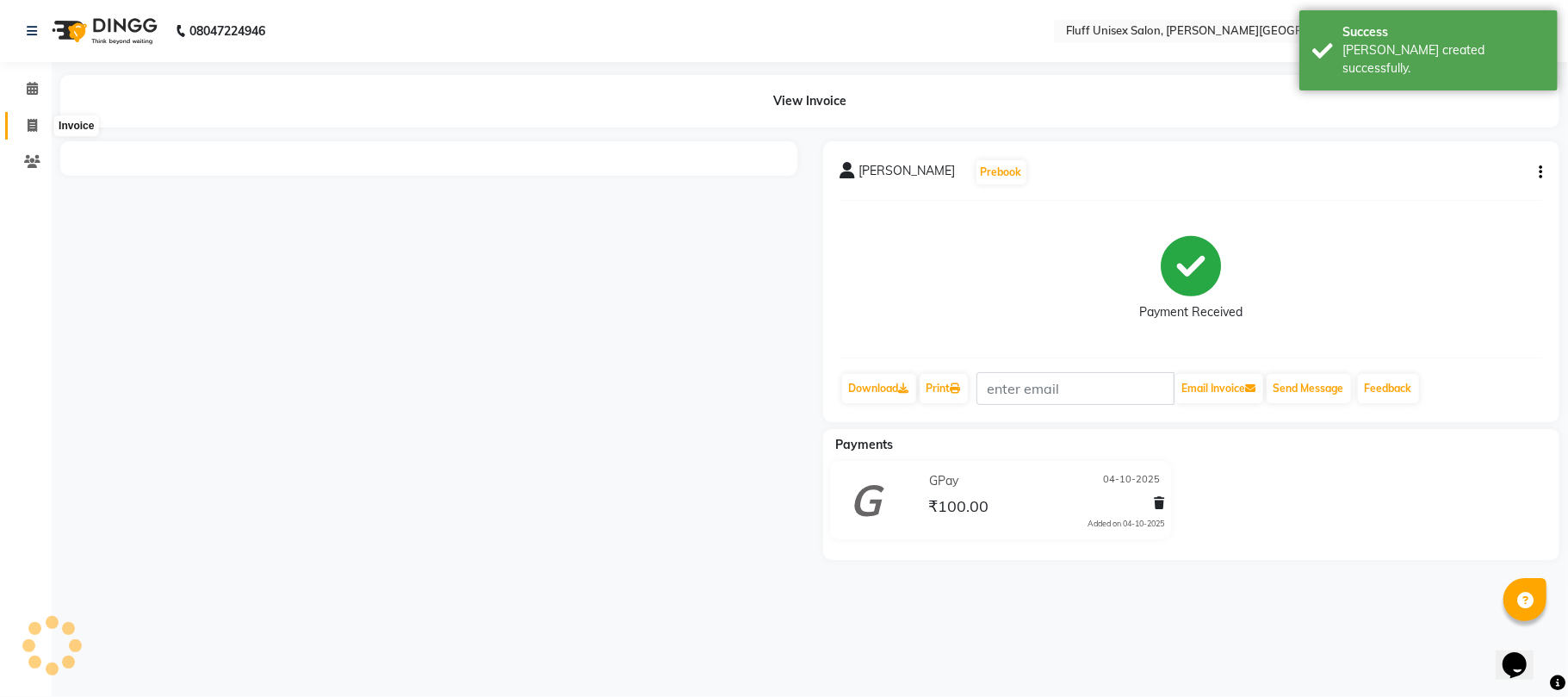
click at [28, 117] on span at bounding box center [32, 127] width 30 height 20
select select "service"
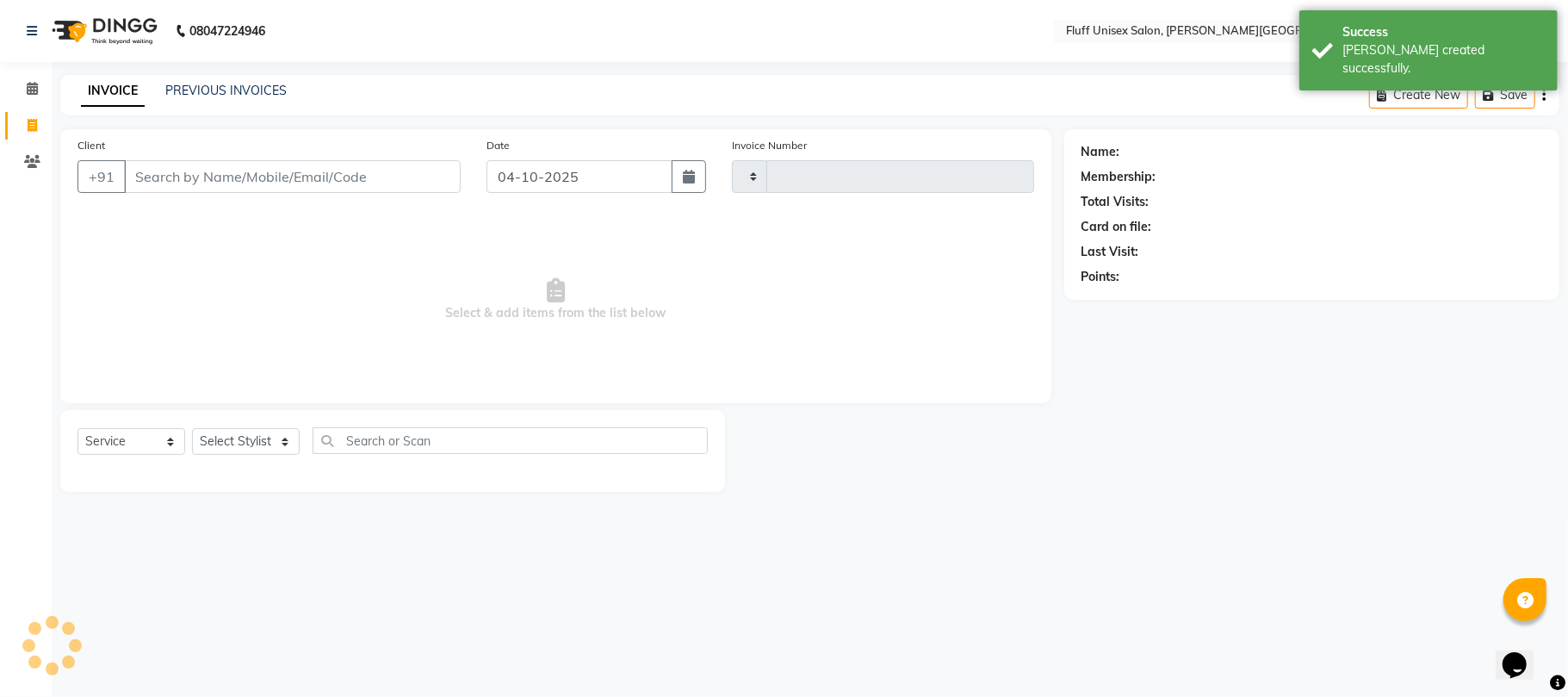
type input "2632"
select select "32"
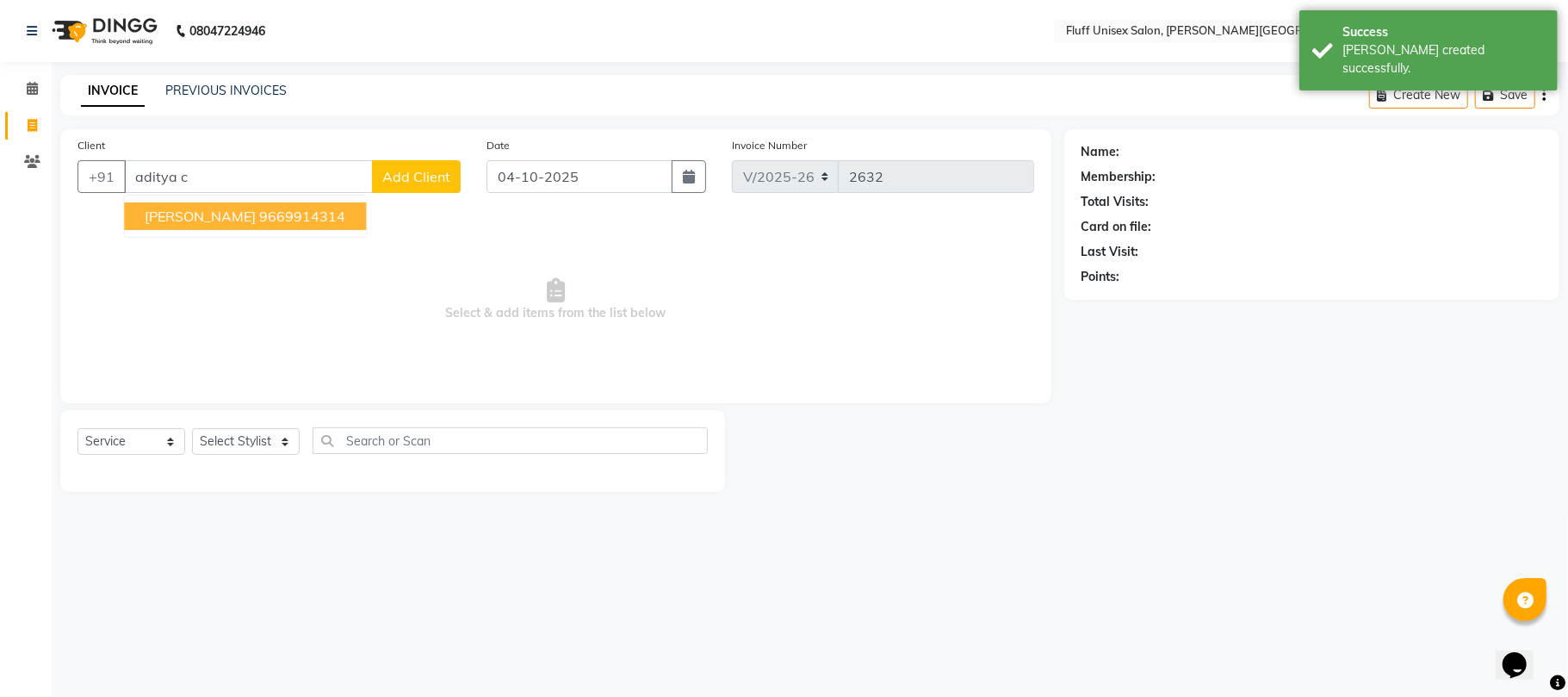
click at [211, 214] on span "aditya chouhan" at bounding box center [199, 215] width 111 height 17
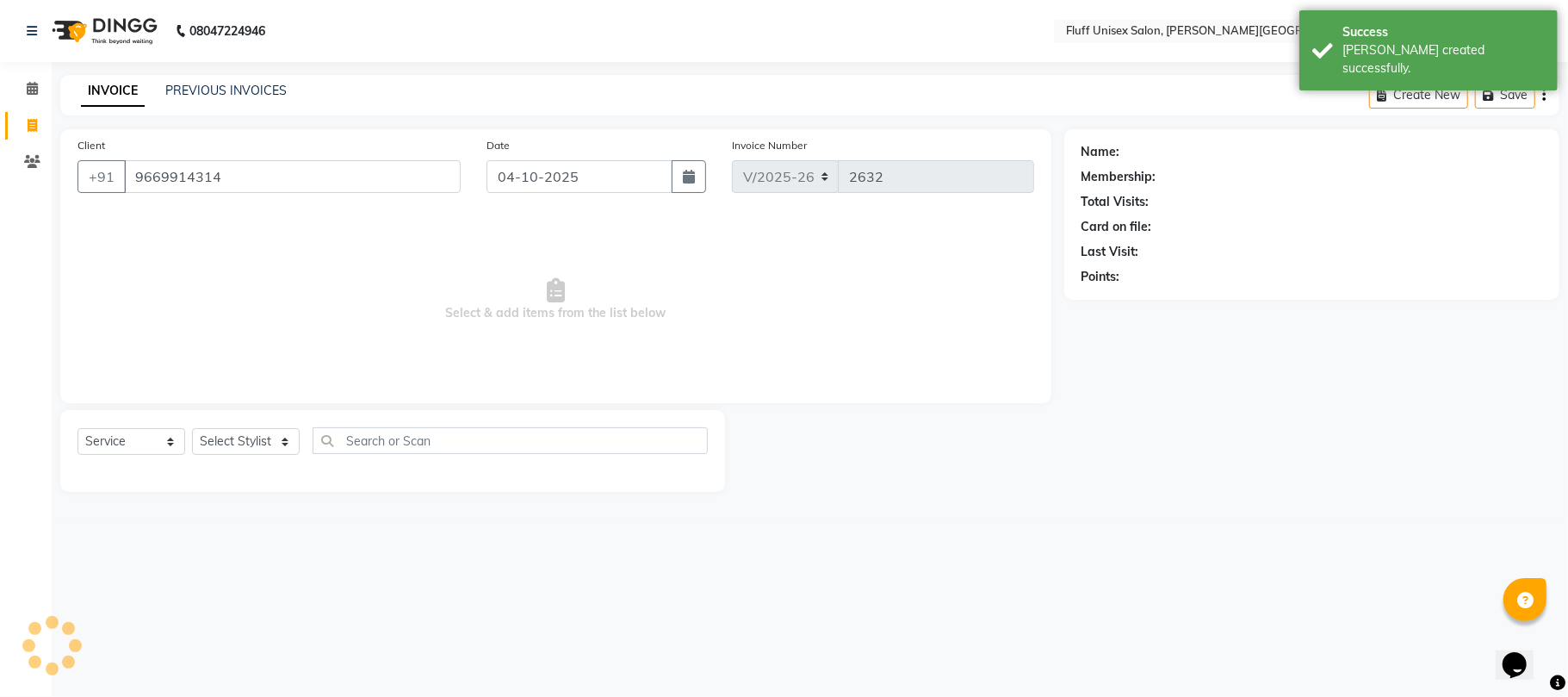
type input "9669914314"
click at [234, 448] on select "Select Stylist Chinu Mayank Raj Ji Reception Rohit" at bounding box center [246, 441] width 108 height 27
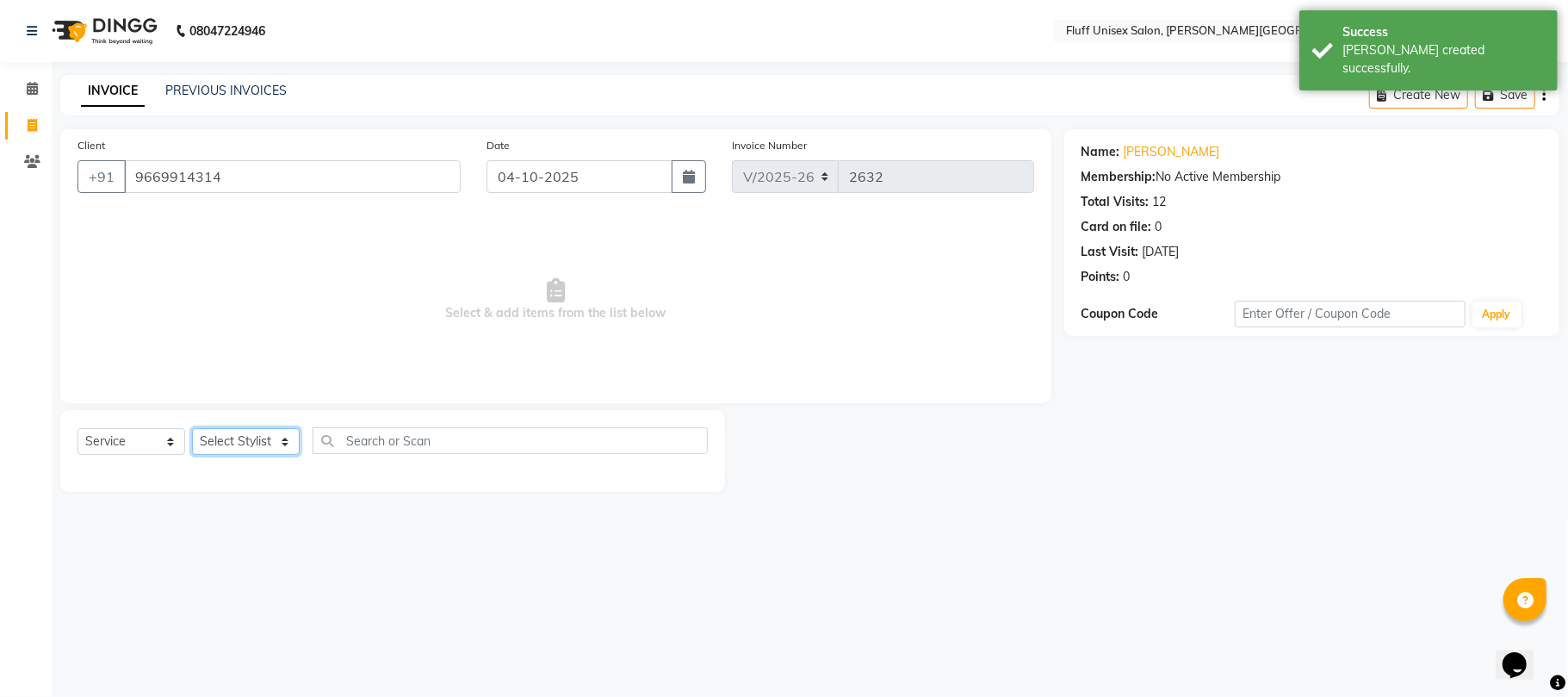
select select "39020"
click at [193, 428] on select "Select Stylist Chinu Mayank Raj Ji Reception Rohit" at bounding box center [246, 441] width 108 height 27
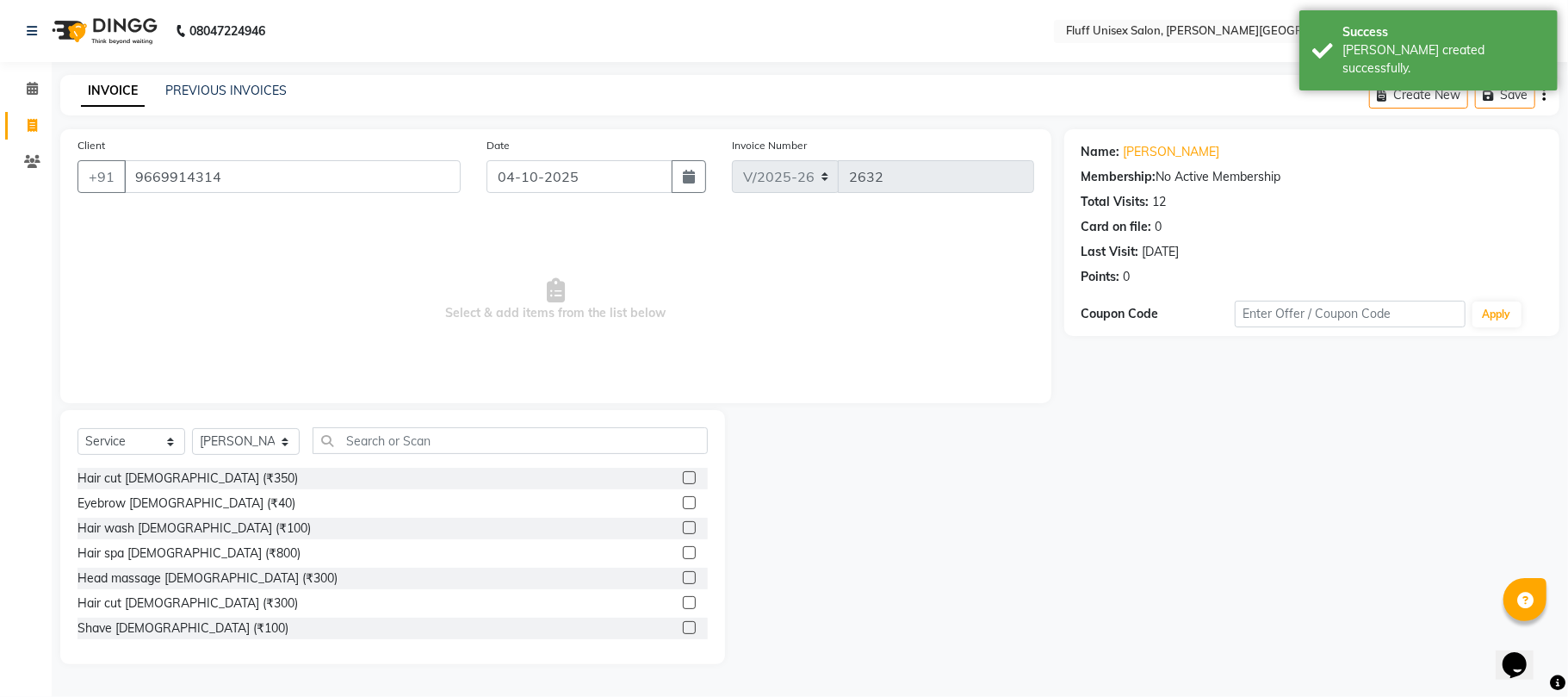
drag, startPoint x: 668, startPoint y: 602, endPoint x: 668, endPoint y: 620, distance: 18.0
click at [683, 606] on label at bounding box center [689, 602] width 13 height 13
click at [683, 606] on input "checkbox" at bounding box center [688, 602] width 11 height 11
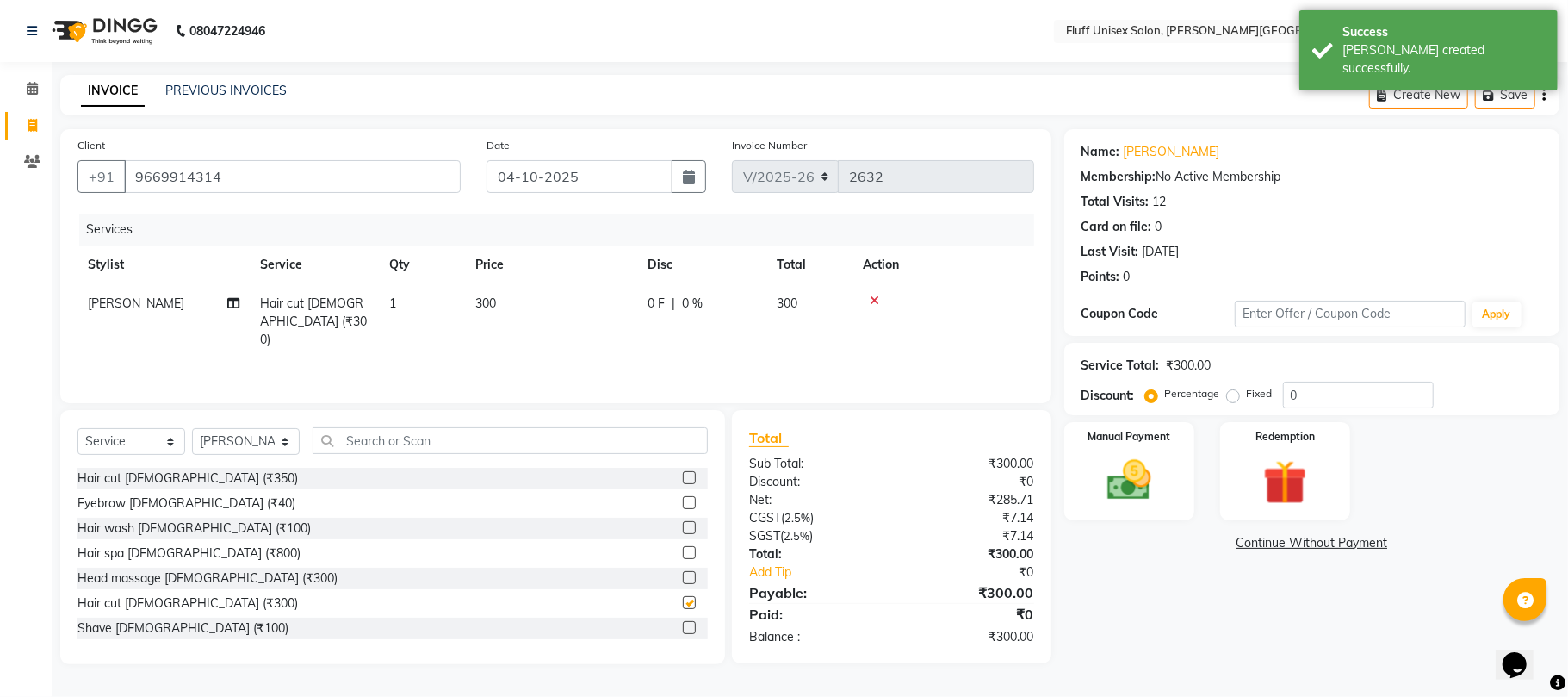
checkbox input "false"
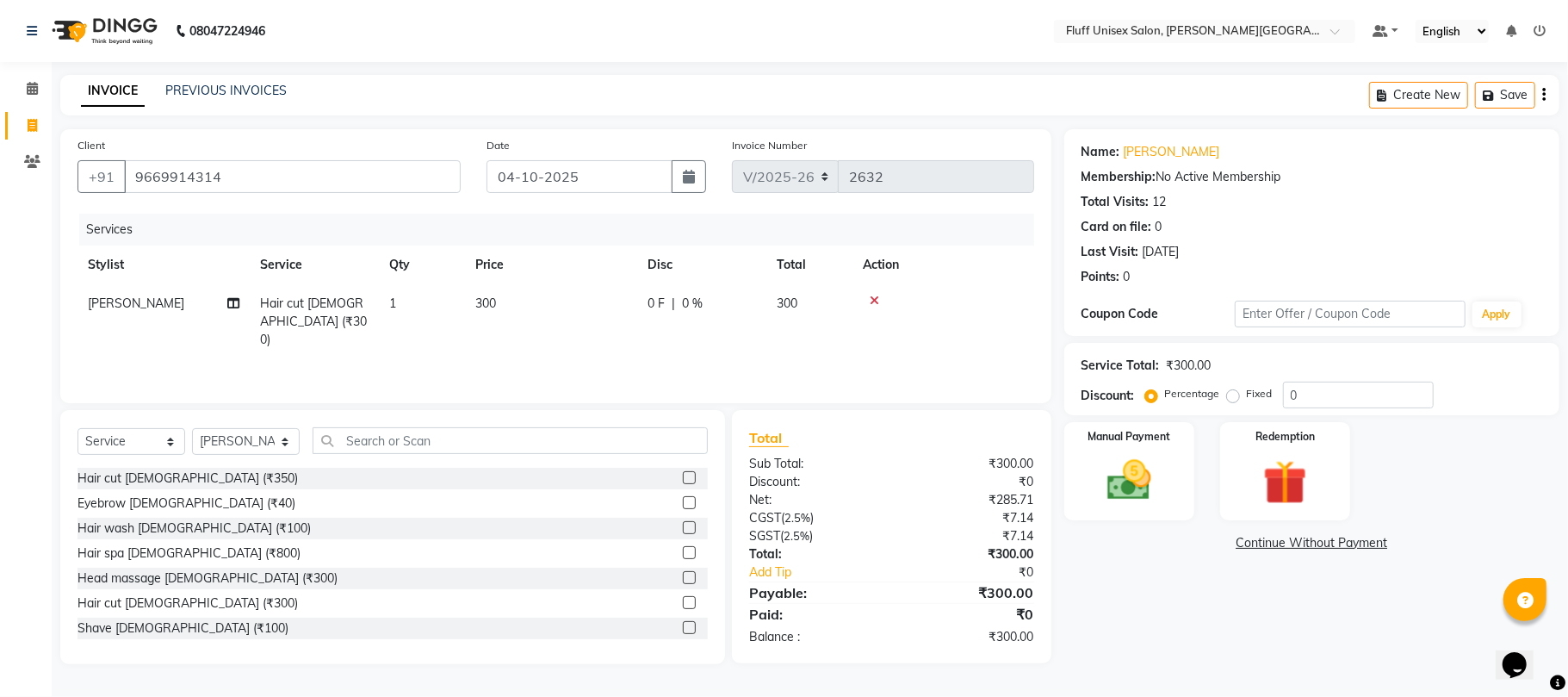
click at [683, 623] on label at bounding box center [689, 627] width 13 height 13
click at [683, 623] on input "checkbox" at bounding box center [688, 627] width 11 height 11
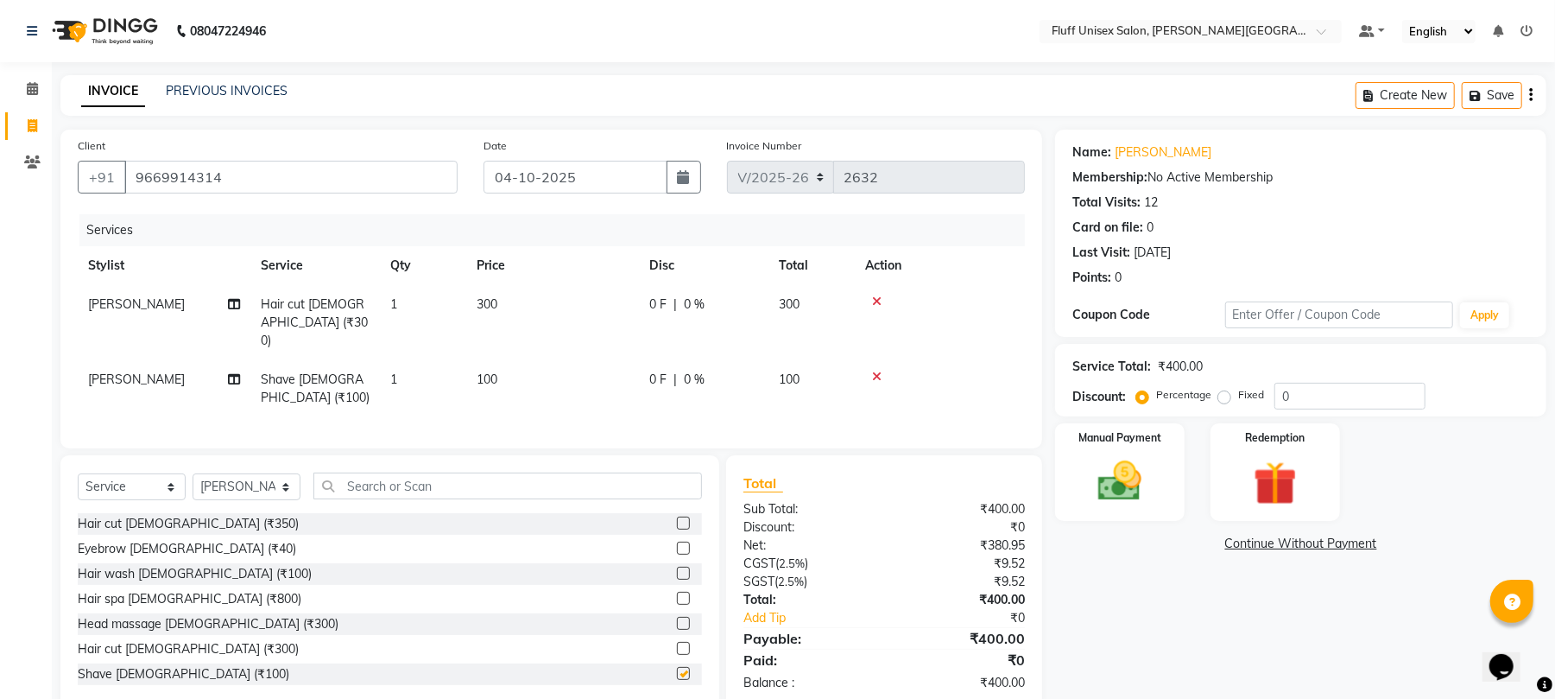
checkbox input "false"
click at [1092, 459] on img at bounding box center [1120, 481] width 74 height 53
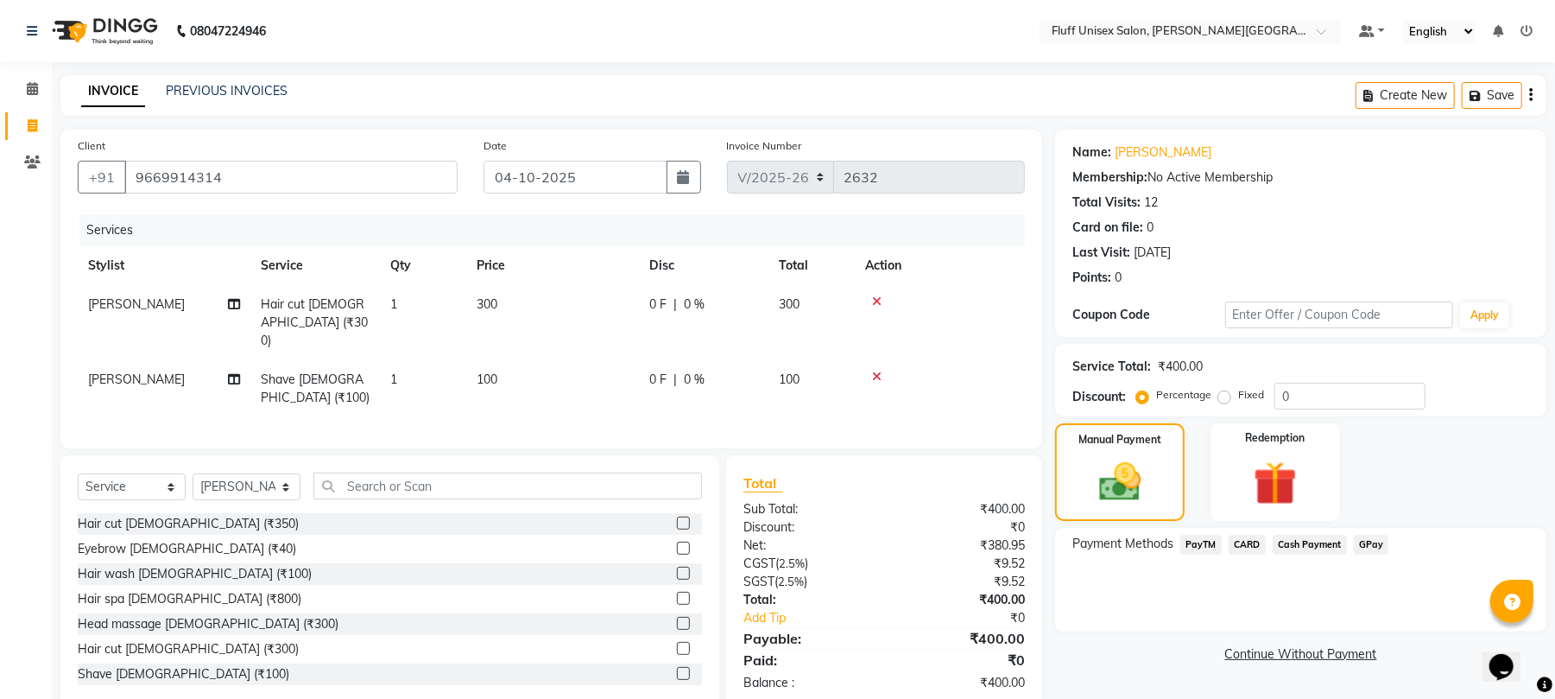
click at [1373, 541] on span "GPay" at bounding box center [1371, 544] width 35 height 20
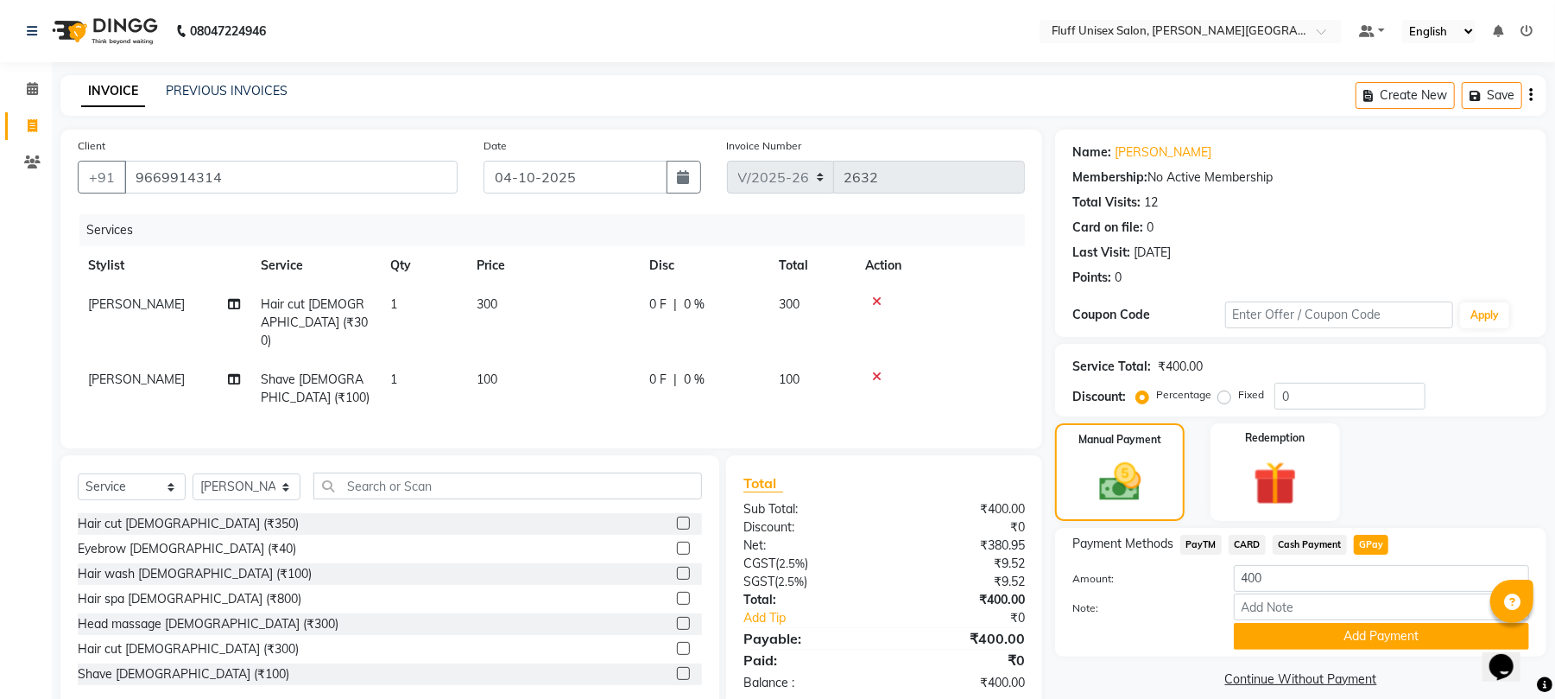
scroll to position [19, 0]
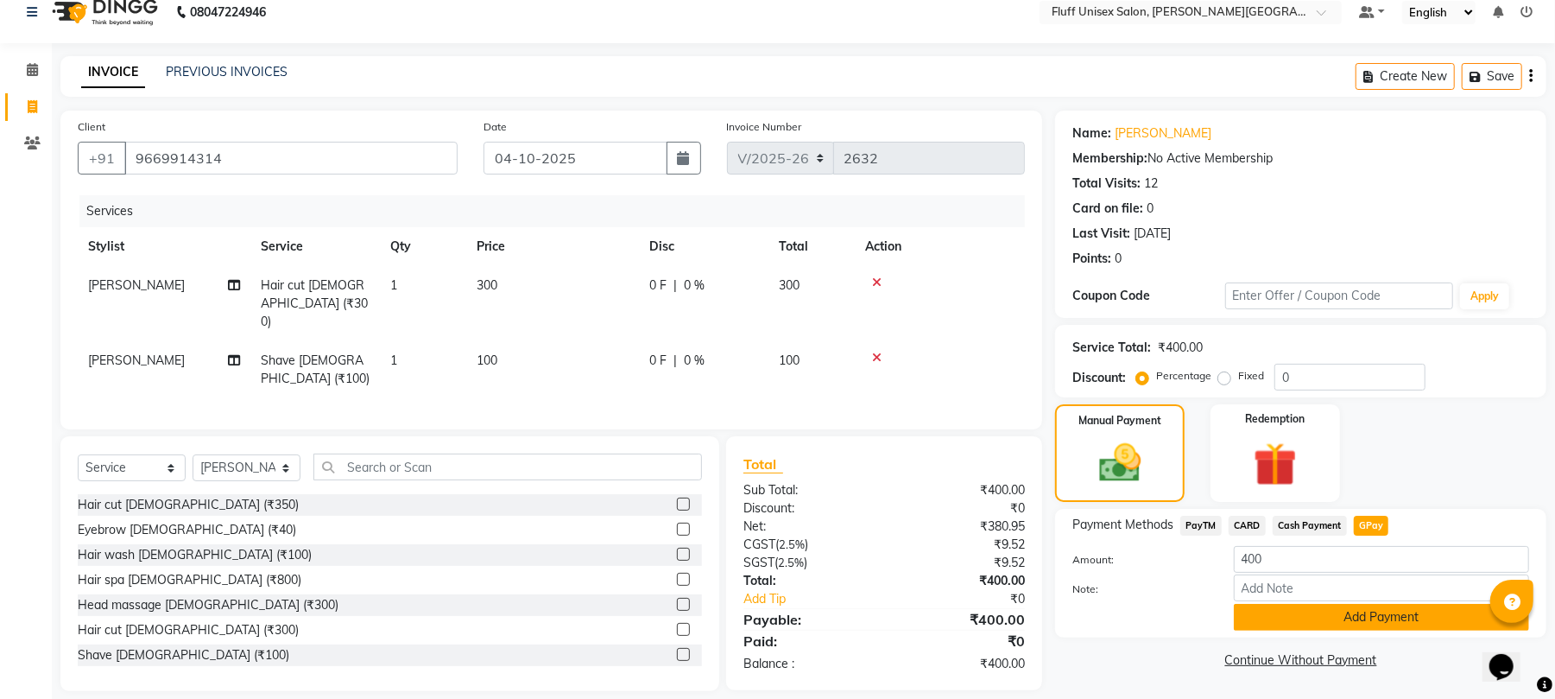
click at [1354, 619] on button "Add Payment" at bounding box center [1381, 617] width 295 height 27
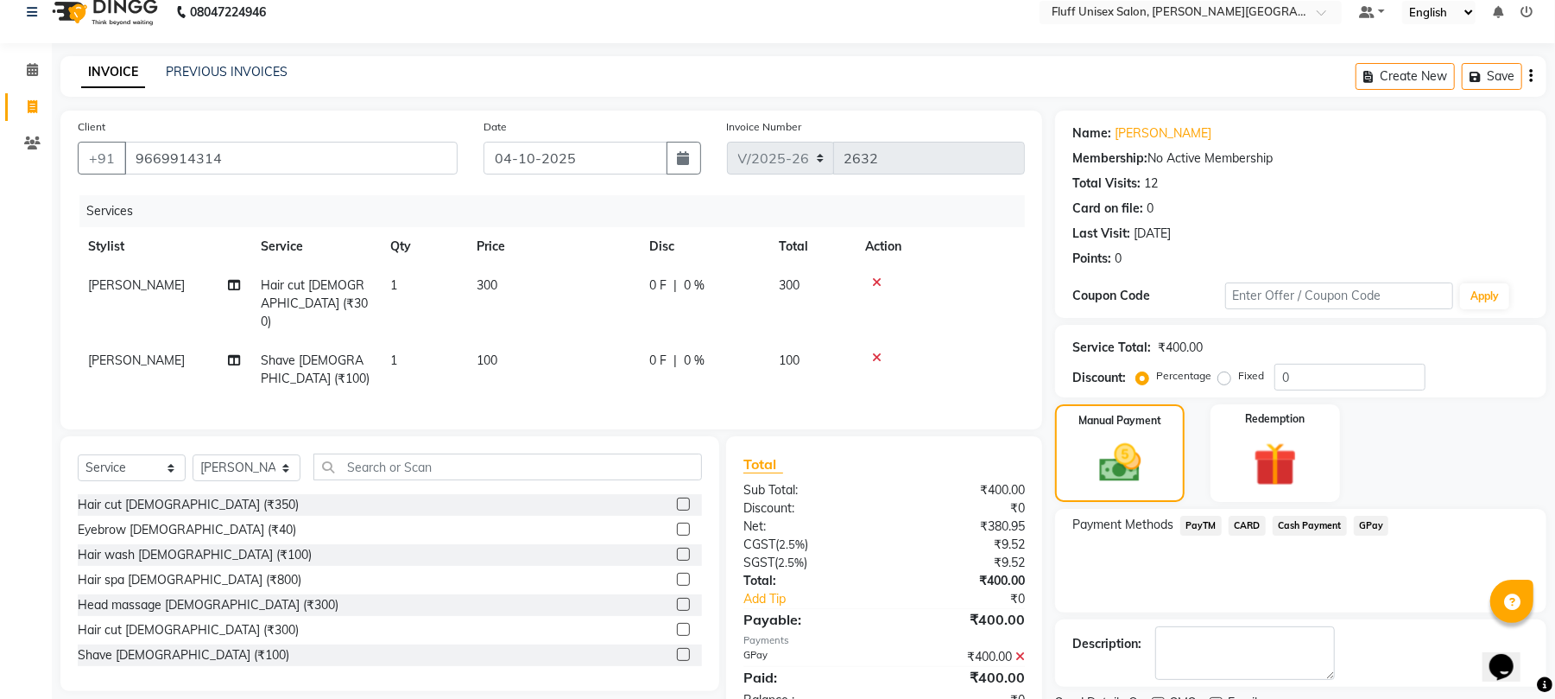
scroll to position [93, 0]
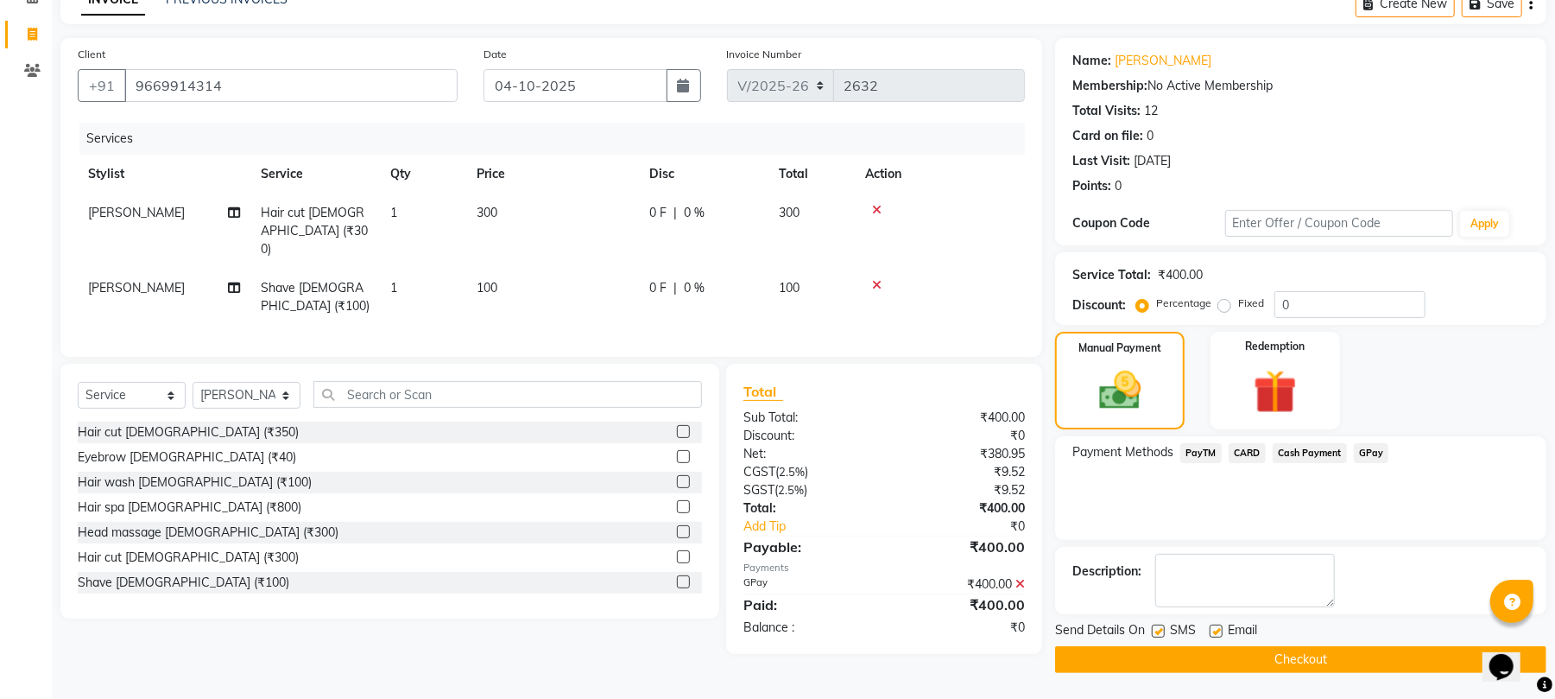
click at [1307, 654] on button "Checkout" at bounding box center [1300, 659] width 491 height 27
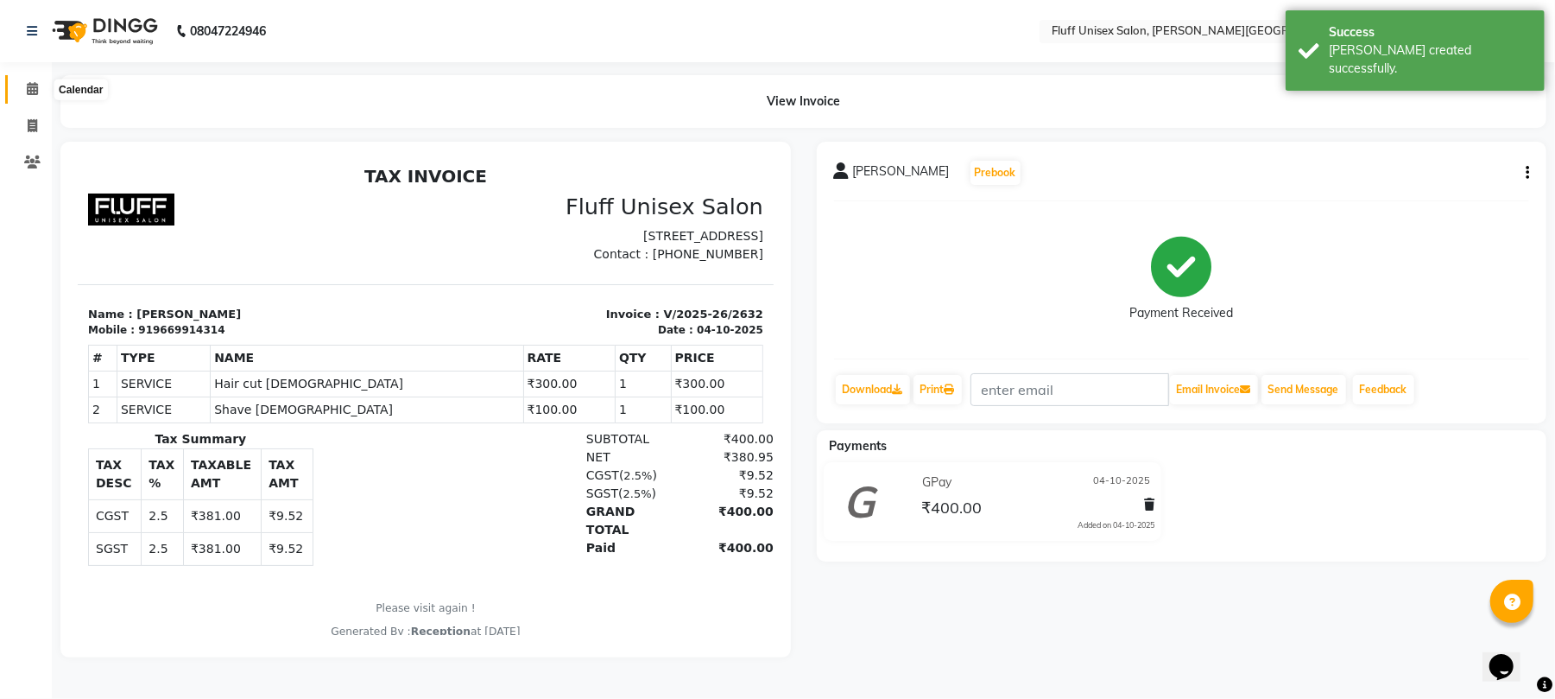
click at [21, 90] on span at bounding box center [32, 89] width 30 height 20
